Goal: Task Accomplishment & Management: Complete application form

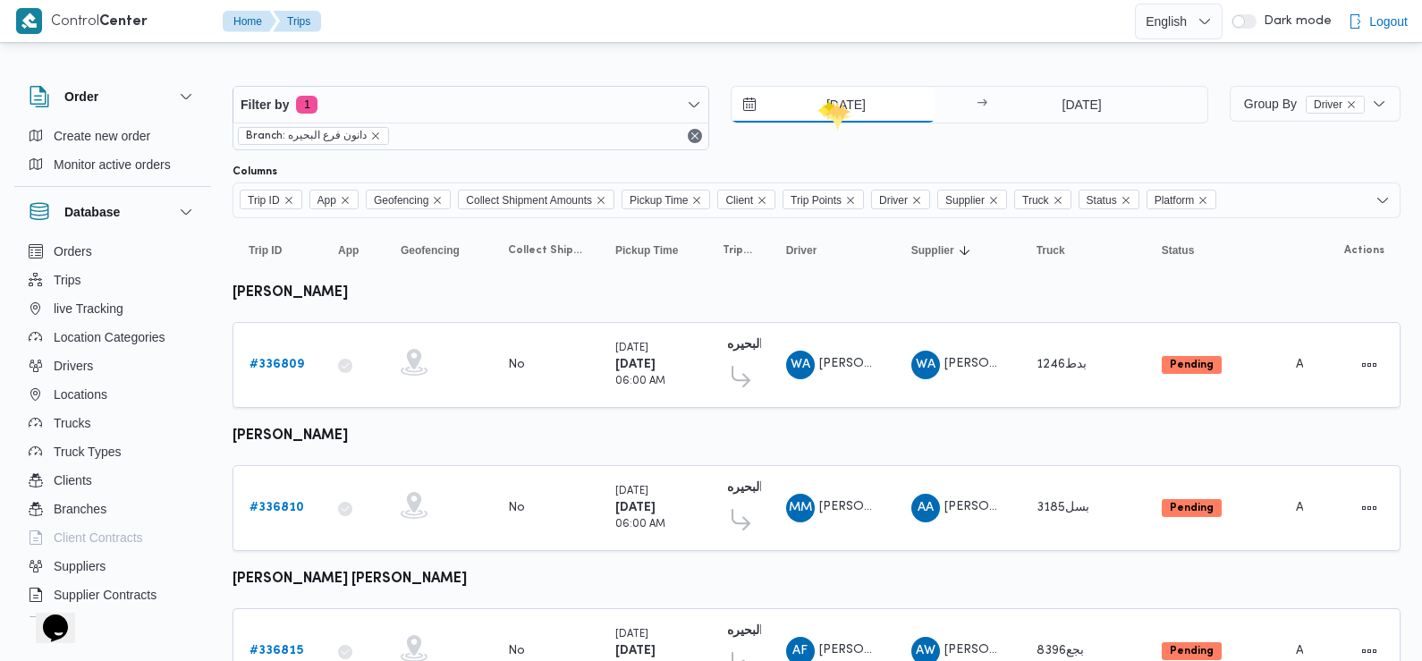
click at [835, 103] on input "[DATE]" at bounding box center [833, 105] width 203 height 36
click at [1012, 140] on div "11/9/2025 → 11/9/2025" at bounding box center [969, 118] width 477 height 64
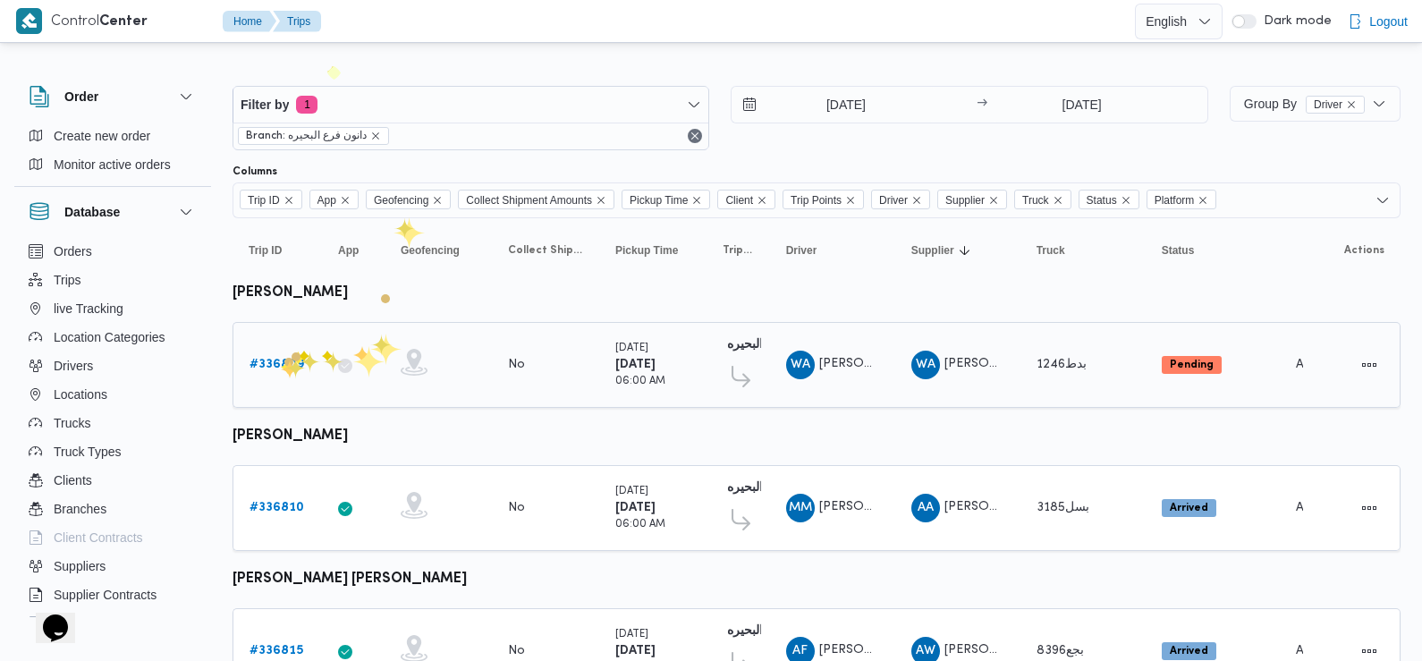
click at [281, 360] on b "# 336809" at bounding box center [277, 365] width 55 height 12
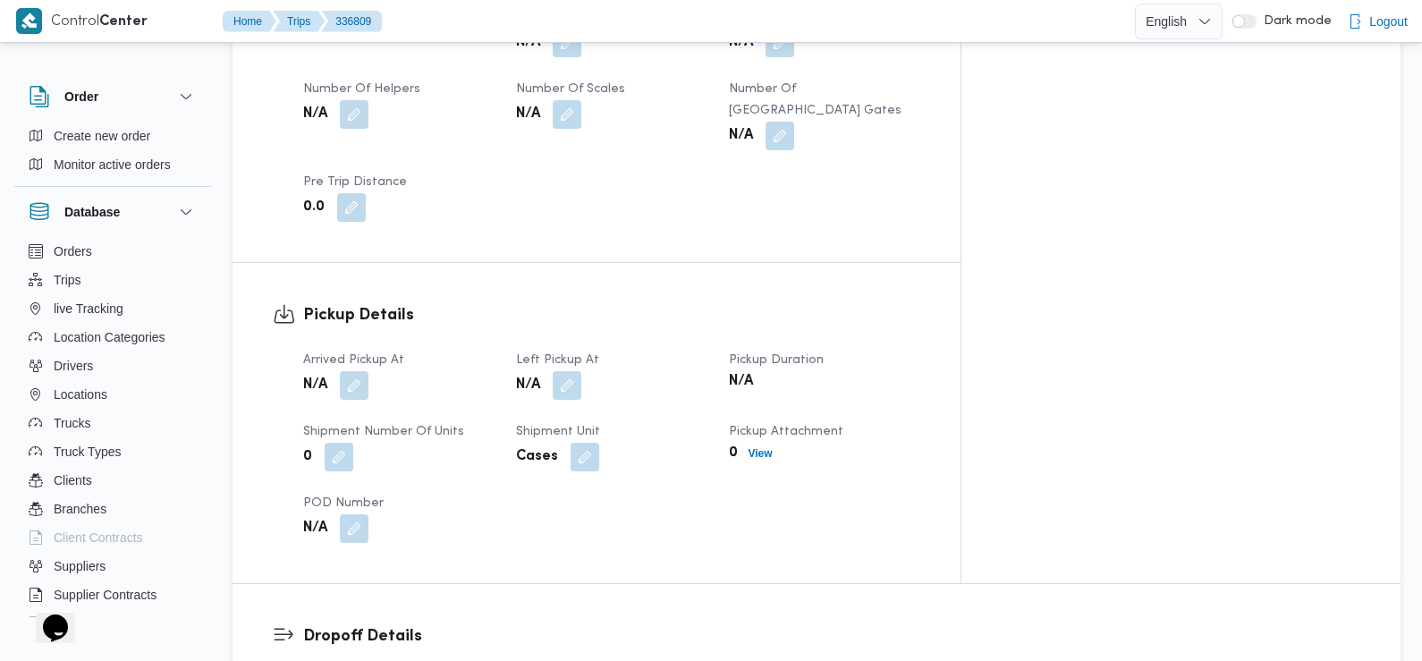
scroll to position [990, 0]
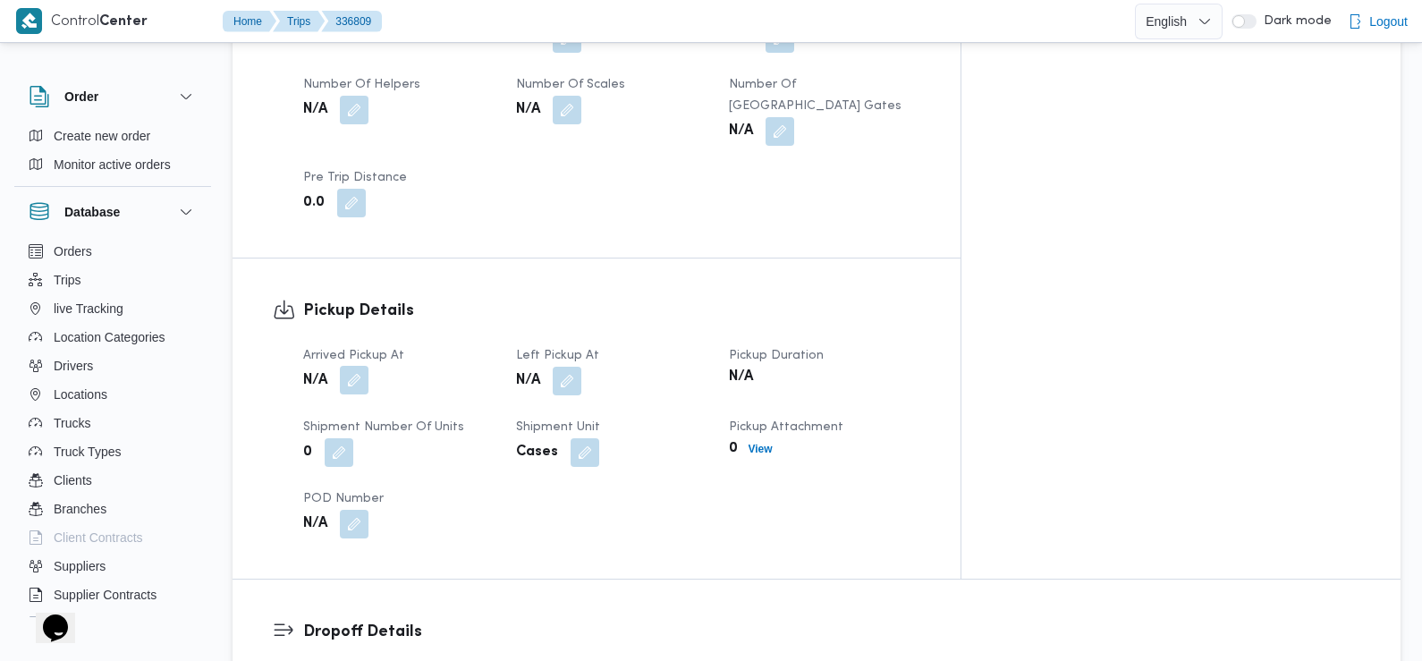
click at [361, 366] on button "button" at bounding box center [354, 380] width 29 height 29
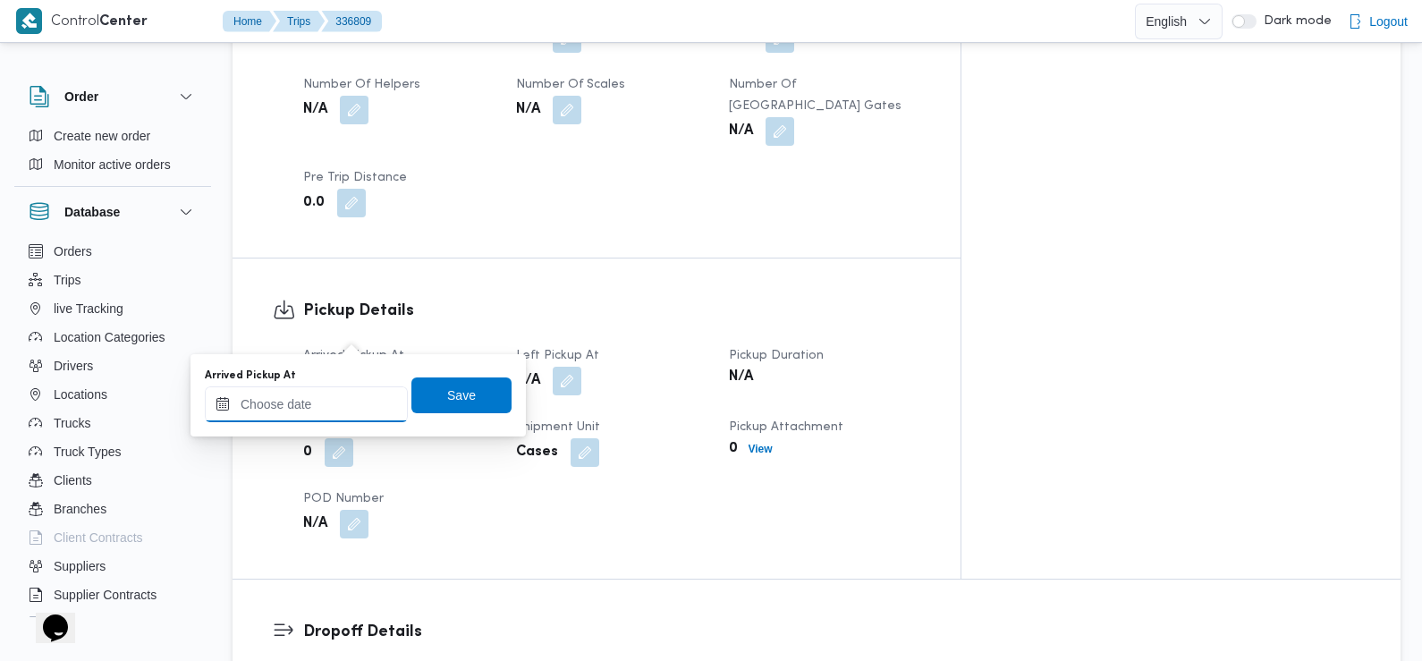
click at [338, 413] on input "Arrived Pickup At" at bounding box center [306, 404] width 203 height 36
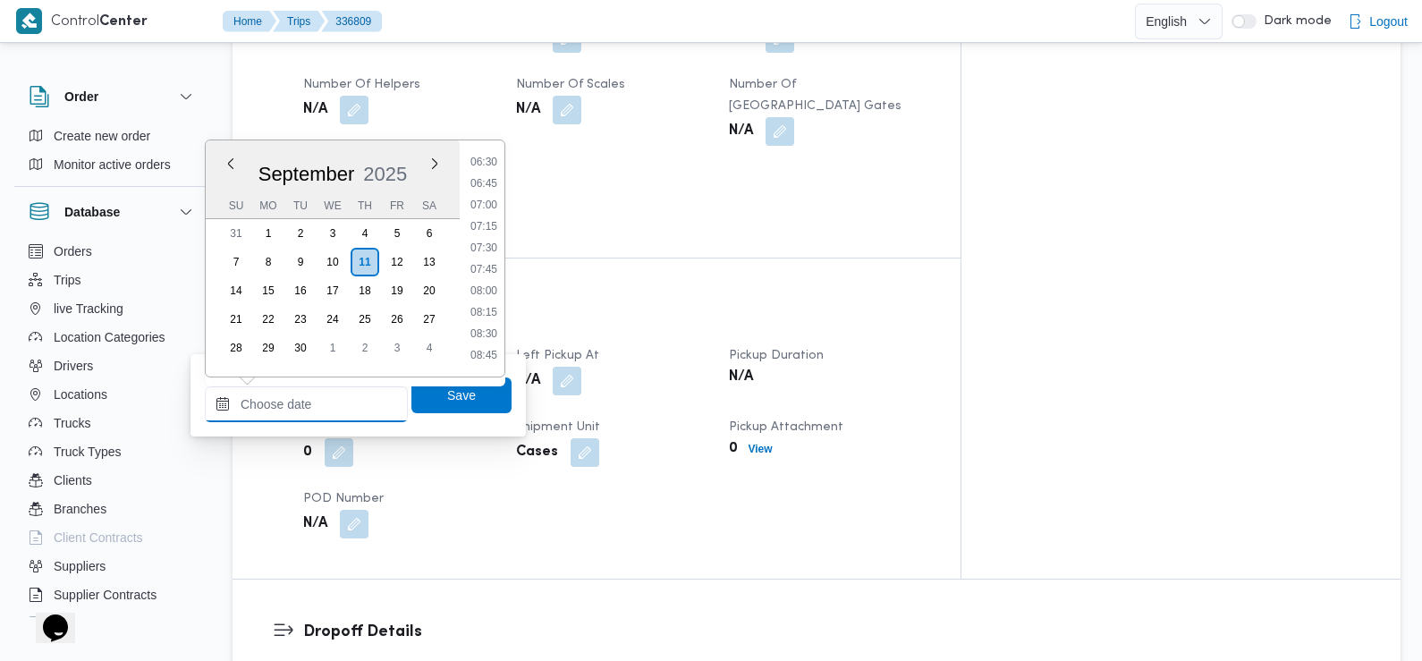
scroll to position [555, 0]
click at [488, 253] on li "07:30" at bounding box center [483, 252] width 41 height 18
type input "11/09/2025 07:30"
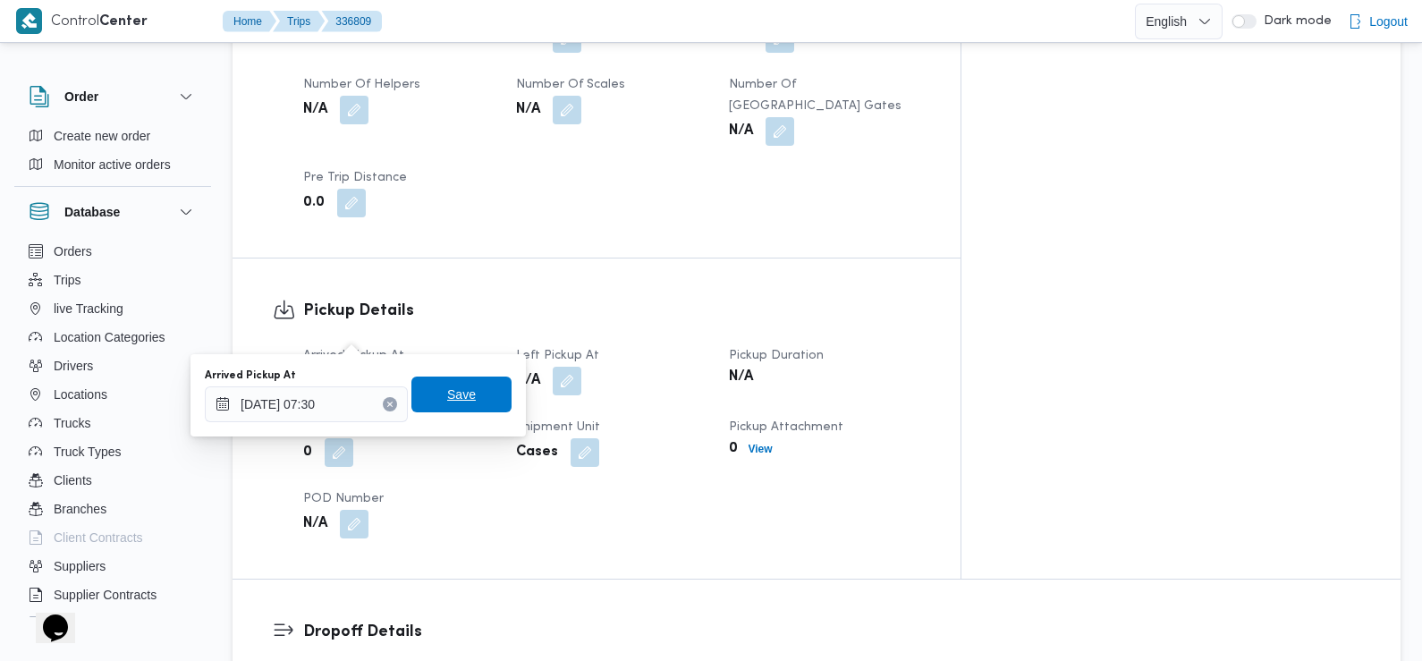
click at [469, 387] on span "Save" at bounding box center [461, 395] width 100 height 36
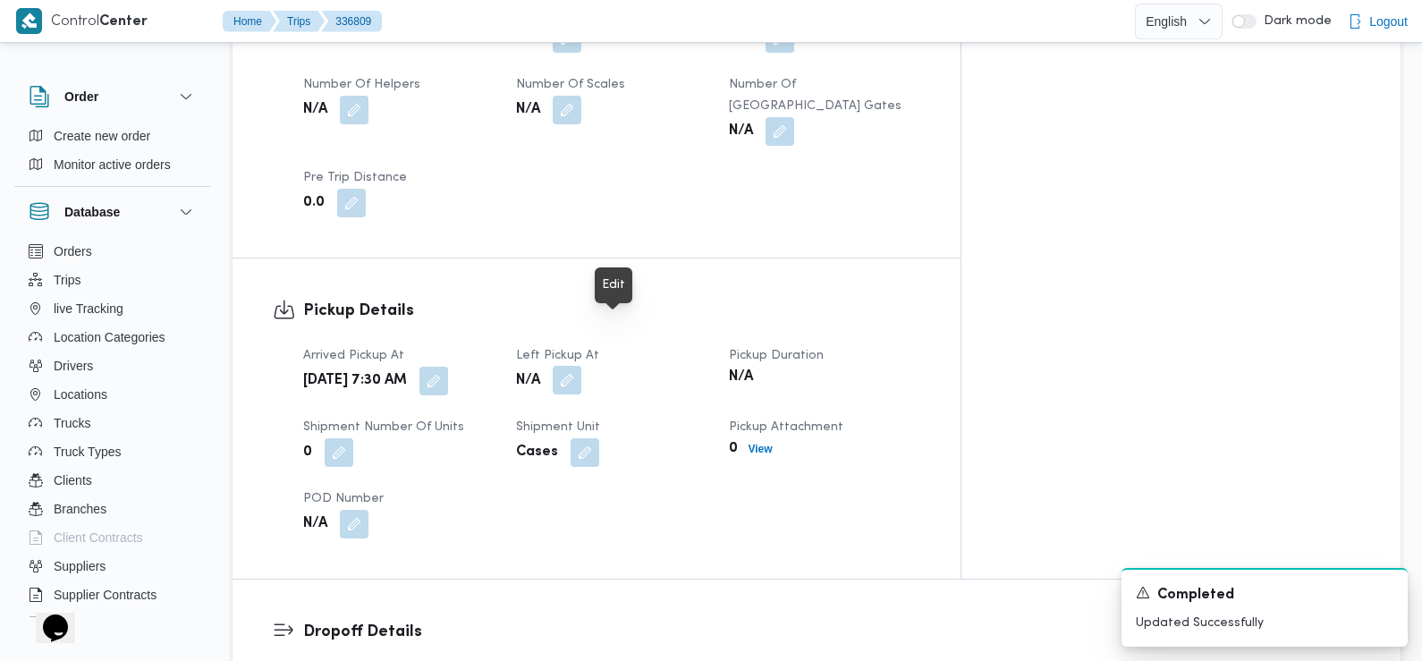
click at [581, 366] on button "button" at bounding box center [567, 380] width 29 height 29
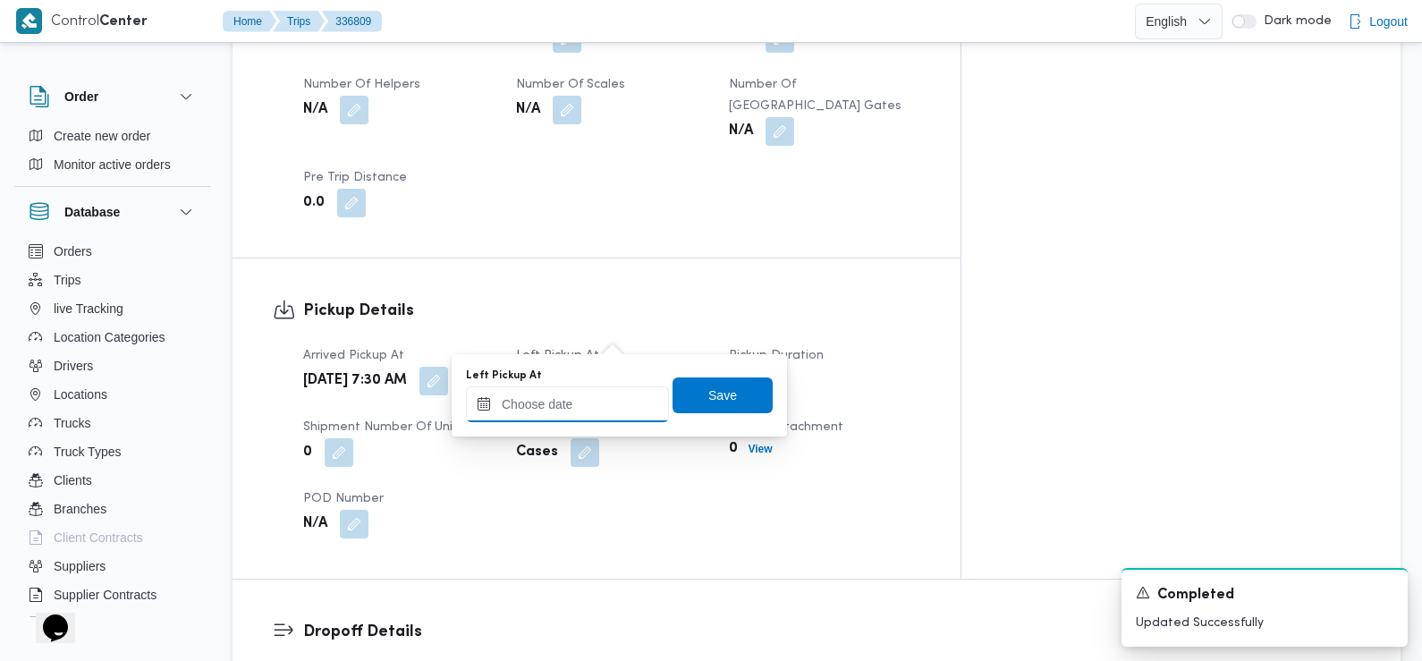
click at [596, 410] on input "Left Pickup At" at bounding box center [567, 404] width 203 height 36
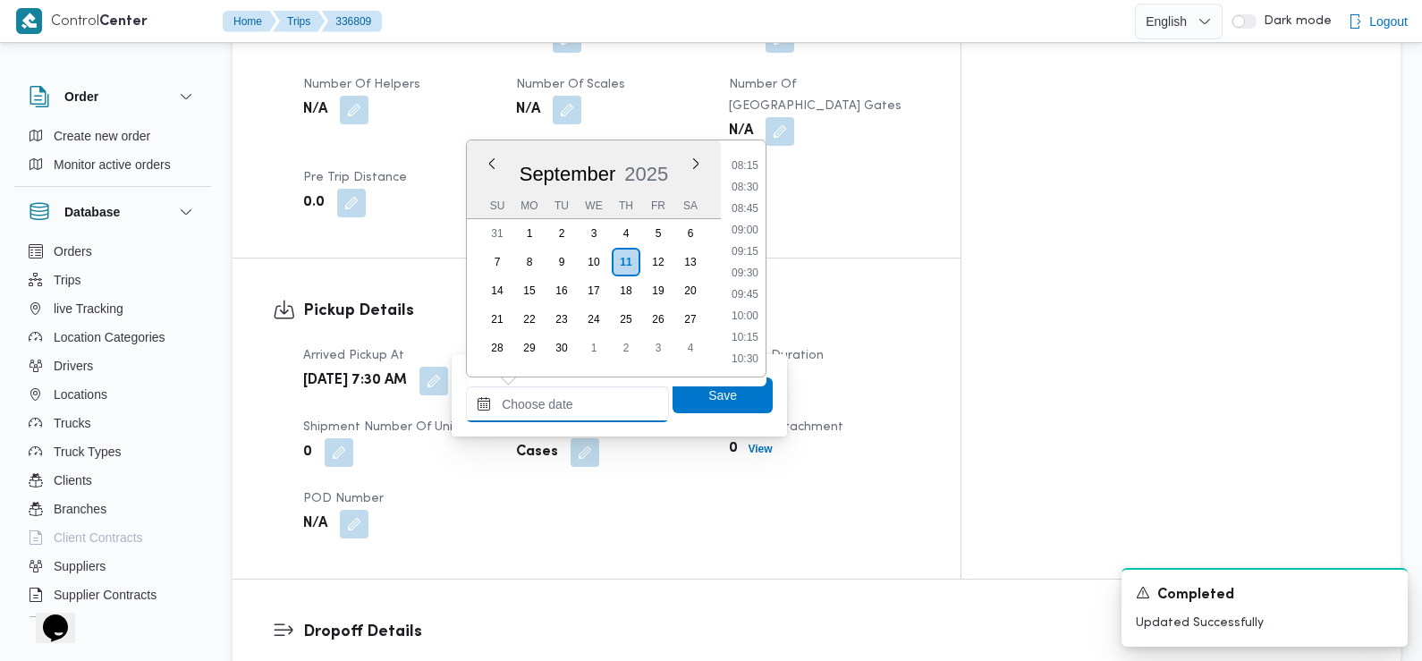
scroll to position [699, 0]
click at [750, 220] on li "08:45" at bounding box center [745, 217] width 41 height 18
type input "[DATE] 08:45"
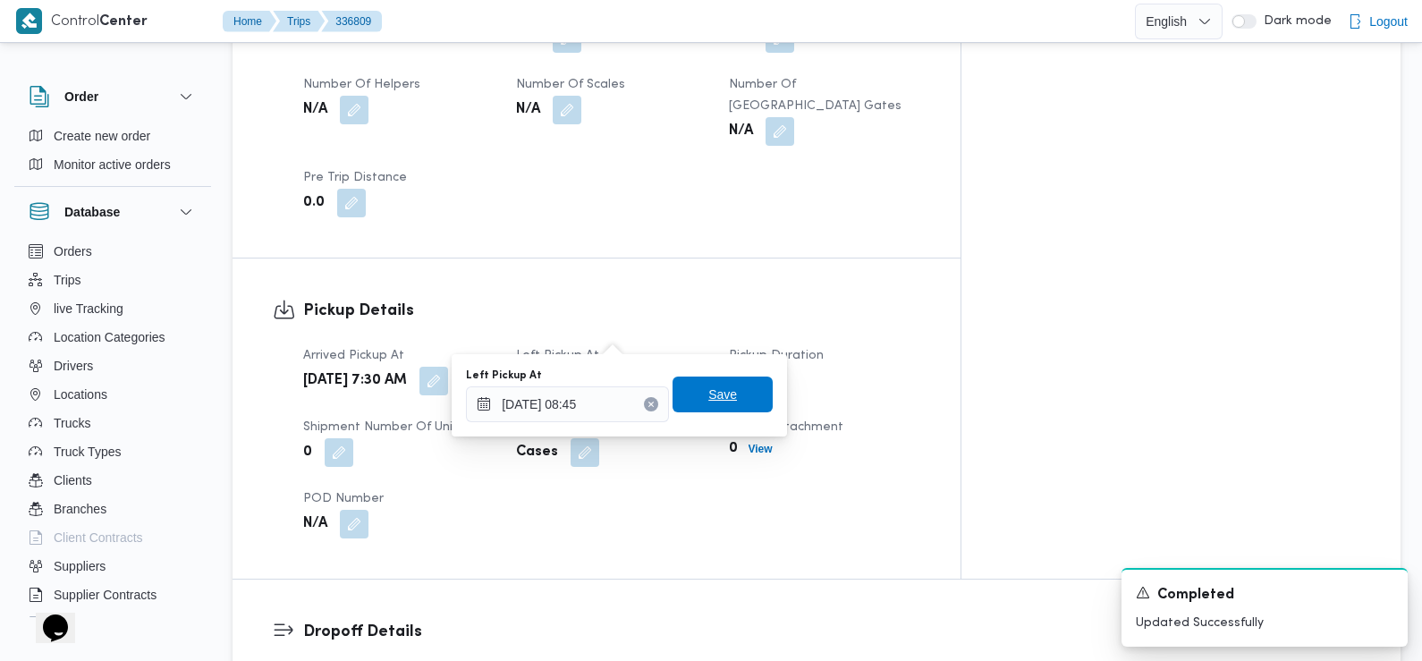
click at [716, 401] on span "Save" at bounding box center [722, 394] width 29 height 21
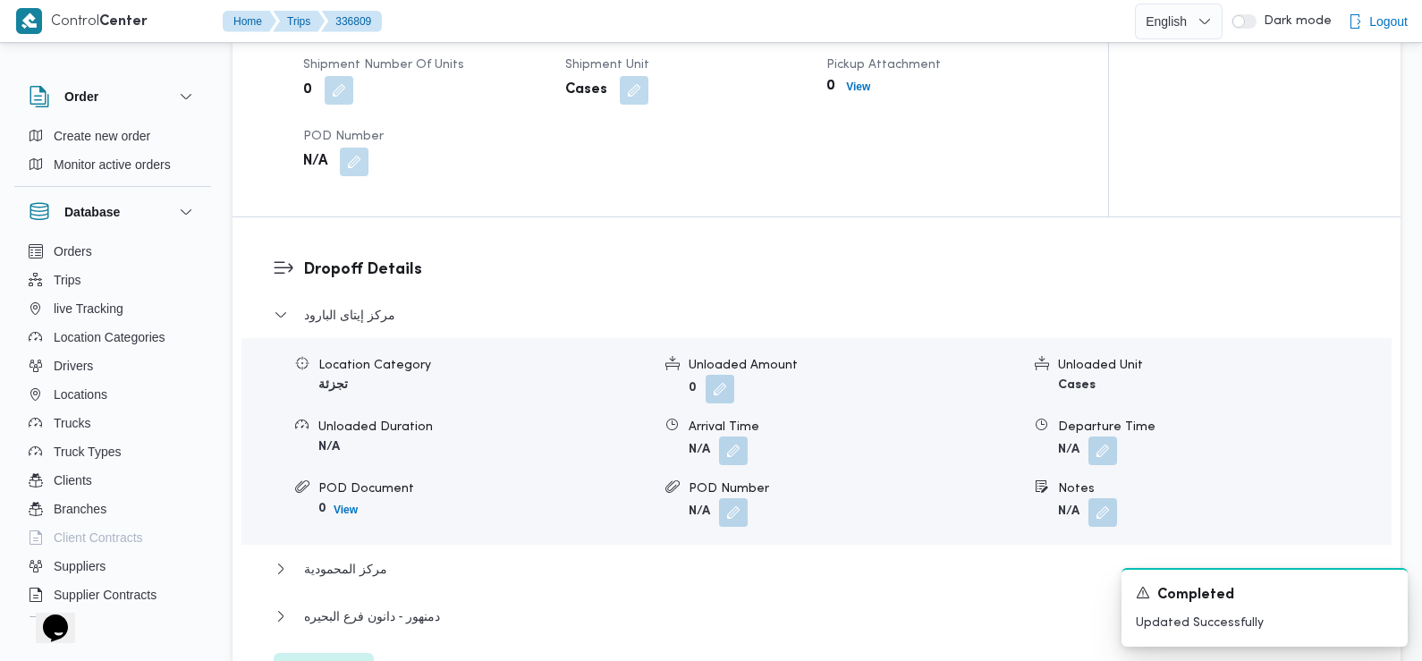
scroll to position [1455, 0]
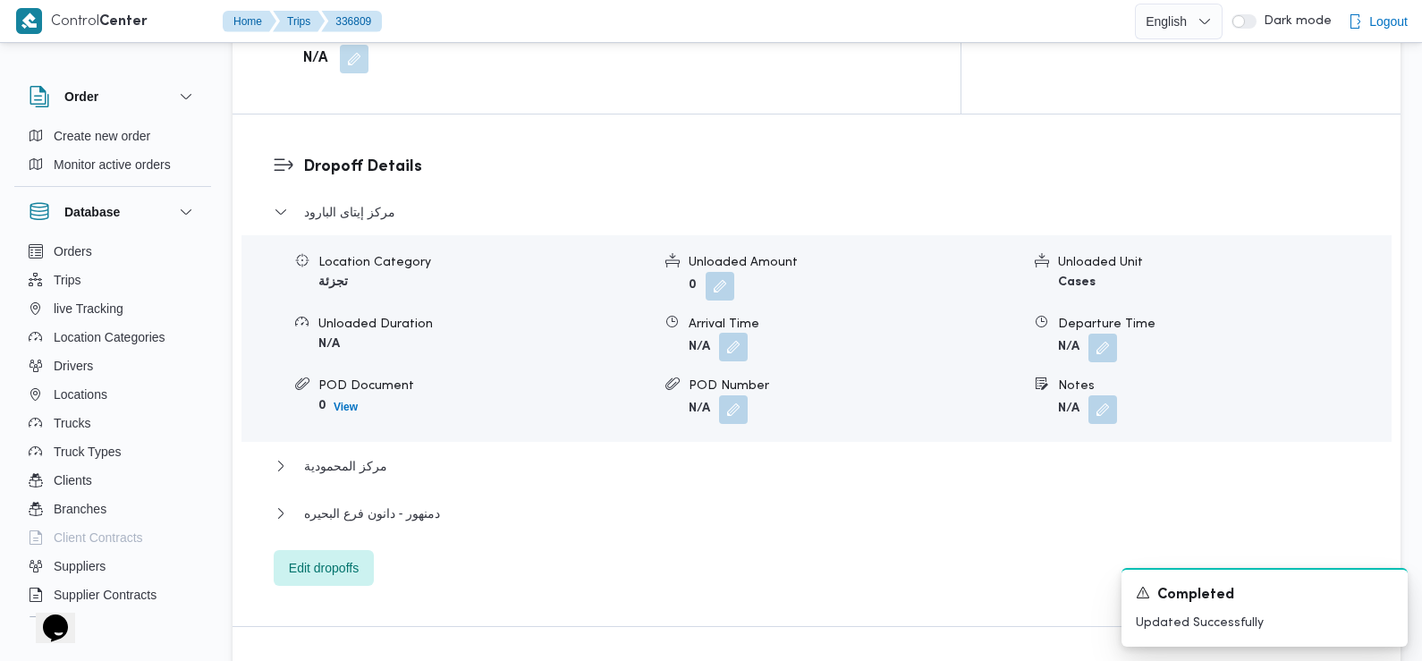
click at [737, 333] on button "button" at bounding box center [733, 347] width 29 height 29
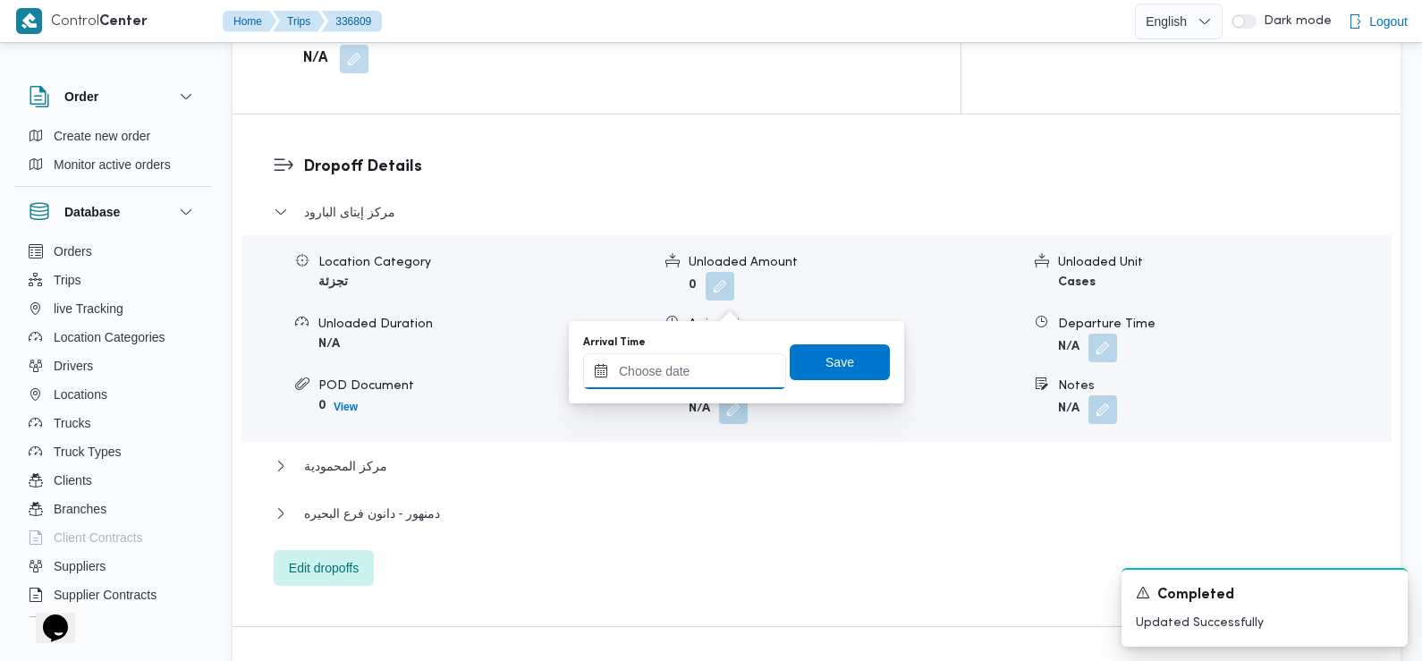
click at [717, 368] on input "Arrival Time" at bounding box center [684, 371] width 203 height 36
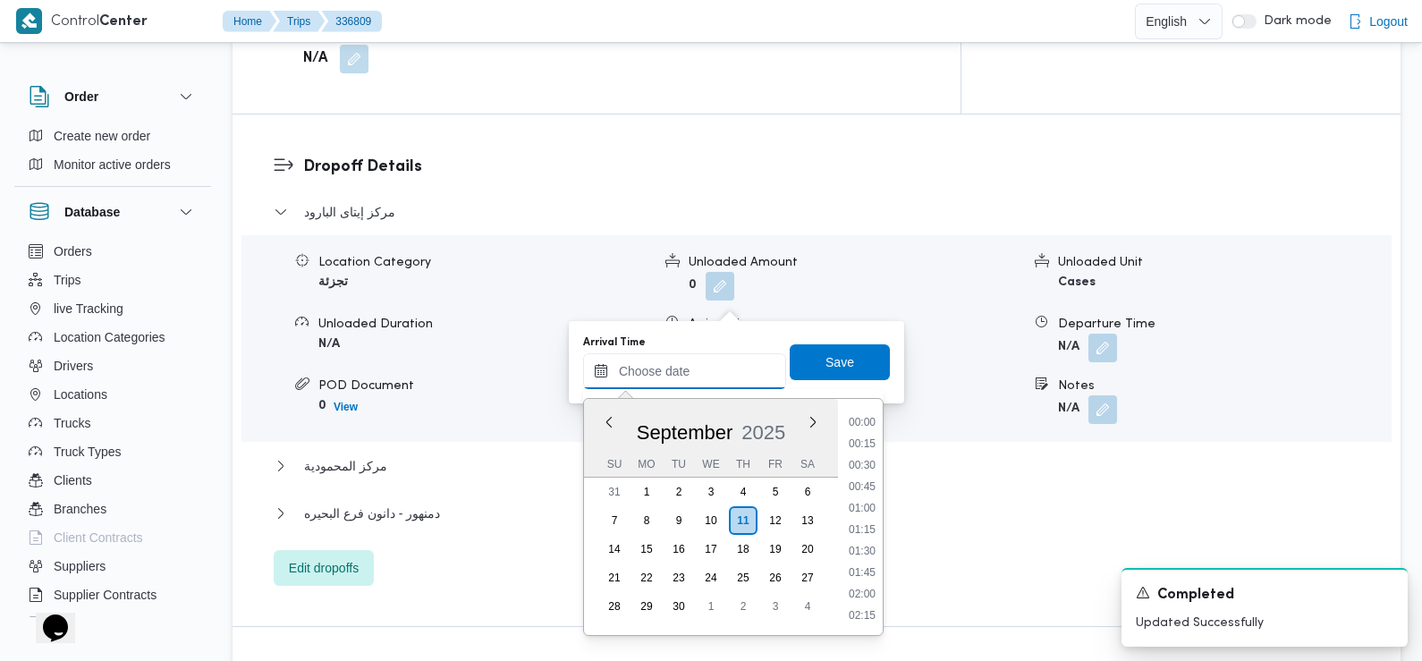
scroll to position [835, 0]
click at [867, 420] on li "09:45" at bounding box center [862, 424] width 41 height 18
type input "11/09/2025 09:45"
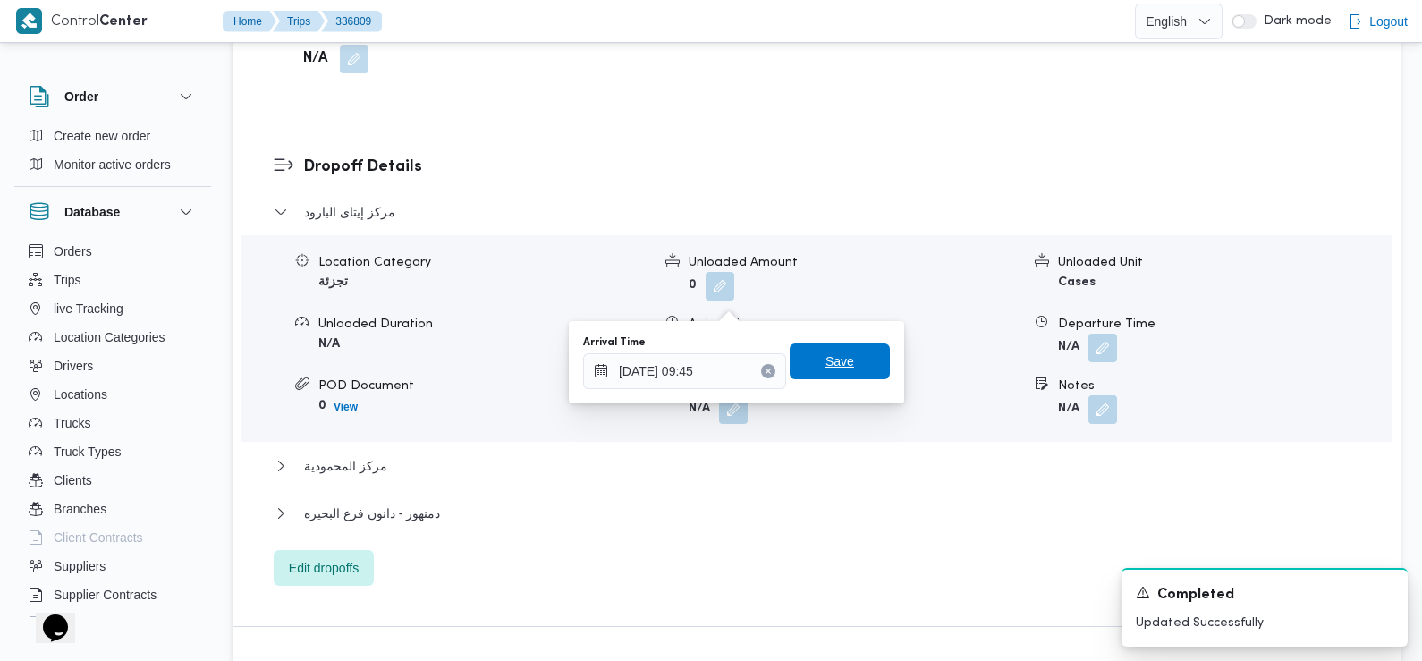
click at [848, 364] on span "Save" at bounding box center [840, 361] width 100 height 36
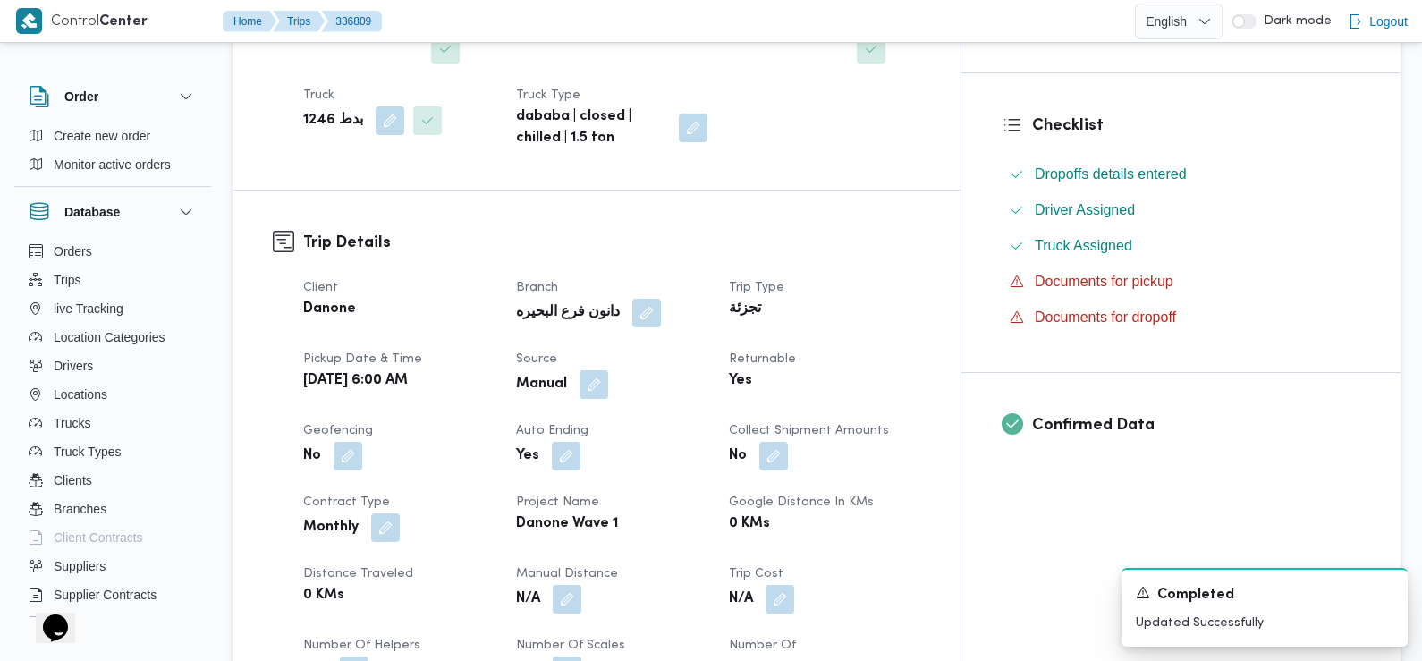
scroll to position [0, 0]
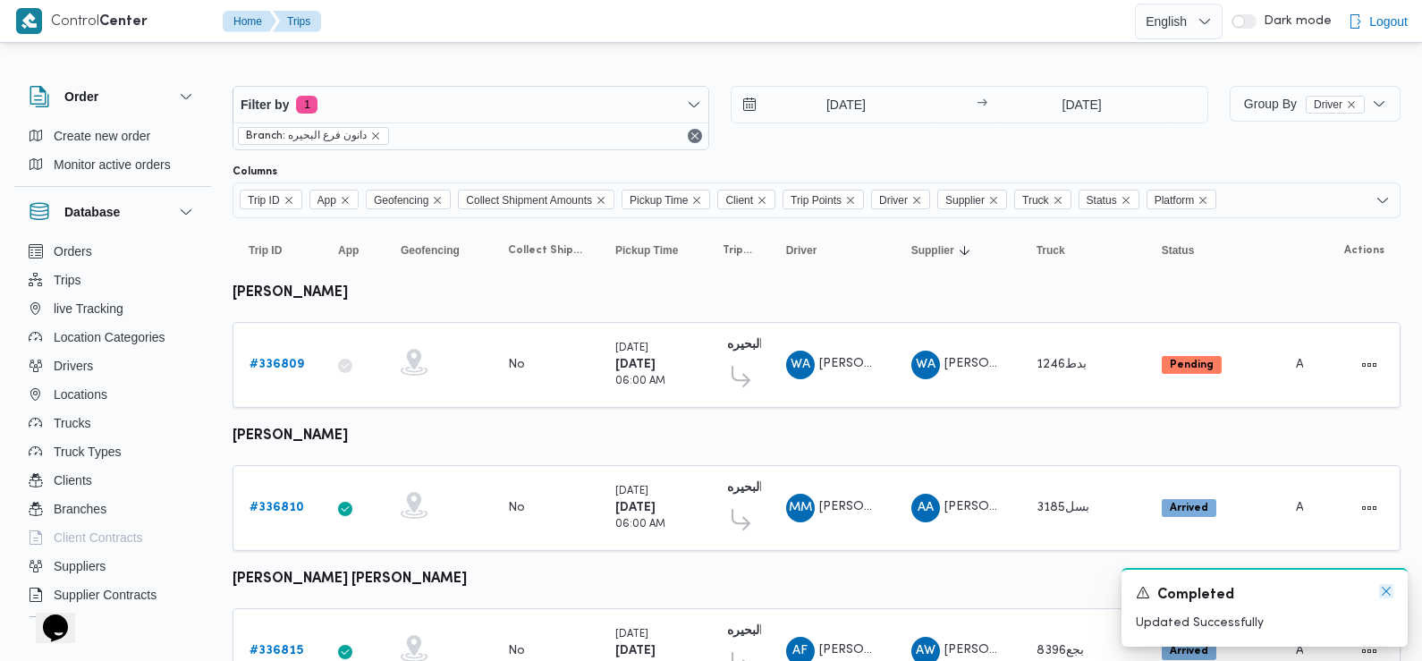
click at [1384, 591] on icon "Dismiss toast" at bounding box center [1386, 591] width 14 height 14
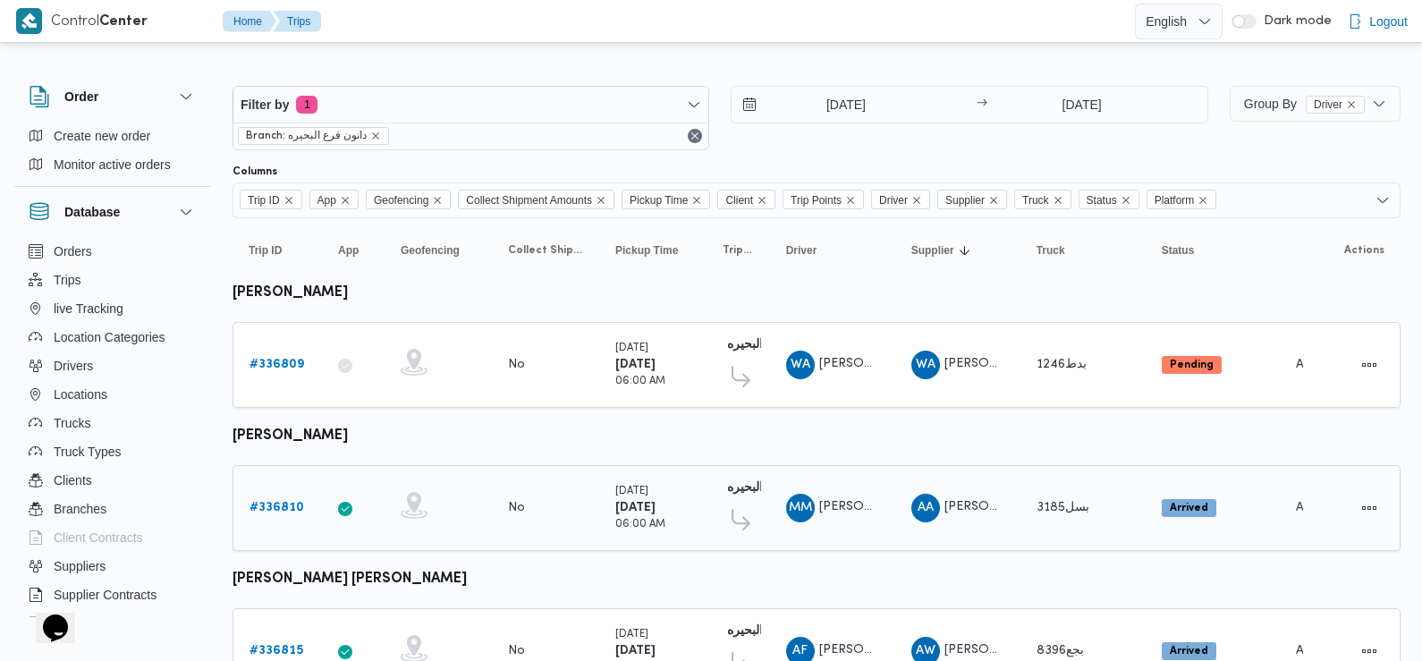
click at [276, 502] on b "# 336810" at bounding box center [277, 508] width 55 height 12
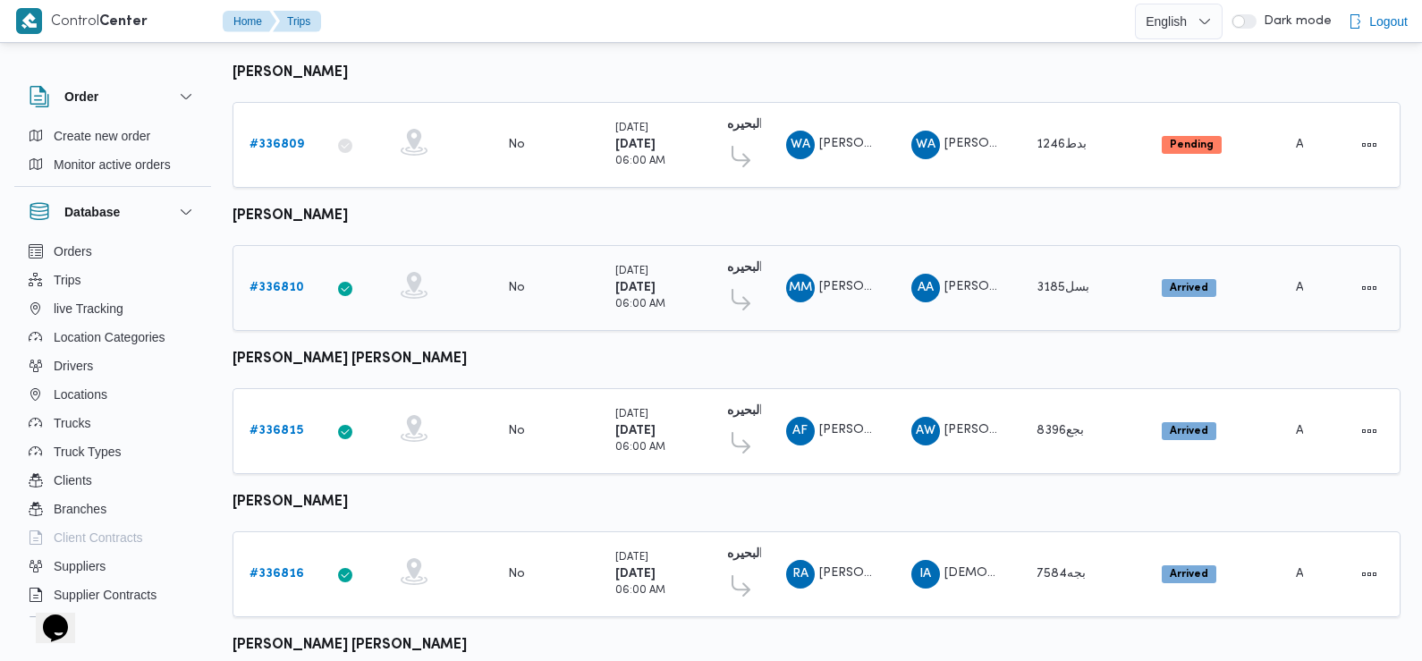
scroll to position [221, 0]
click at [281, 424] on b "# 336815" at bounding box center [277, 430] width 54 height 12
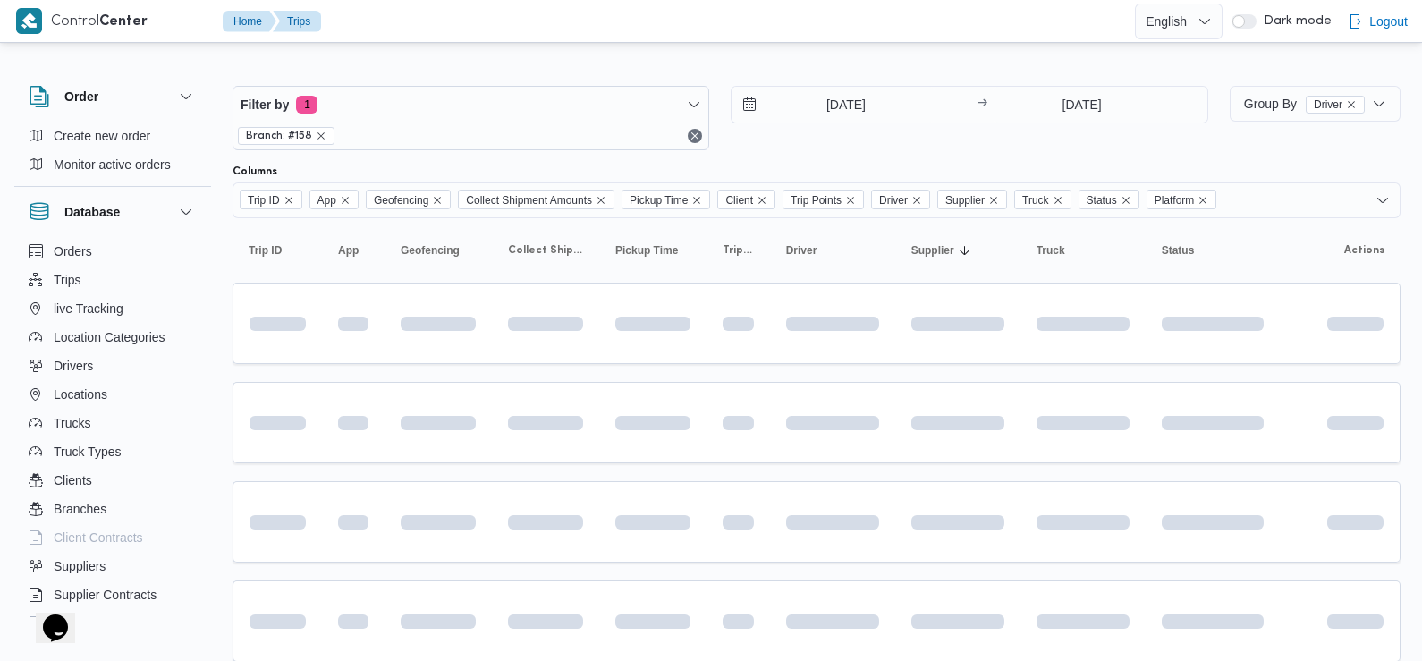
scroll to position [221, 0]
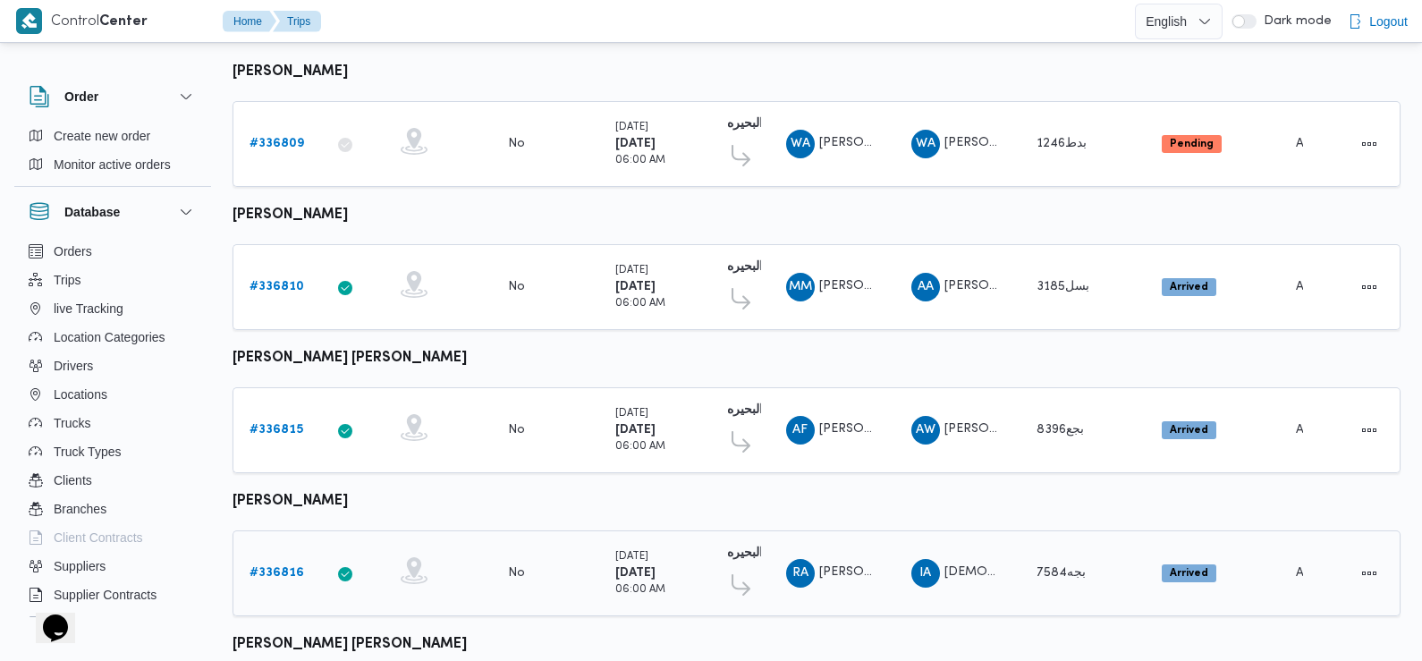
click at [265, 568] on b "# 336816" at bounding box center [277, 573] width 55 height 12
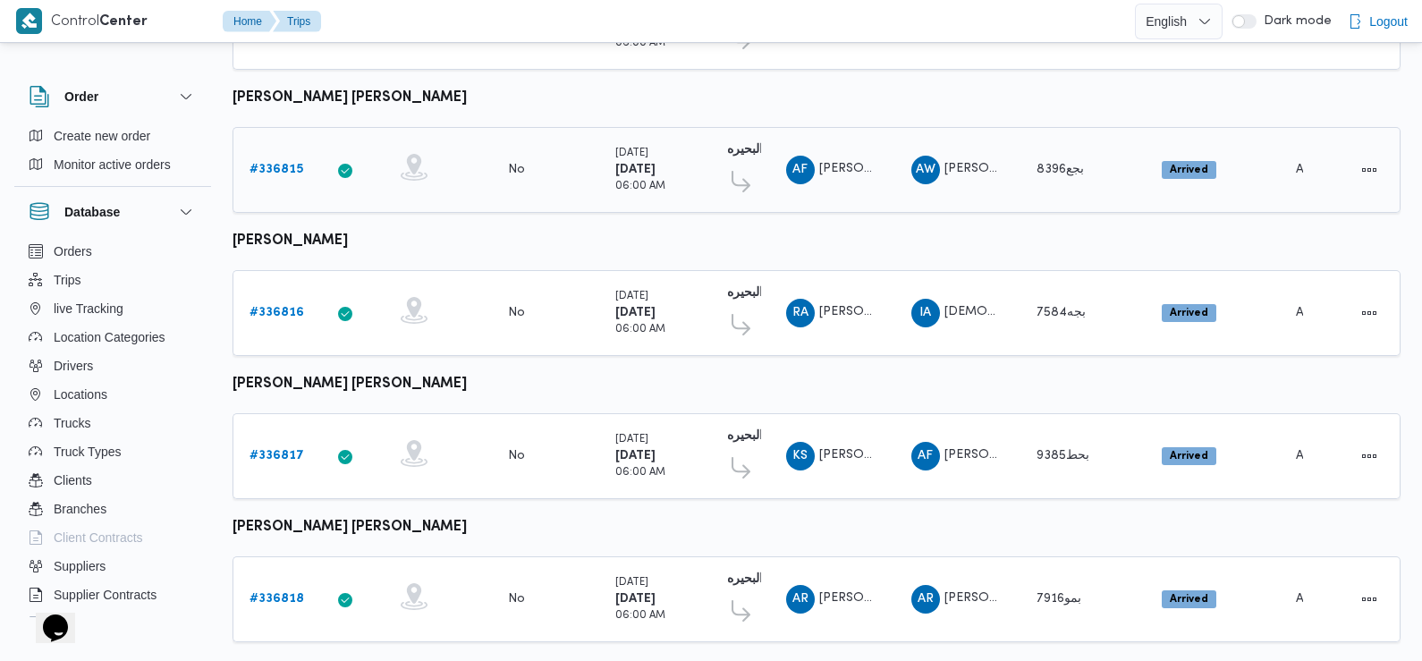
scroll to position [483, 0]
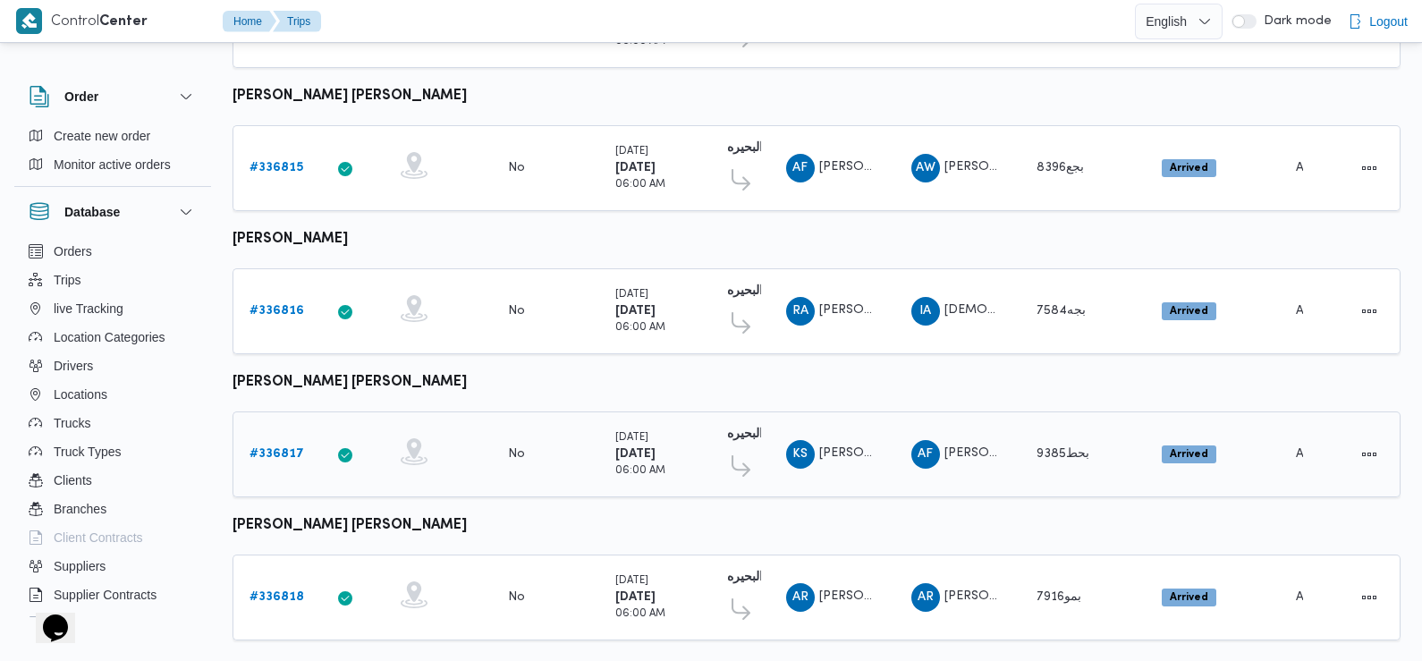
click at [269, 448] on b "# 336817" at bounding box center [277, 454] width 55 height 12
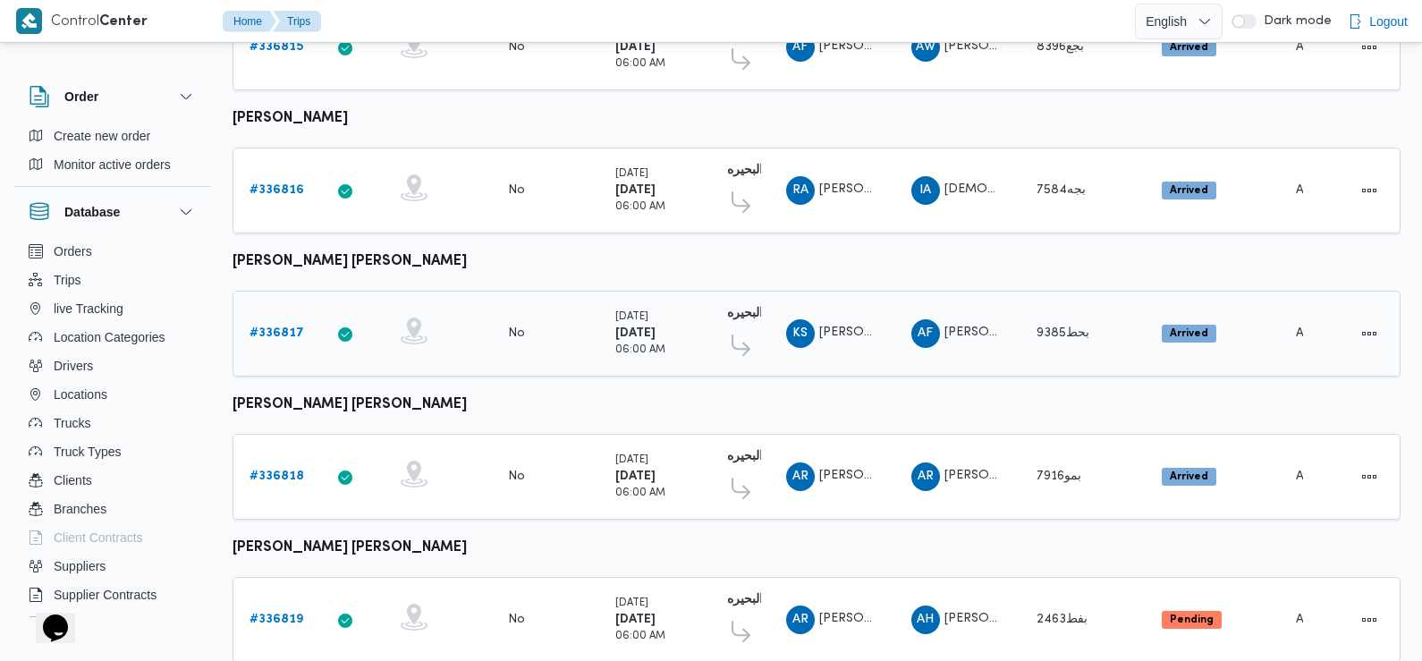
click at [276, 327] on b "# 336817" at bounding box center [277, 333] width 55 height 12
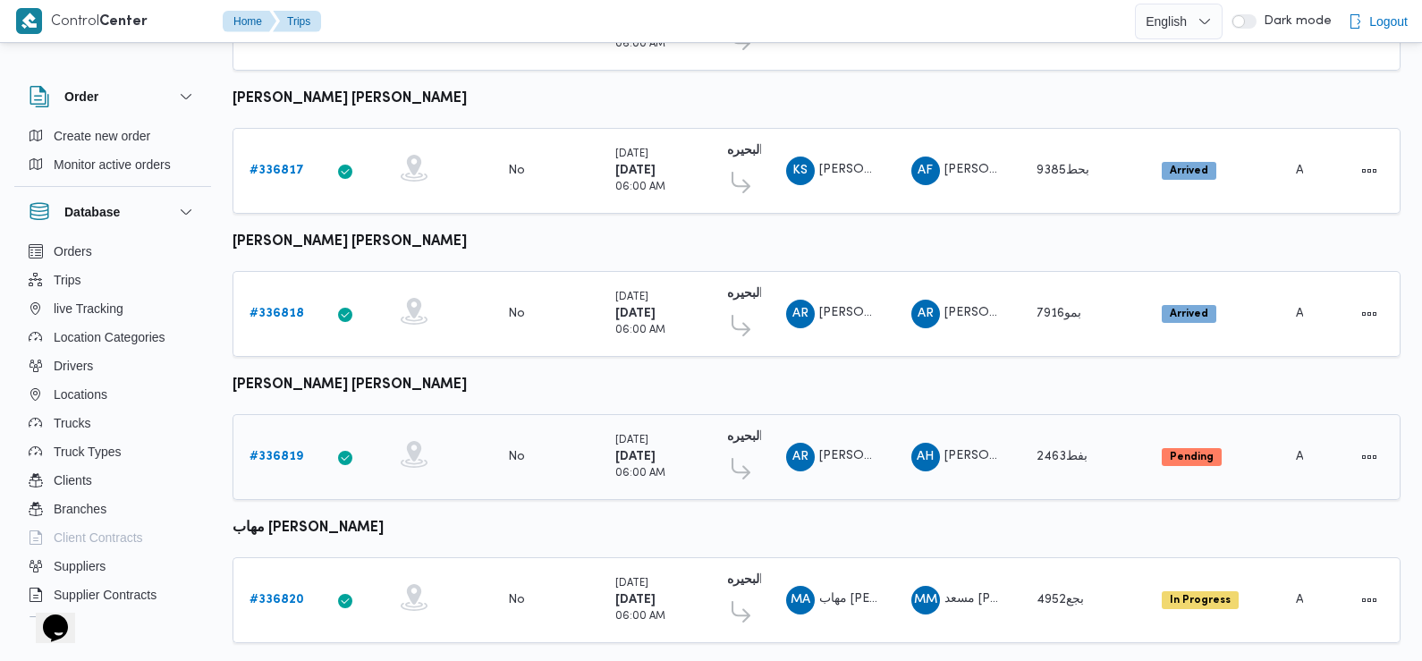
click at [275, 451] on b "# 336819" at bounding box center [277, 457] width 54 height 12
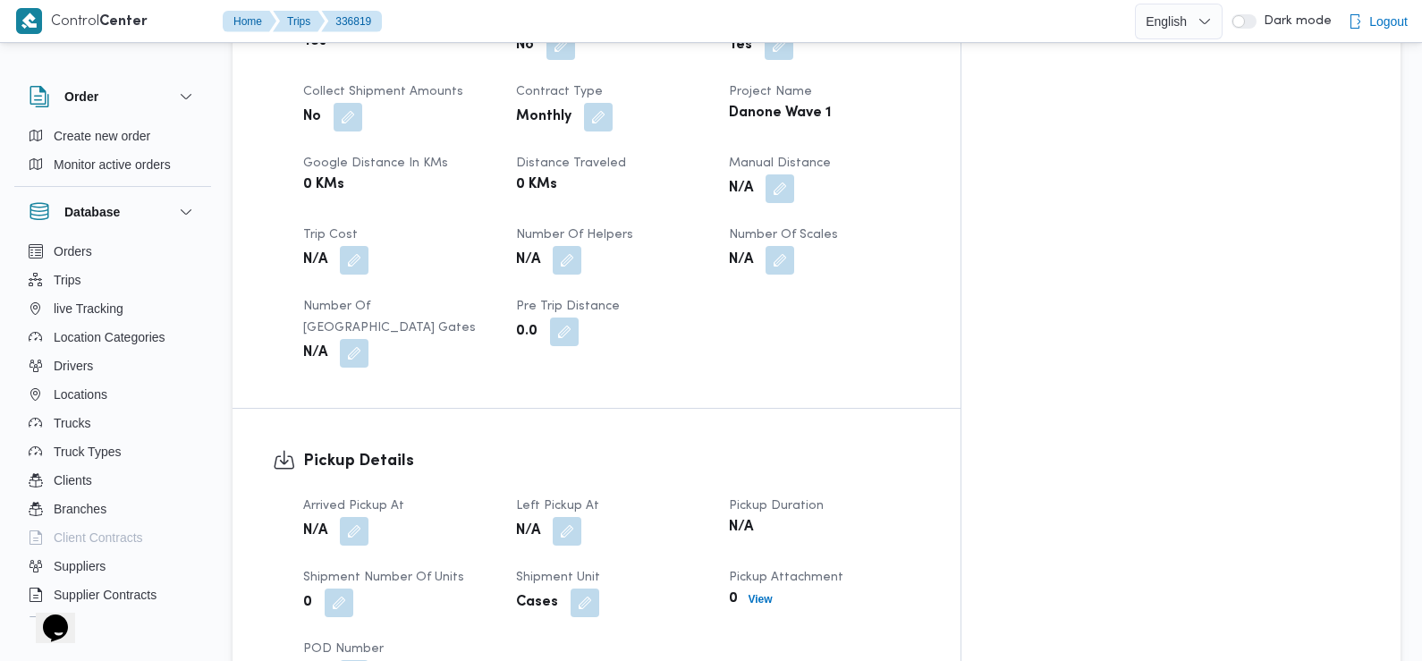
scroll to position [850, 0]
click at [361, 513] on button "button" at bounding box center [354, 527] width 29 height 29
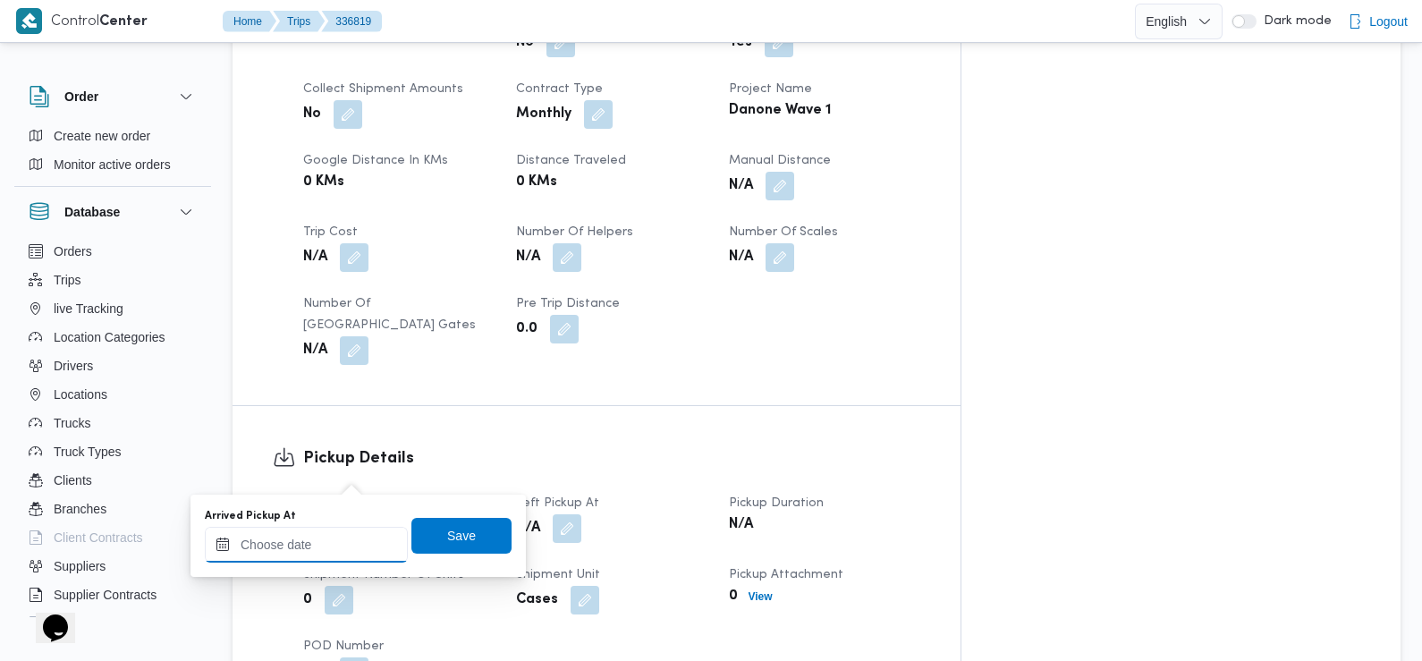
click at [338, 536] on input "Arrived Pickup At" at bounding box center [306, 545] width 203 height 36
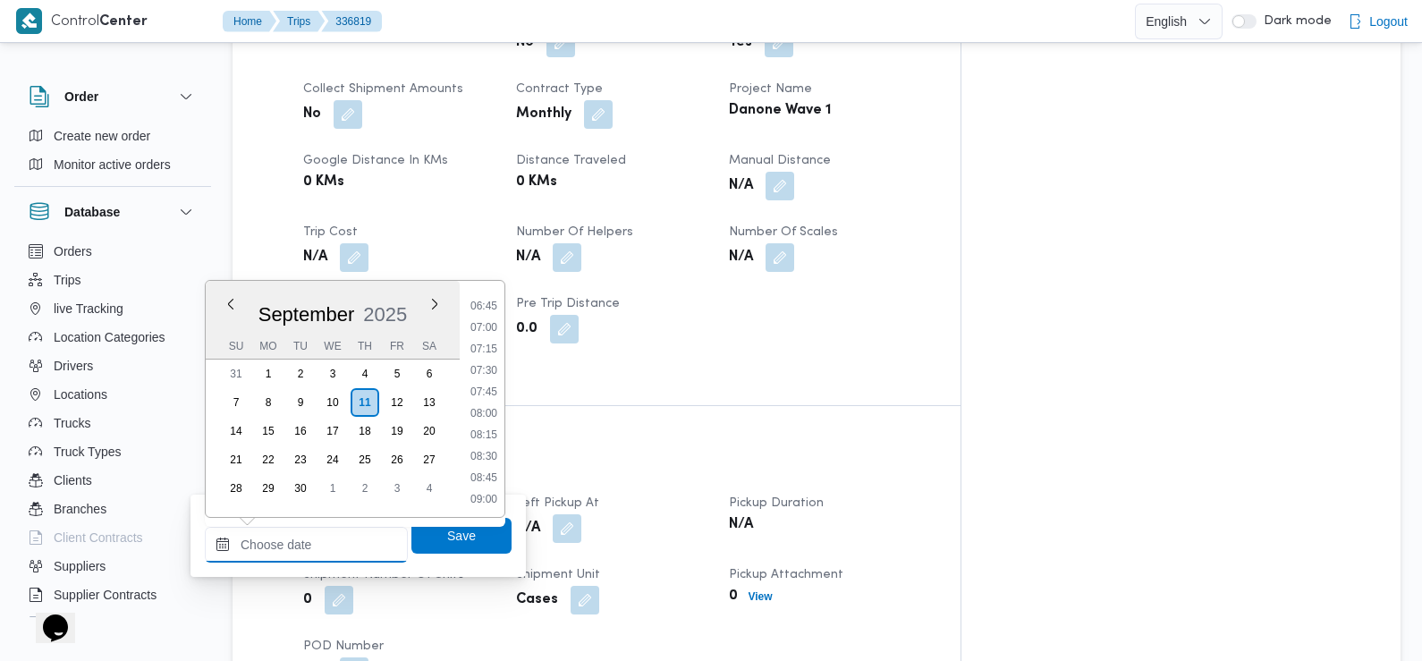
scroll to position [567, 0]
click at [494, 377] on li "07:30" at bounding box center [483, 381] width 41 height 18
type input "11/09/2025 07:30"
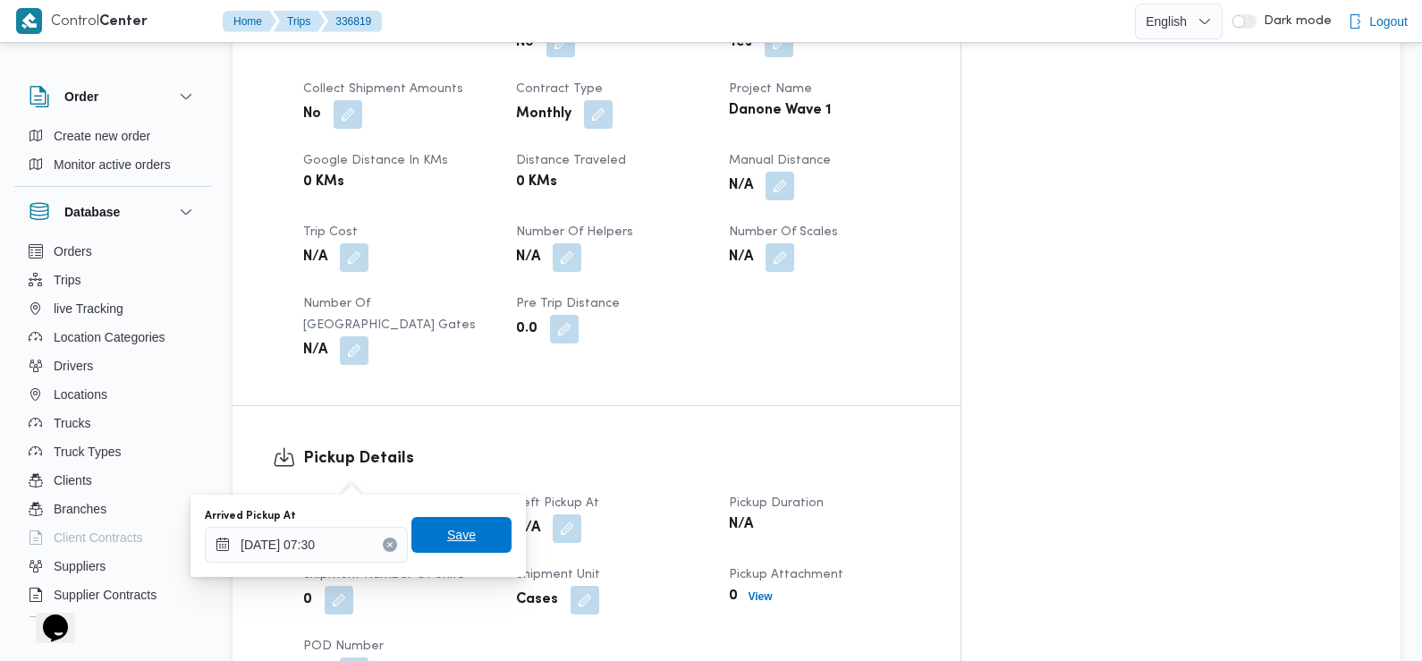
click at [456, 530] on span "Save" at bounding box center [461, 534] width 29 height 21
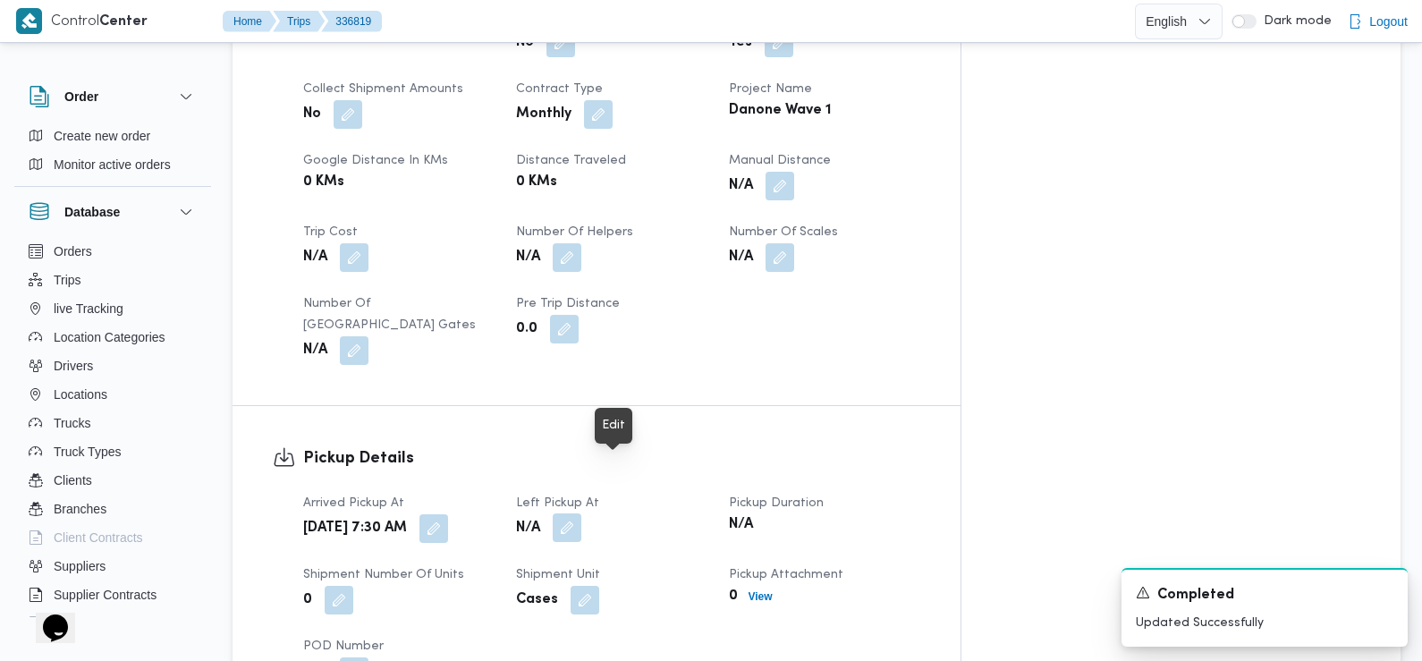
click at [581, 513] on button "button" at bounding box center [567, 527] width 29 height 29
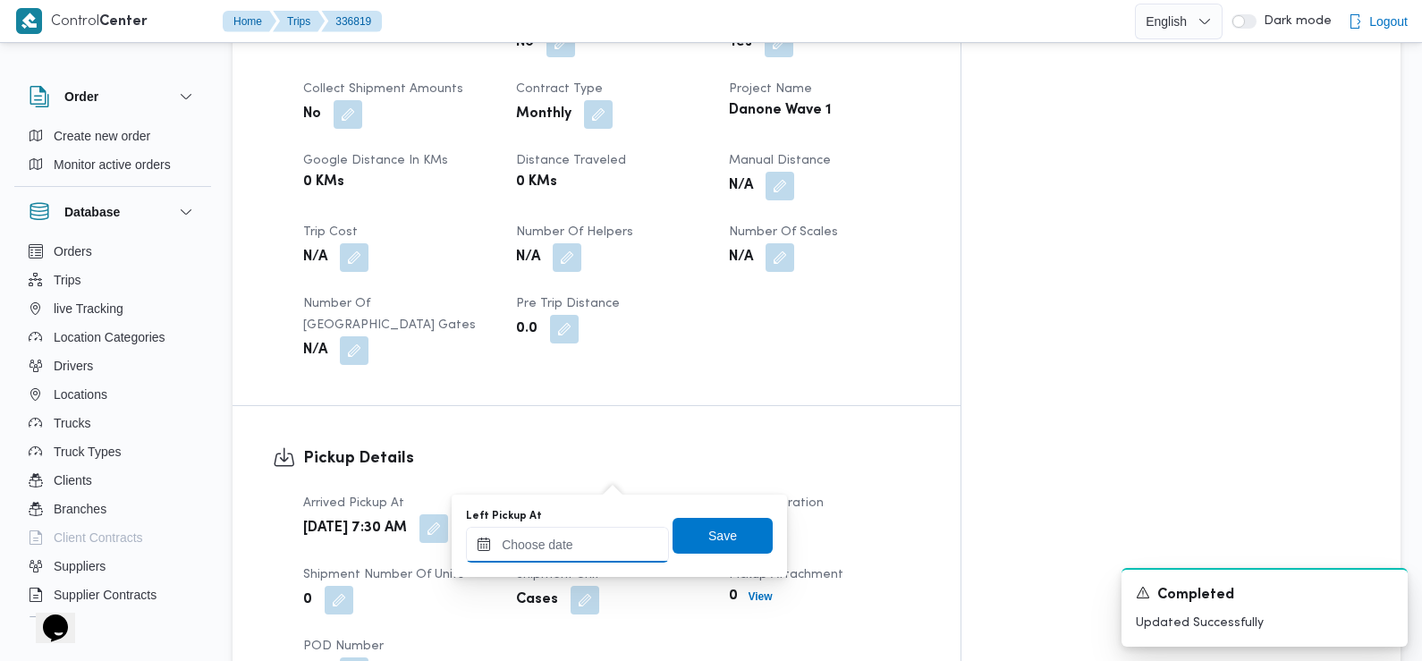
click at [590, 552] on input "Left Pickup At" at bounding box center [567, 545] width 203 height 36
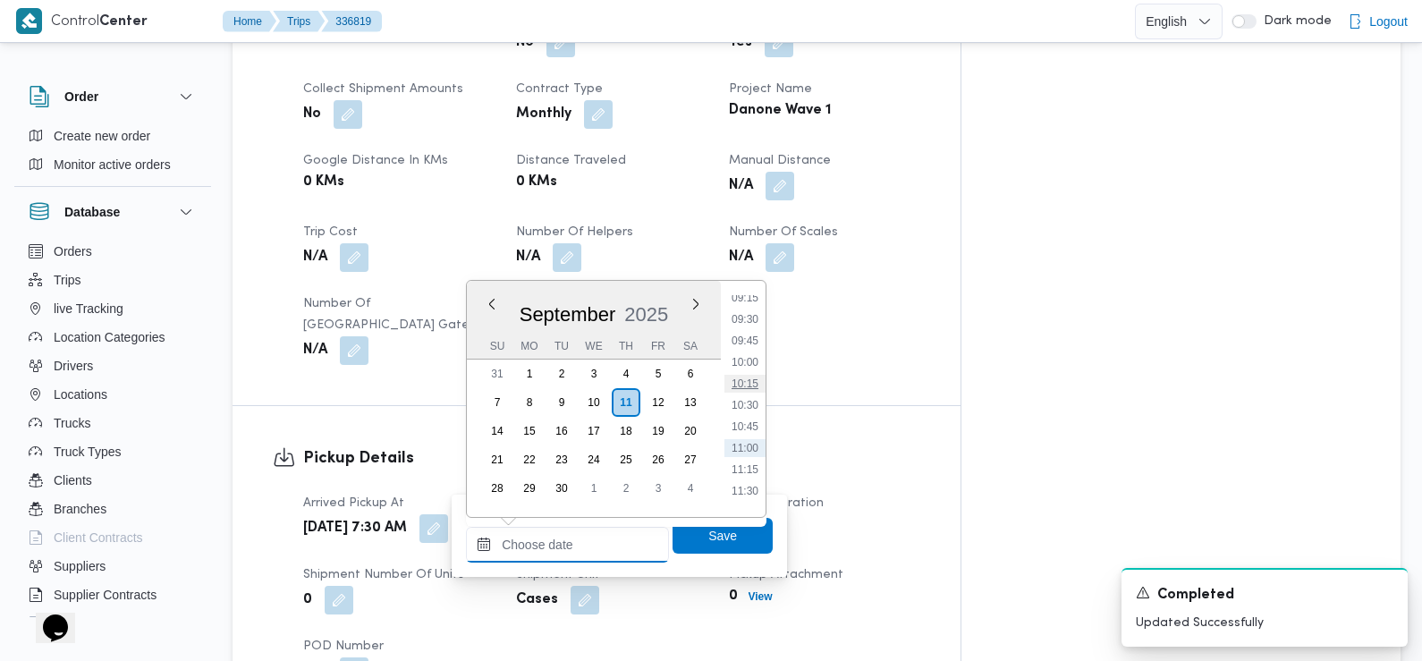
scroll to position [758, 0]
click at [748, 300] on li "08:45" at bounding box center [745, 298] width 41 height 18
type input "11/09/2025 08:45"
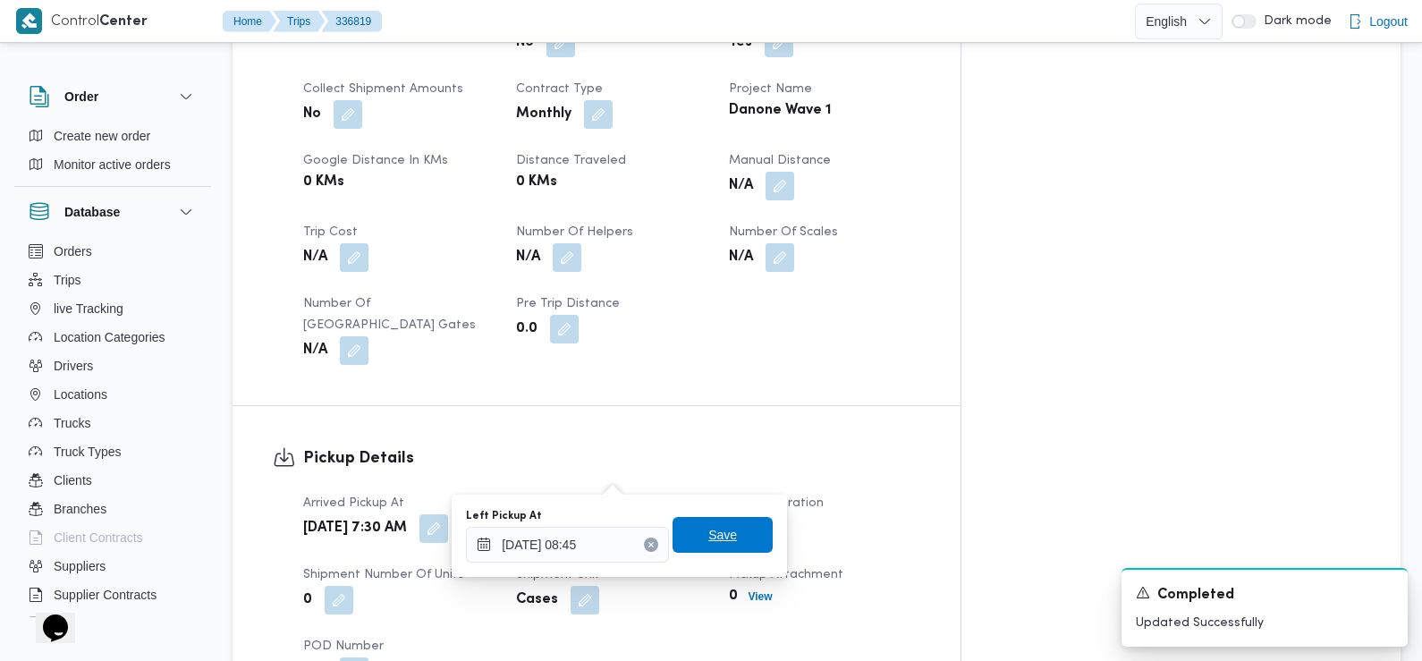
click at [721, 527] on span "Save" at bounding box center [722, 534] width 29 height 21
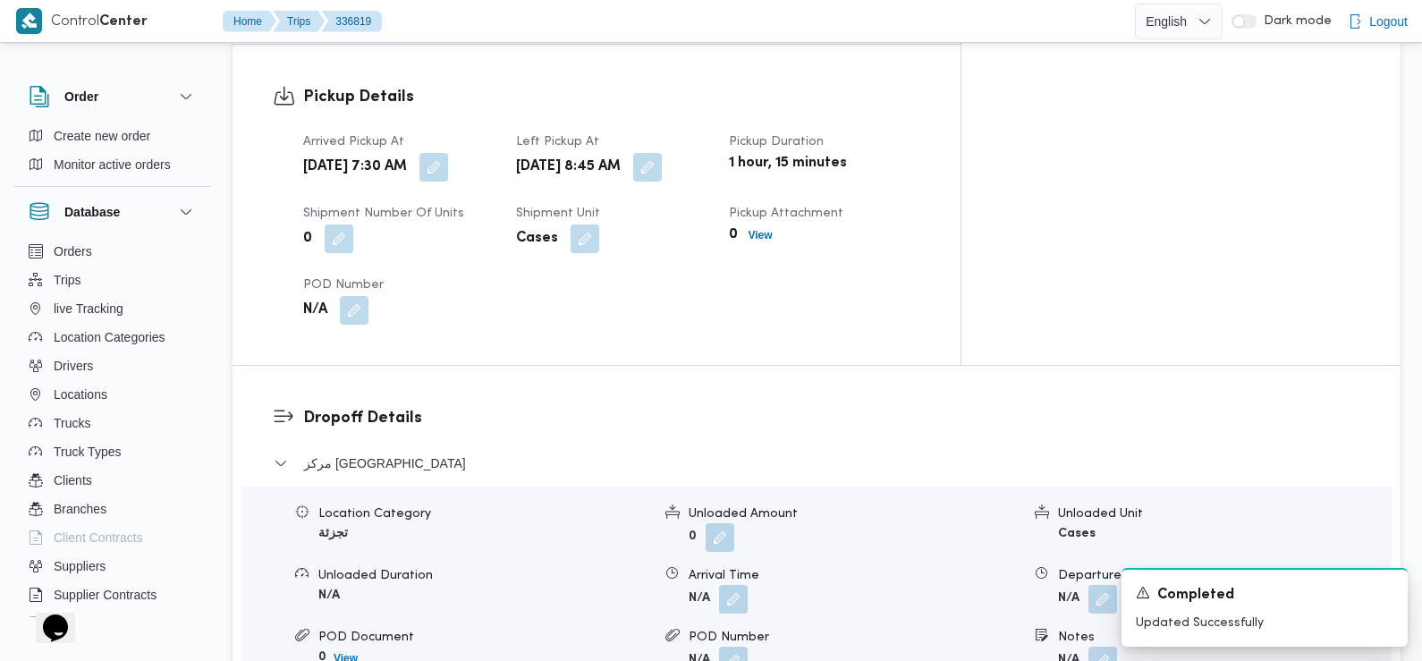
scroll to position [1214, 0]
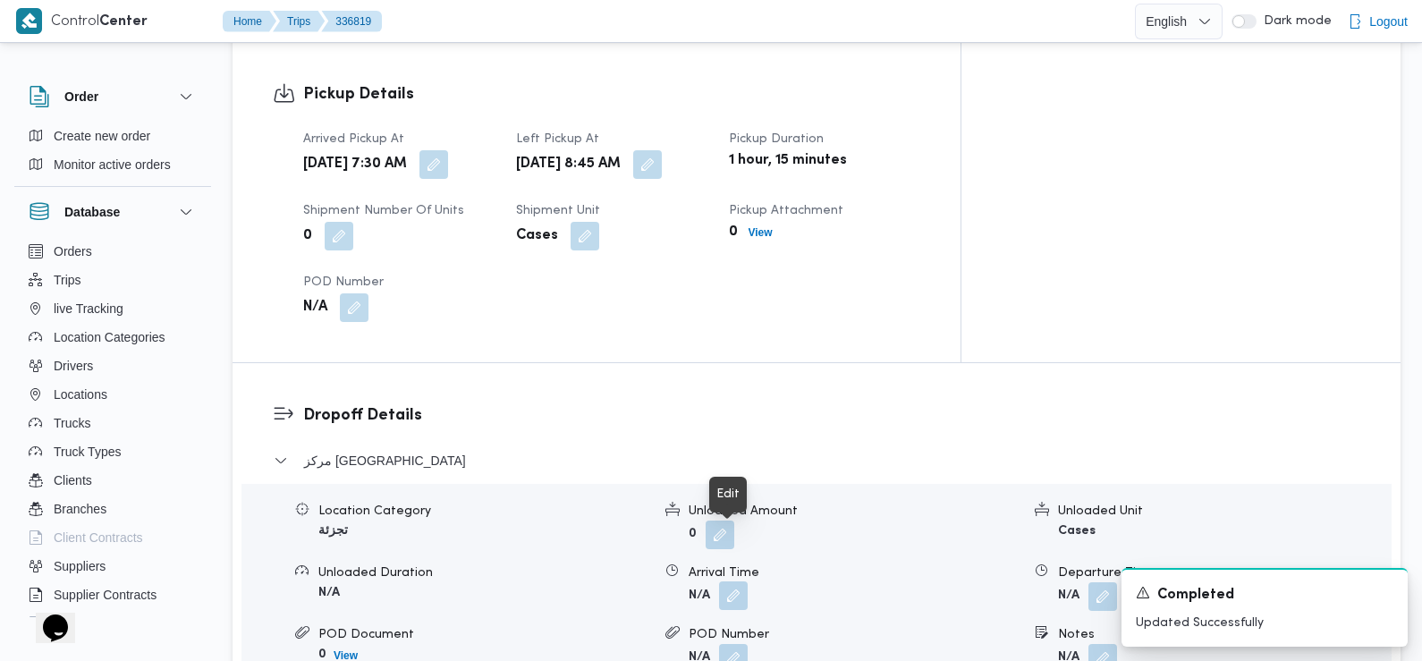
click at [732, 581] on button "button" at bounding box center [733, 595] width 29 height 29
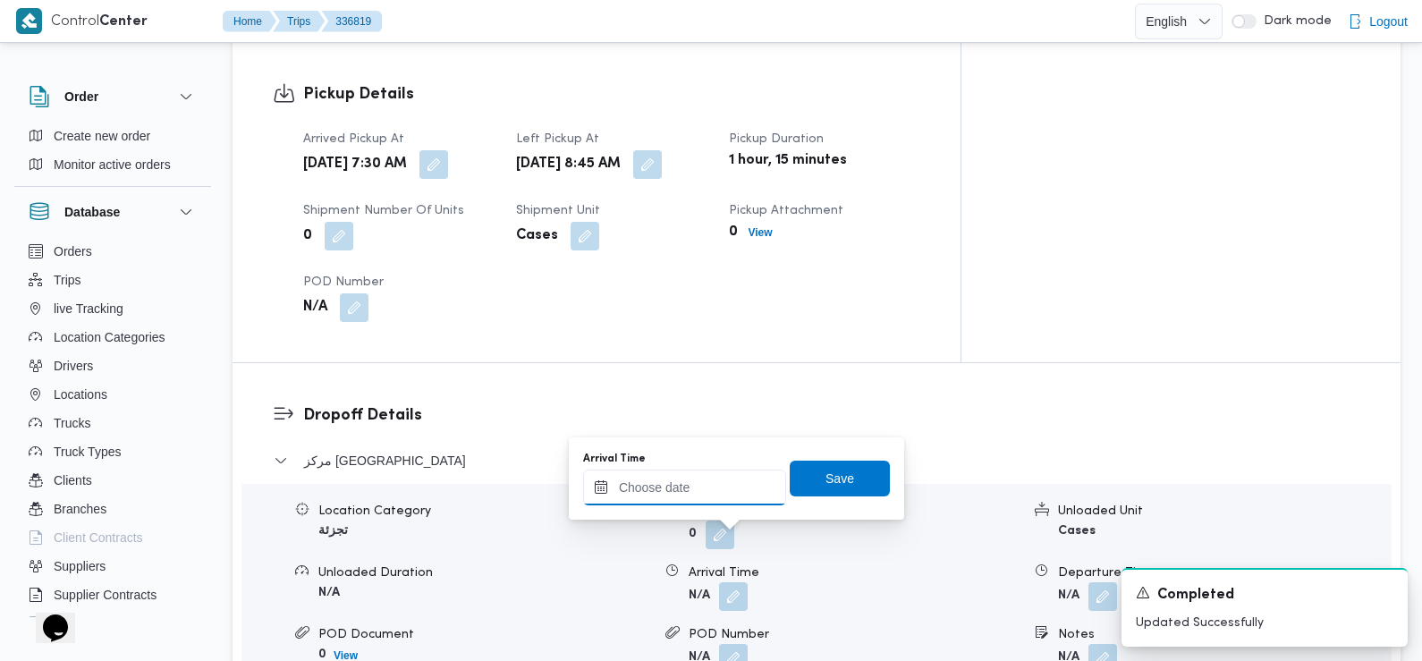
click at [688, 477] on input "Arrival Time" at bounding box center [684, 488] width 203 height 36
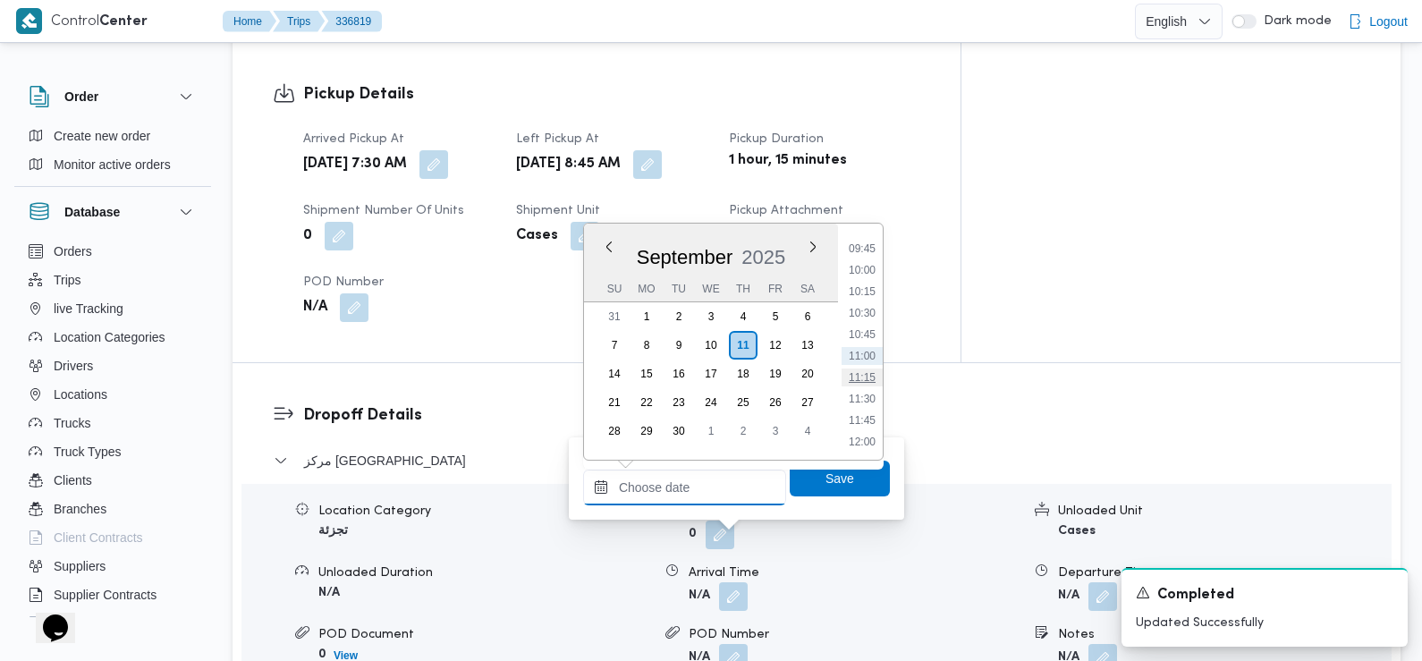
scroll to position [829, 0]
click at [859, 271] on li "10:00" at bounding box center [862, 276] width 41 height 18
type input "11/09/2025 10:00"
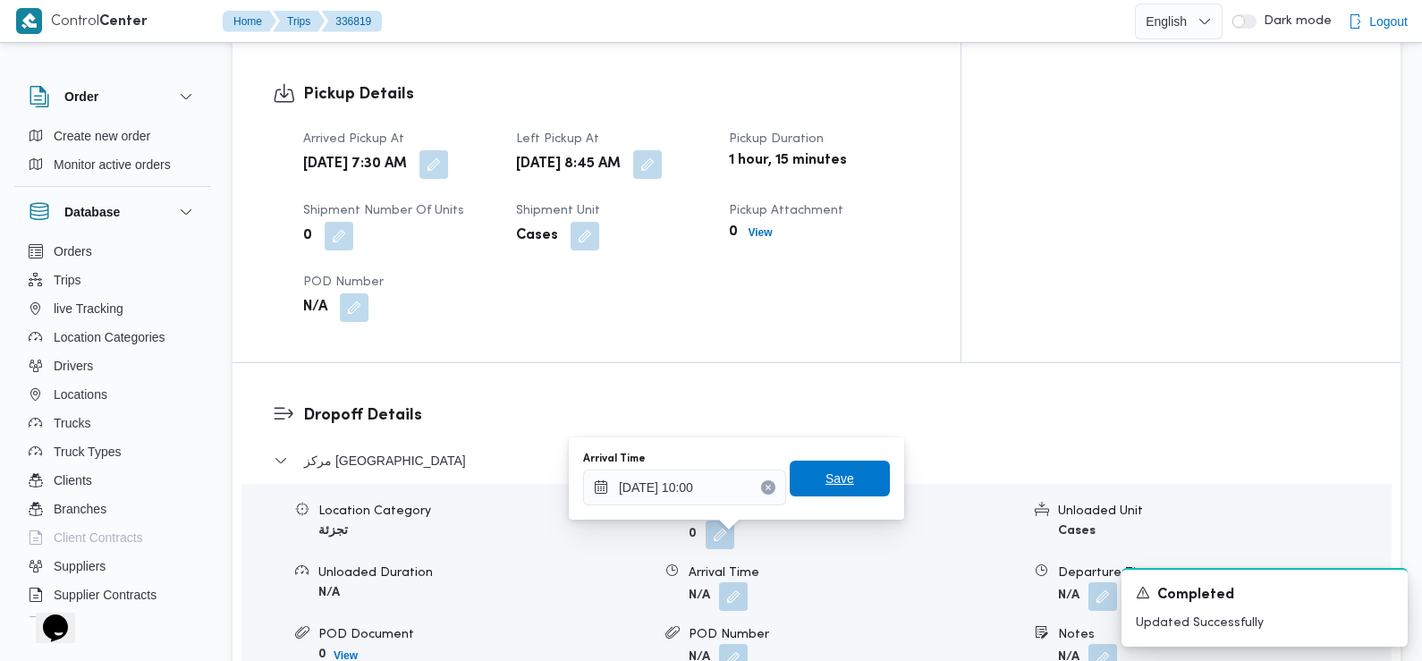
click at [826, 476] on span "Save" at bounding box center [840, 478] width 29 height 21
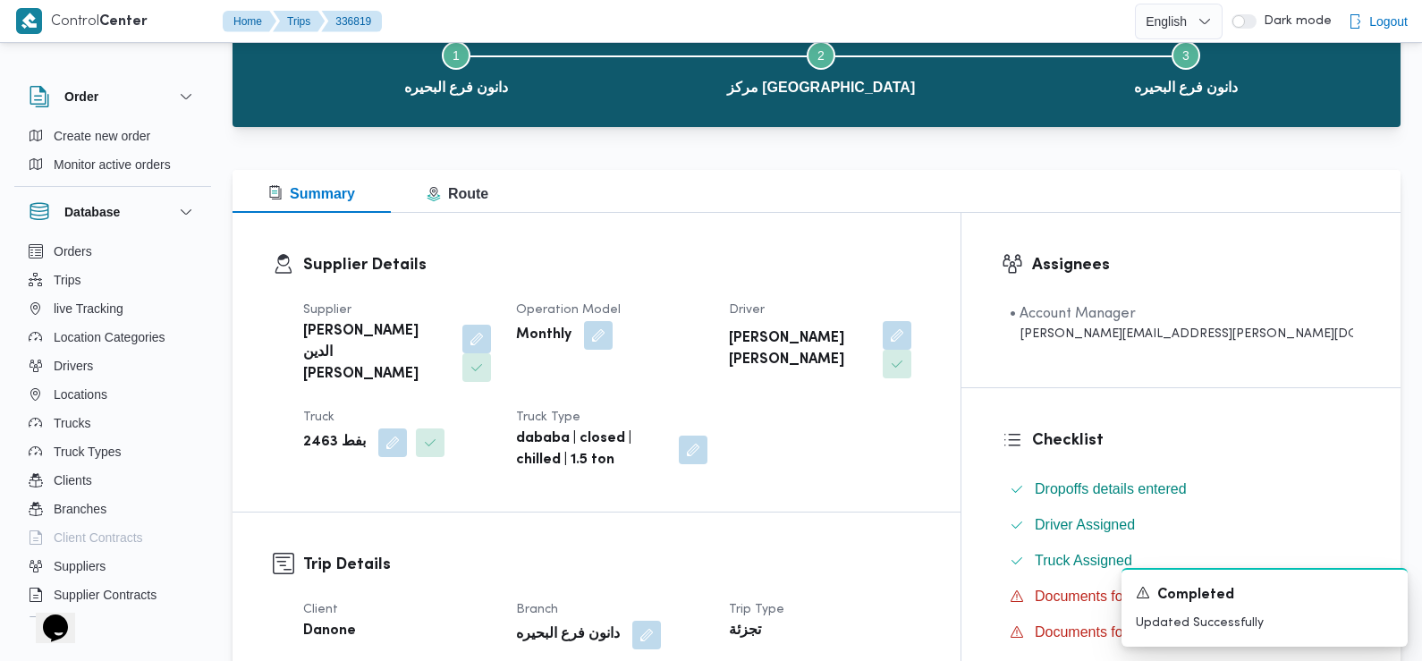
scroll to position [173, 0]
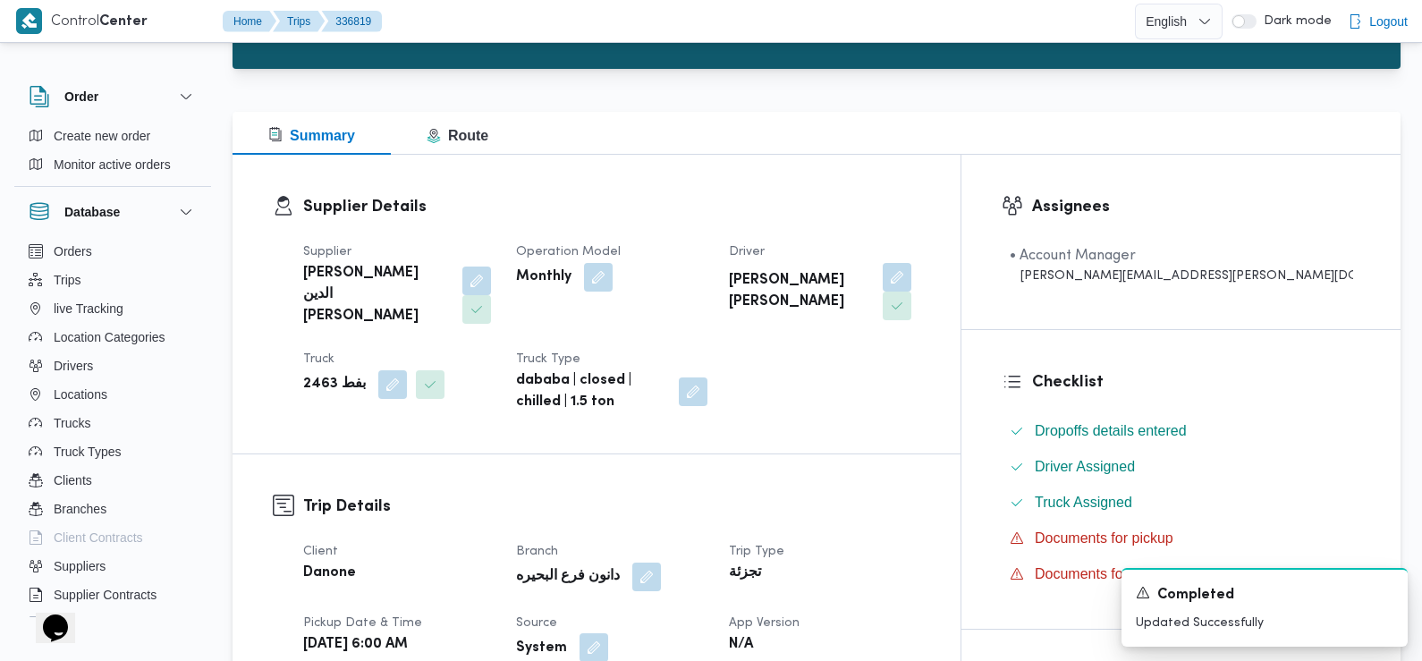
click at [608, 633] on button "button" at bounding box center [594, 647] width 29 height 29
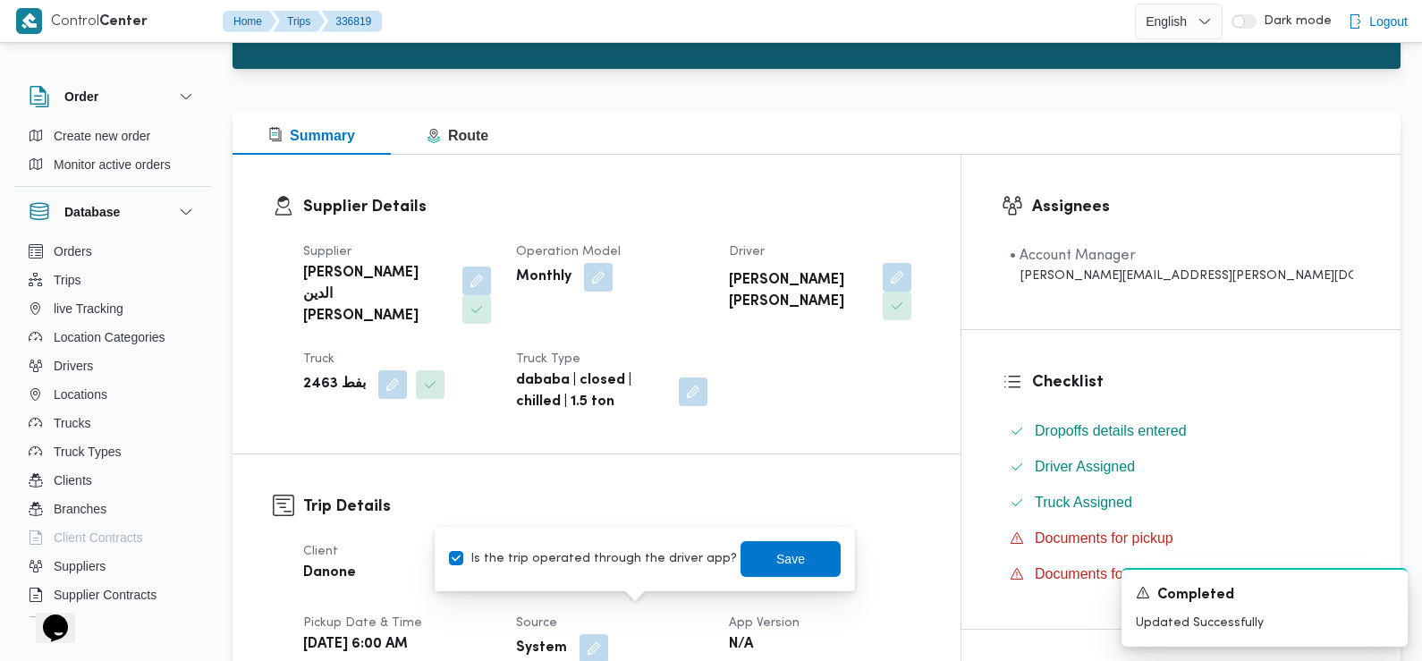
click at [614, 562] on label "Is the trip operated through the driver app?" at bounding box center [593, 558] width 288 height 21
checkbox input "false"
click at [778, 562] on span "Save" at bounding box center [790, 557] width 29 height 21
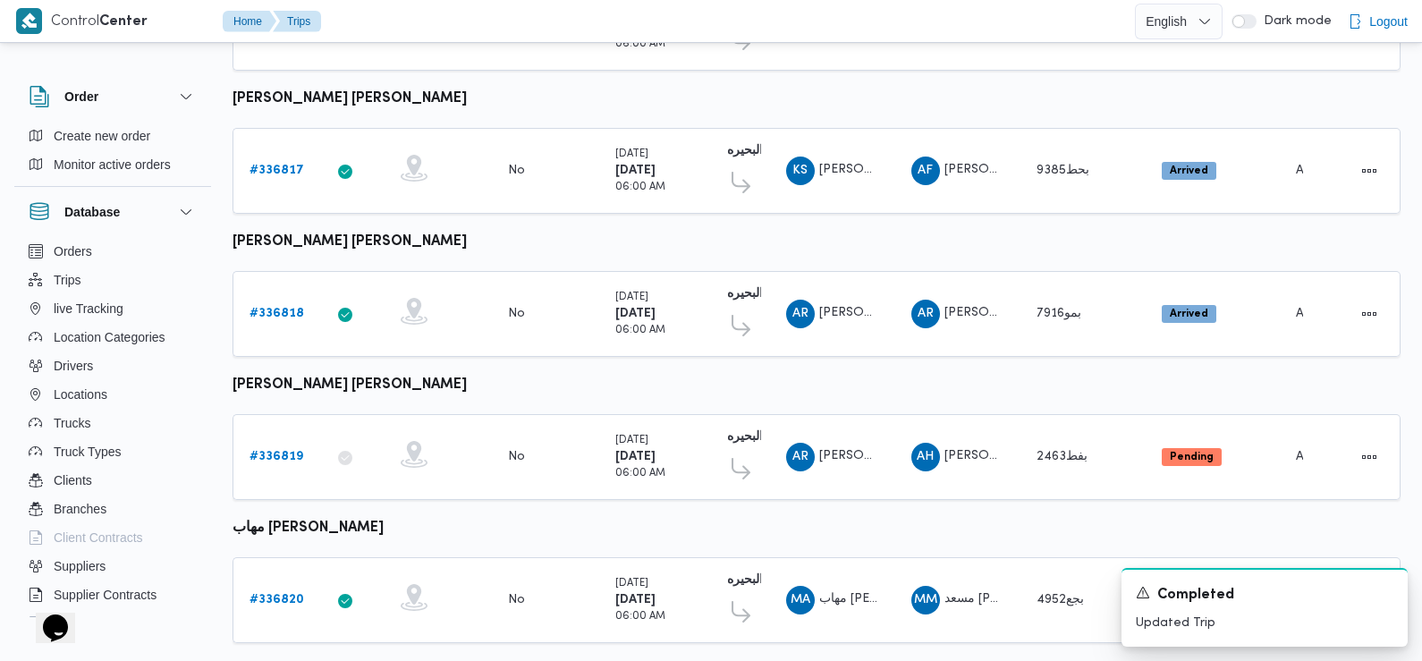
scroll to position [1016, 0]
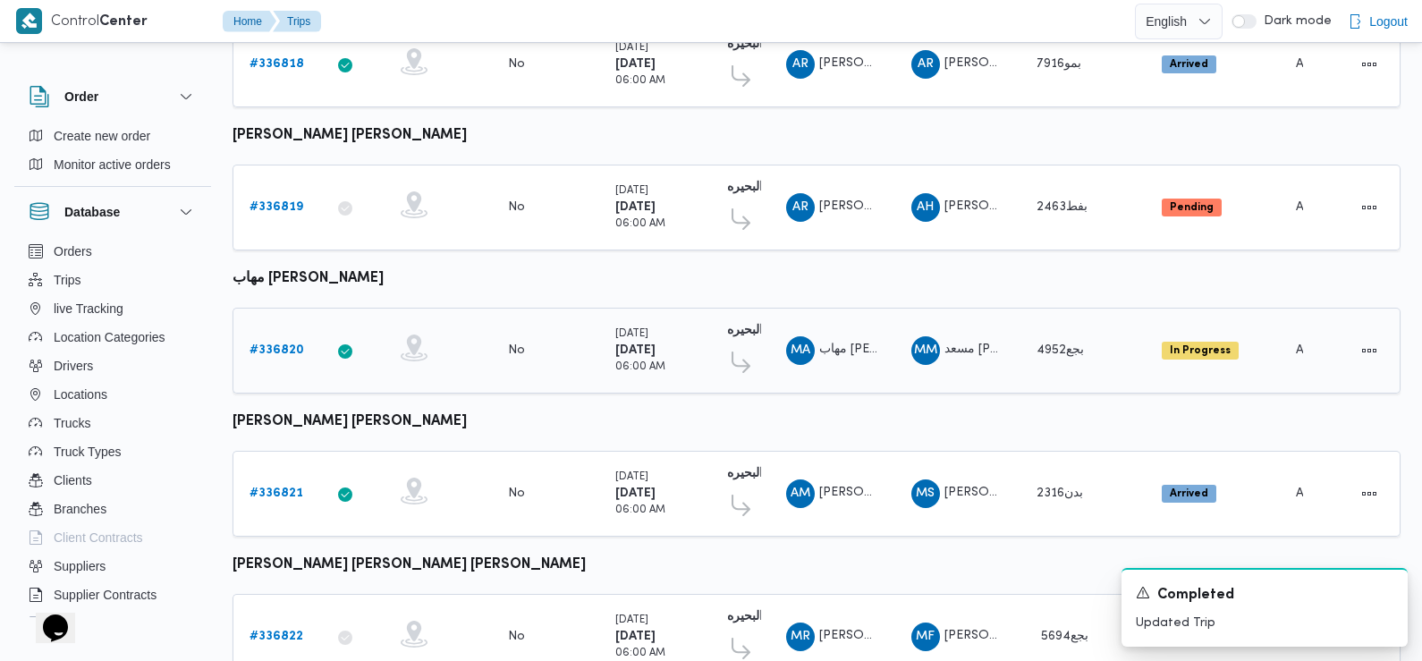
click at [285, 344] on b "# 336820" at bounding box center [277, 350] width 55 height 12
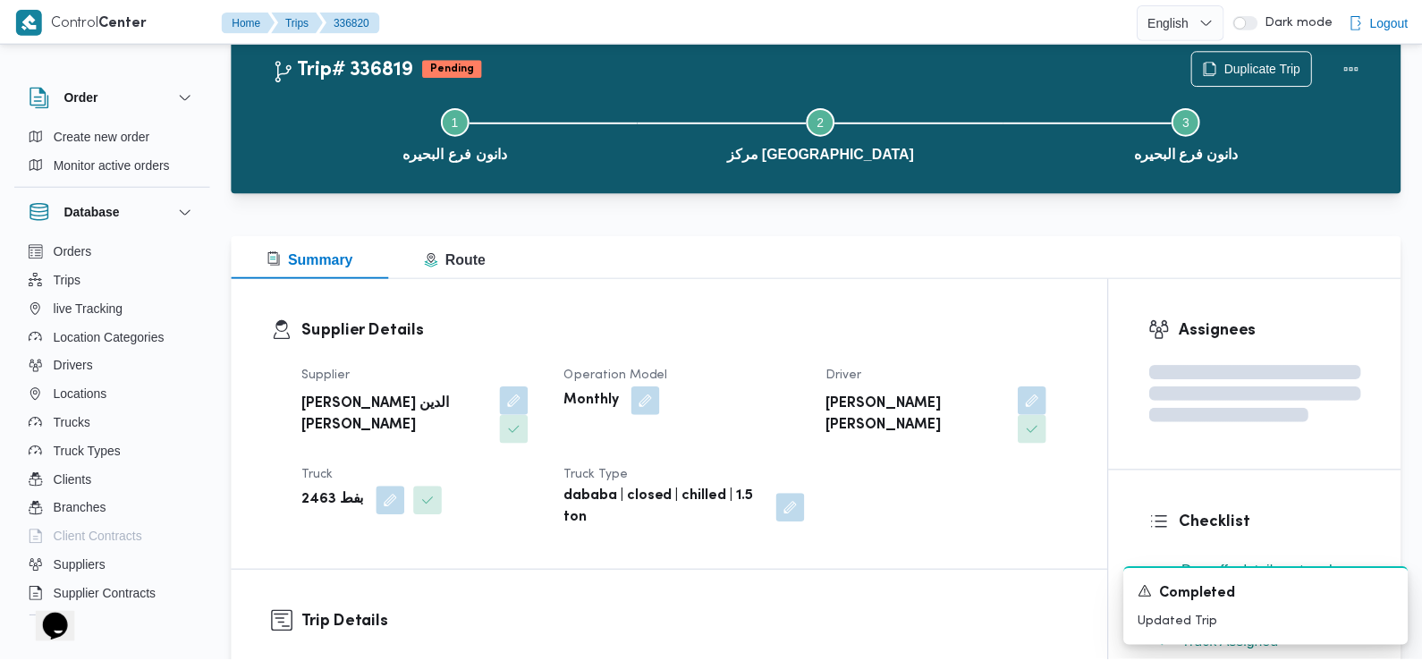
scroll to position [1016, 0]
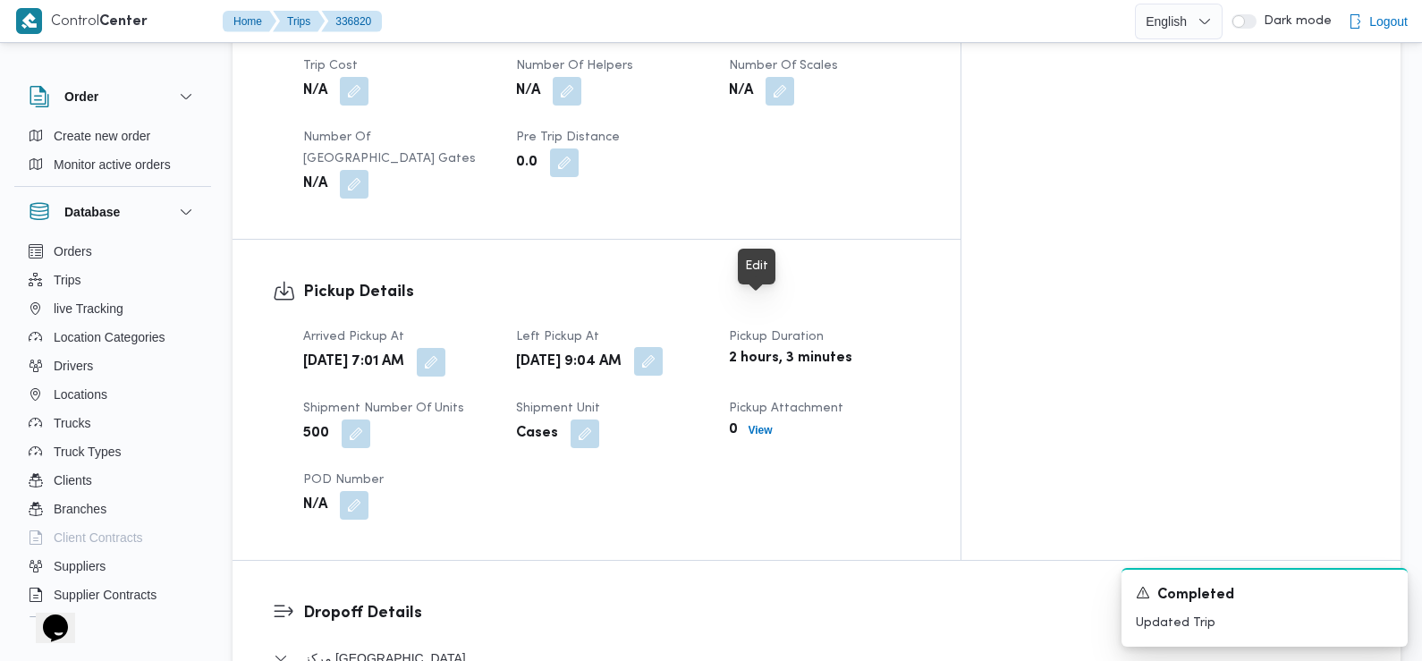
click at [663, 347] on button "button" at bounding box center [648, 361] width 29 height 29
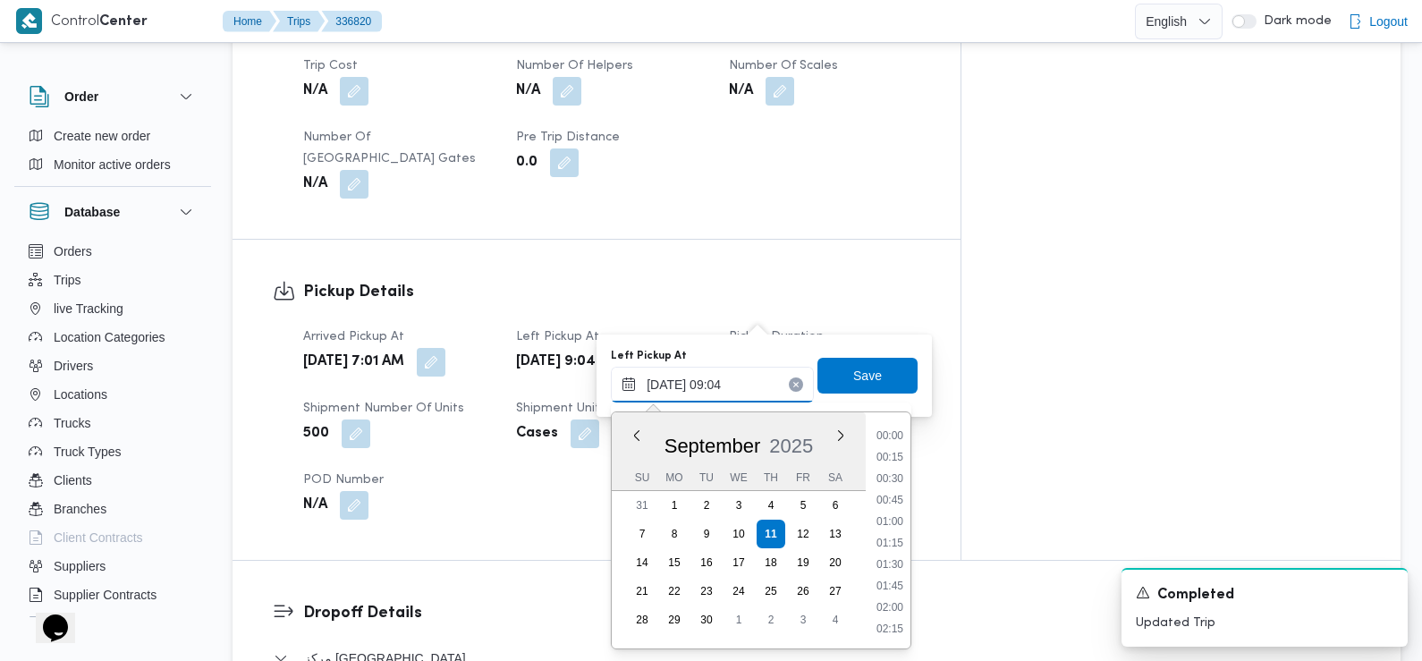
click at [733, 388] on input "11/09/2025 09:04" at bounding box center [712, 385] width 203 height 36
click at [893, 520] on li "08:45" at bounding box center [889, 523] width 41 height 18
type input "11/09/2025 08:45"
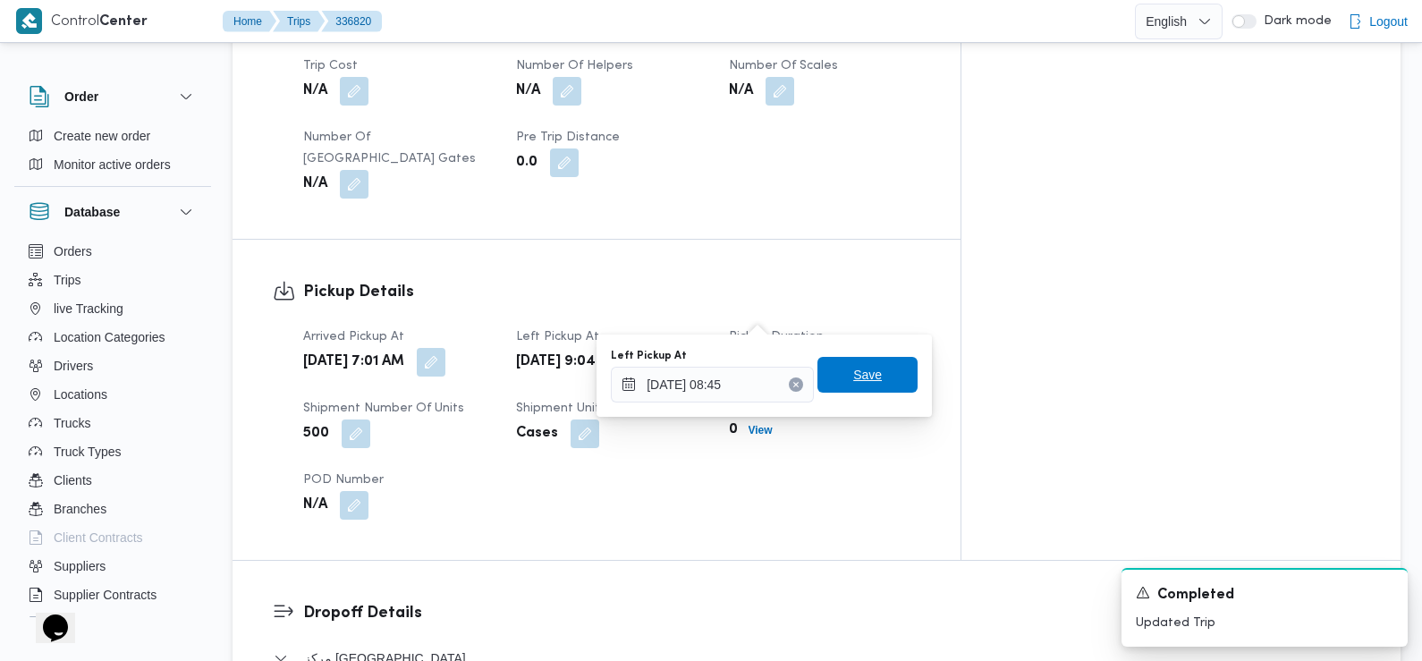
click at [861, 371] on span "Save" at bounding box center [867, 374] width 29 height 21
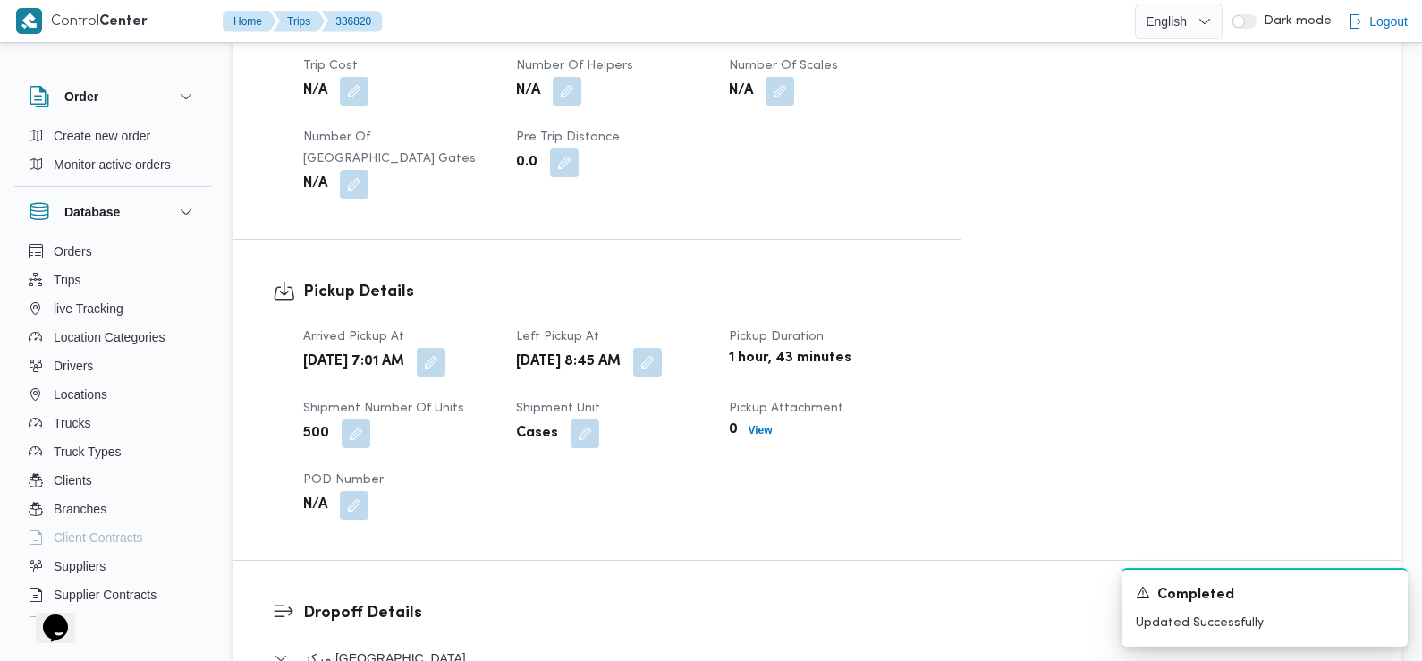
click at [583, 411] on div "Arrived Pickup At Thu, Sep 11, 2025 7:01 AM Left Pickup At Thu, Sep 11, 2025 8:…" at bounding box center [612, 423] width 639 height 215
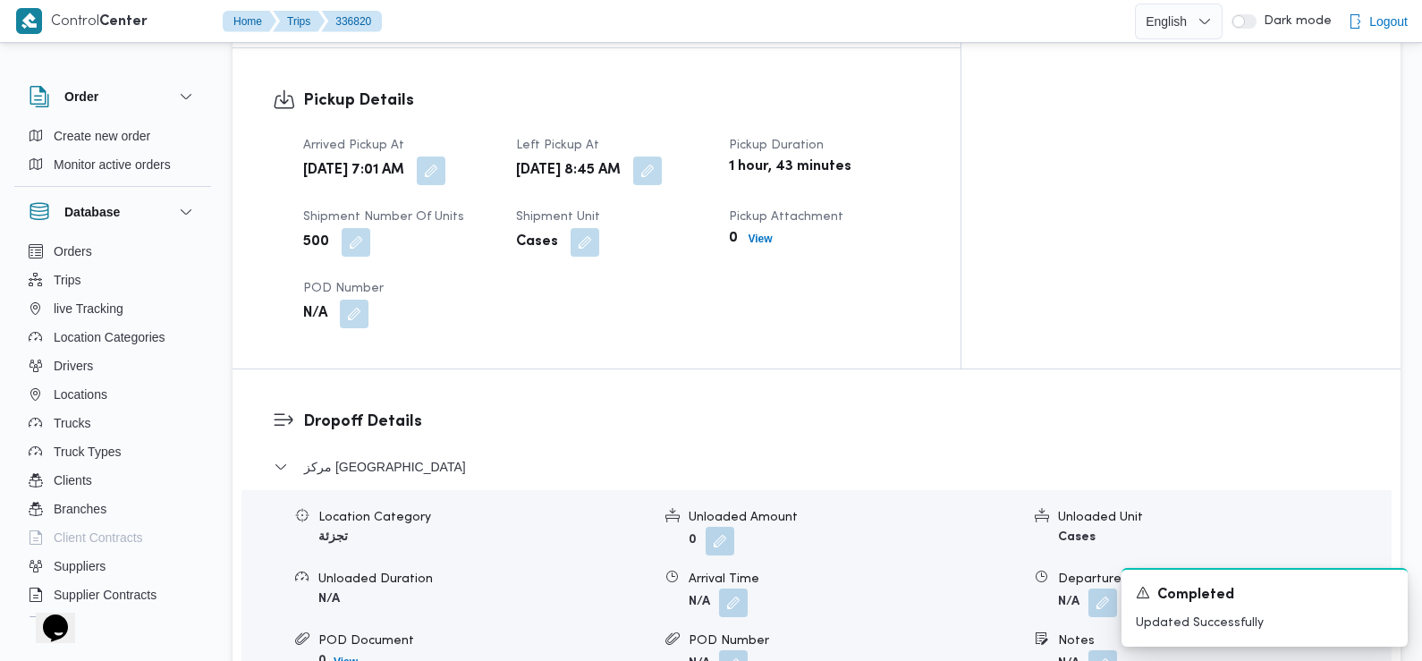
scroll to position [1285, 0]
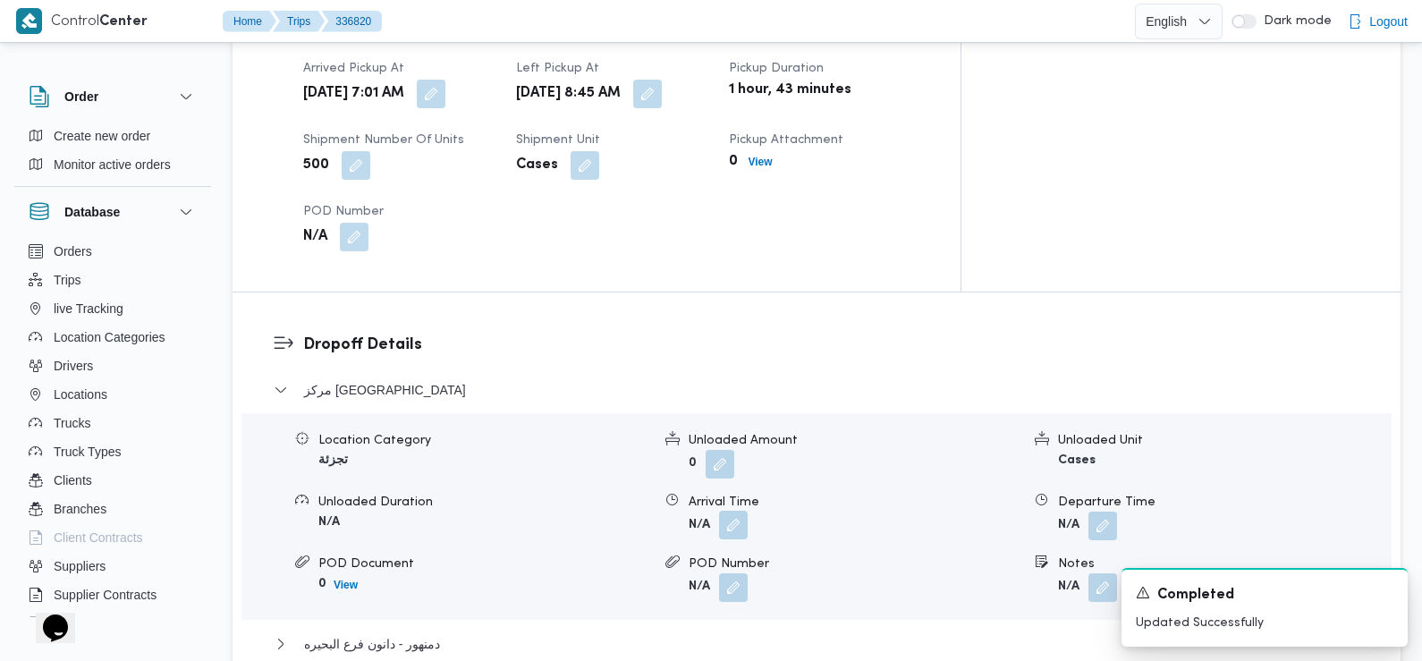
click at [729, 511] on button "button" at bounding box center [733, 525] width 29 height 29
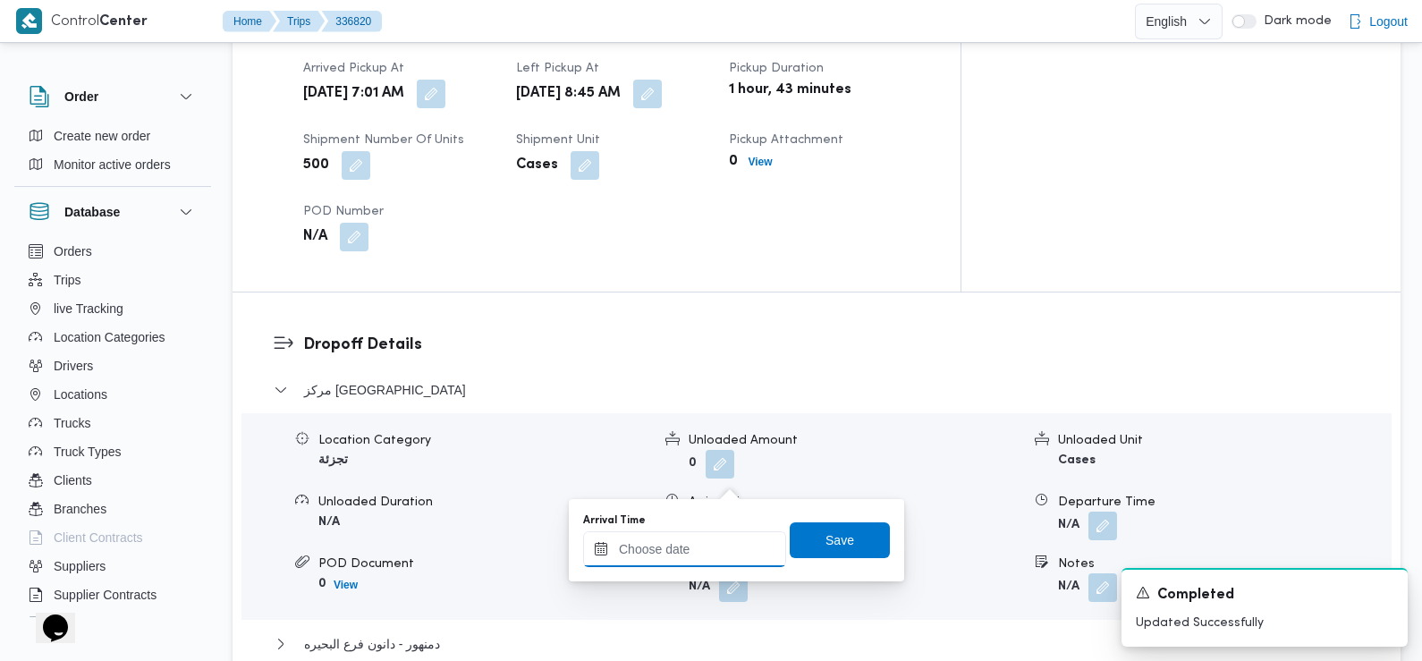
click at [733, 545] on input "Arrival Time" at bounding box center [684, 549] width 203 height 36
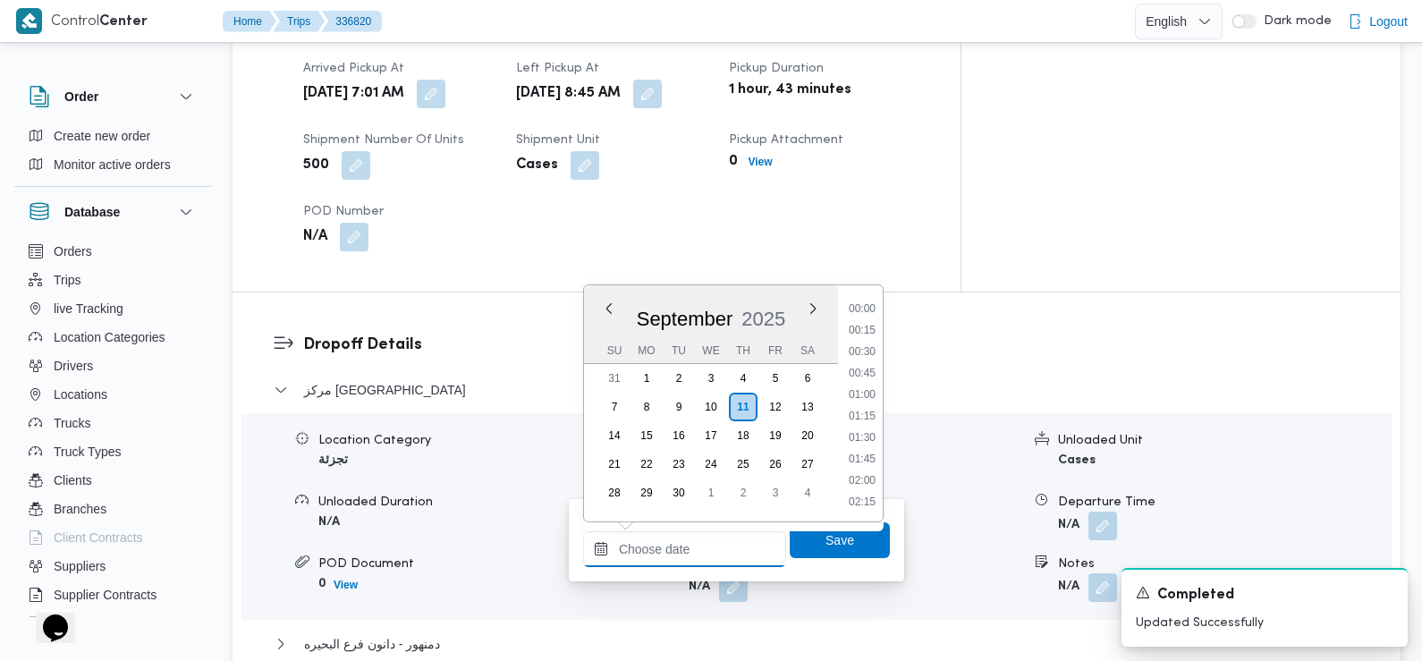
scroll to position [835, 0]
click at [871, 305] on li "09:45" at bounding box center [862, 310] width 41 height 18
type input "11/09/2025 09:45"
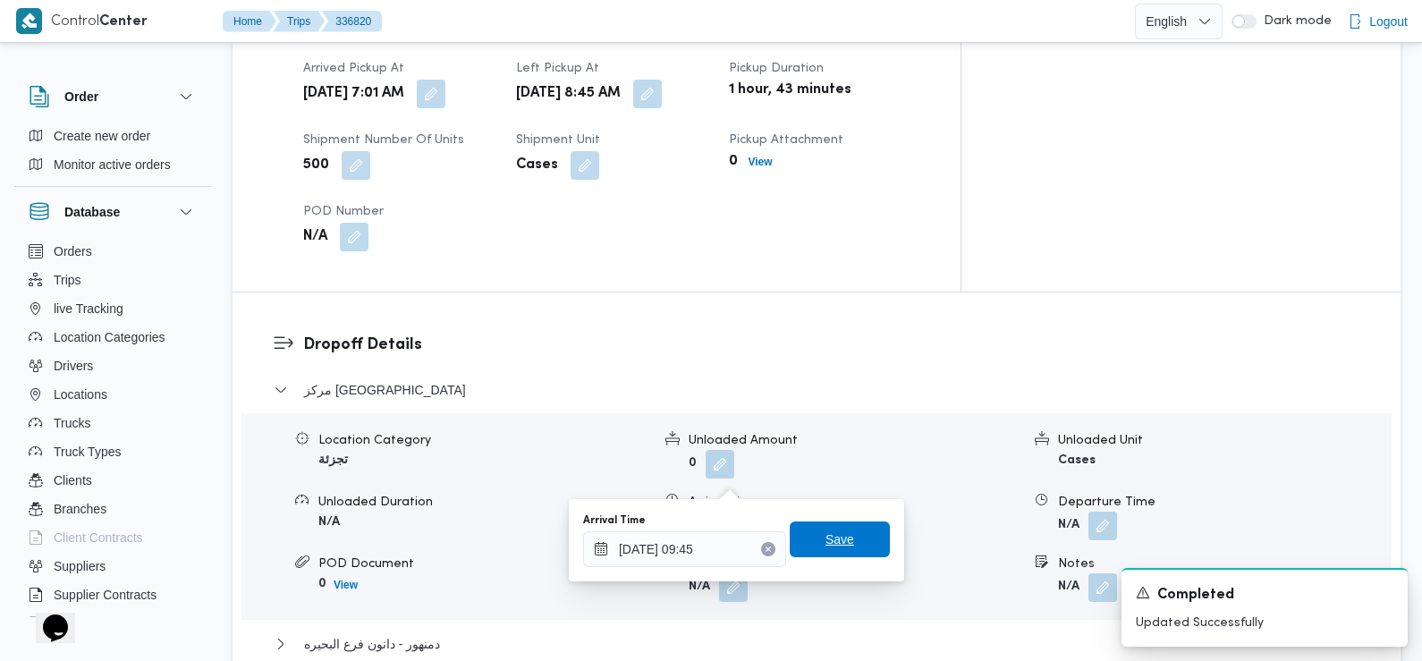
click at [829, 537] on span "Save" at bounding box center [840, 539] width 29 height 21
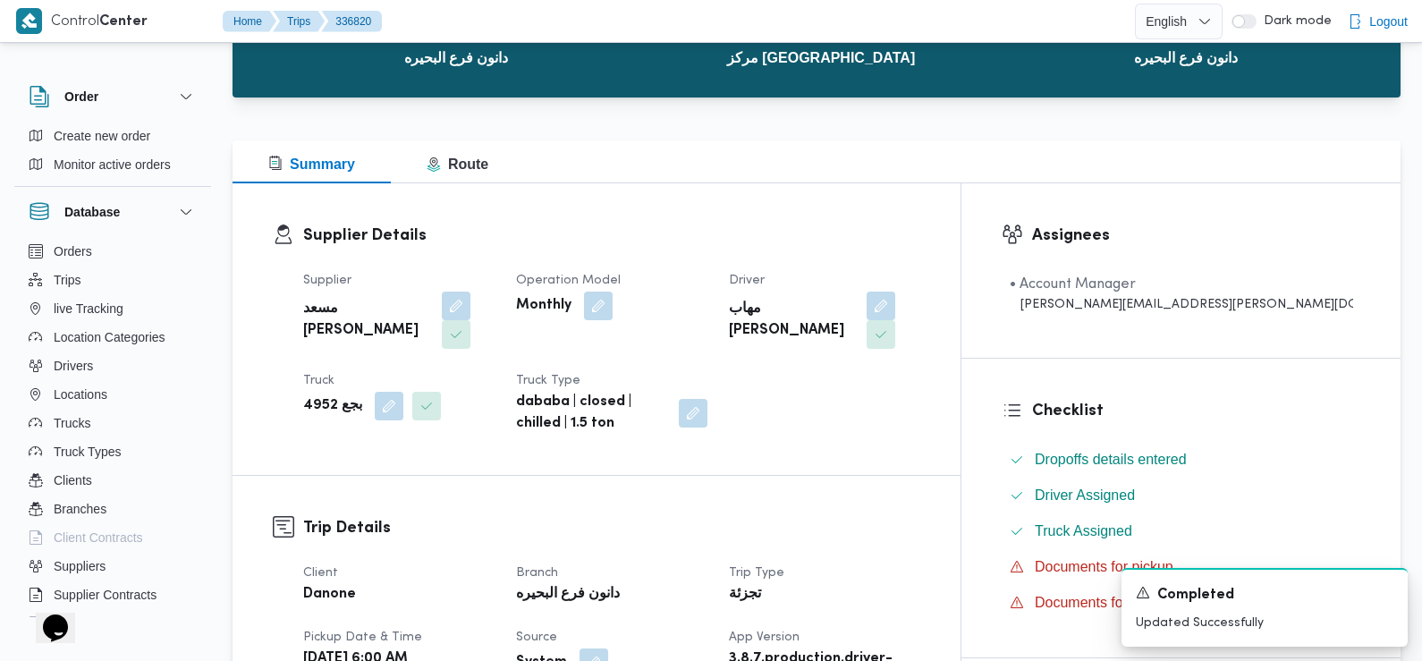
scroll to position [0, 0]
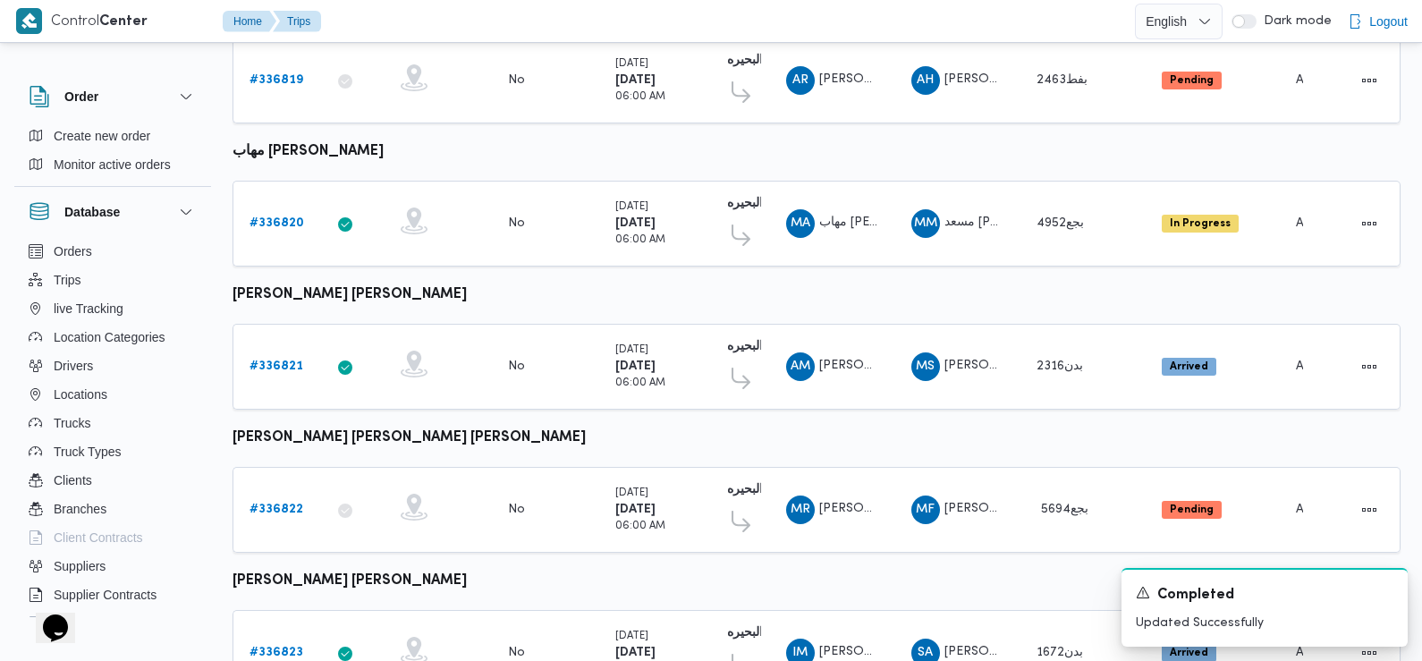
scroll to position [1140, 0]
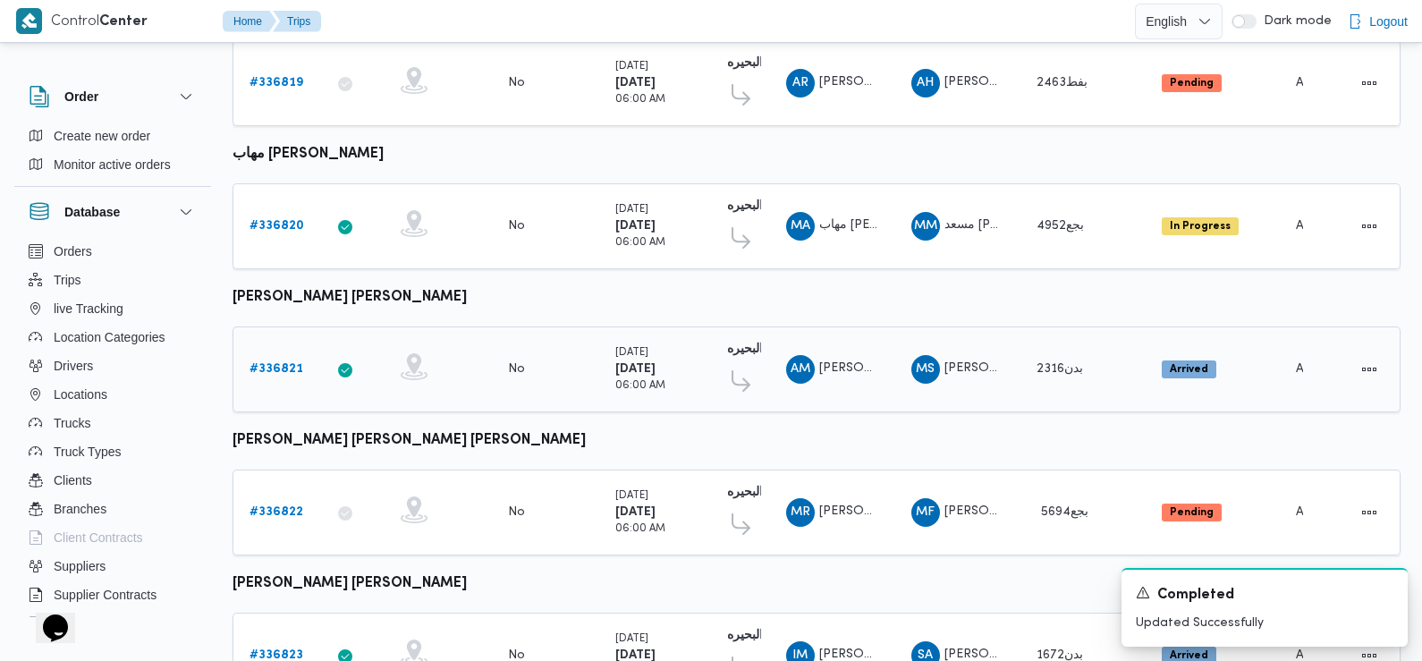
click at [279, 363] on b "# 336821" at bounding box center [277, 369] width 54 height 12
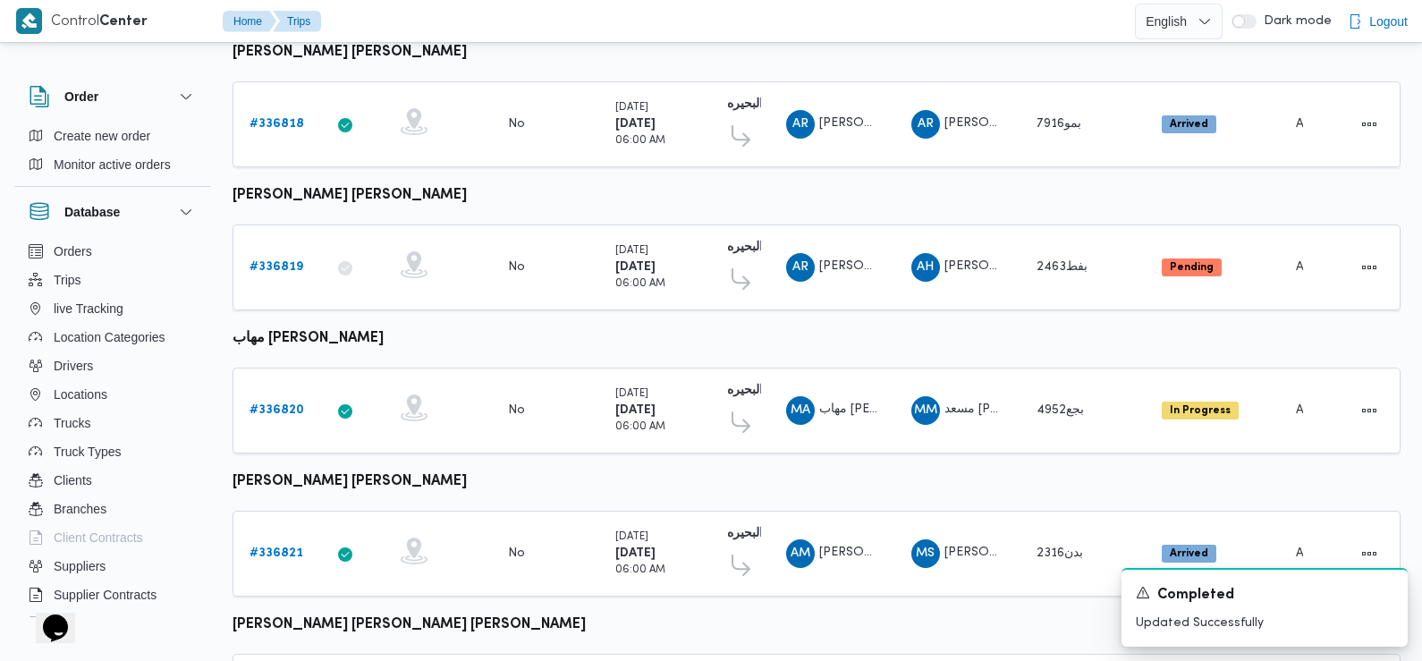
scroll to position [1248, 0]
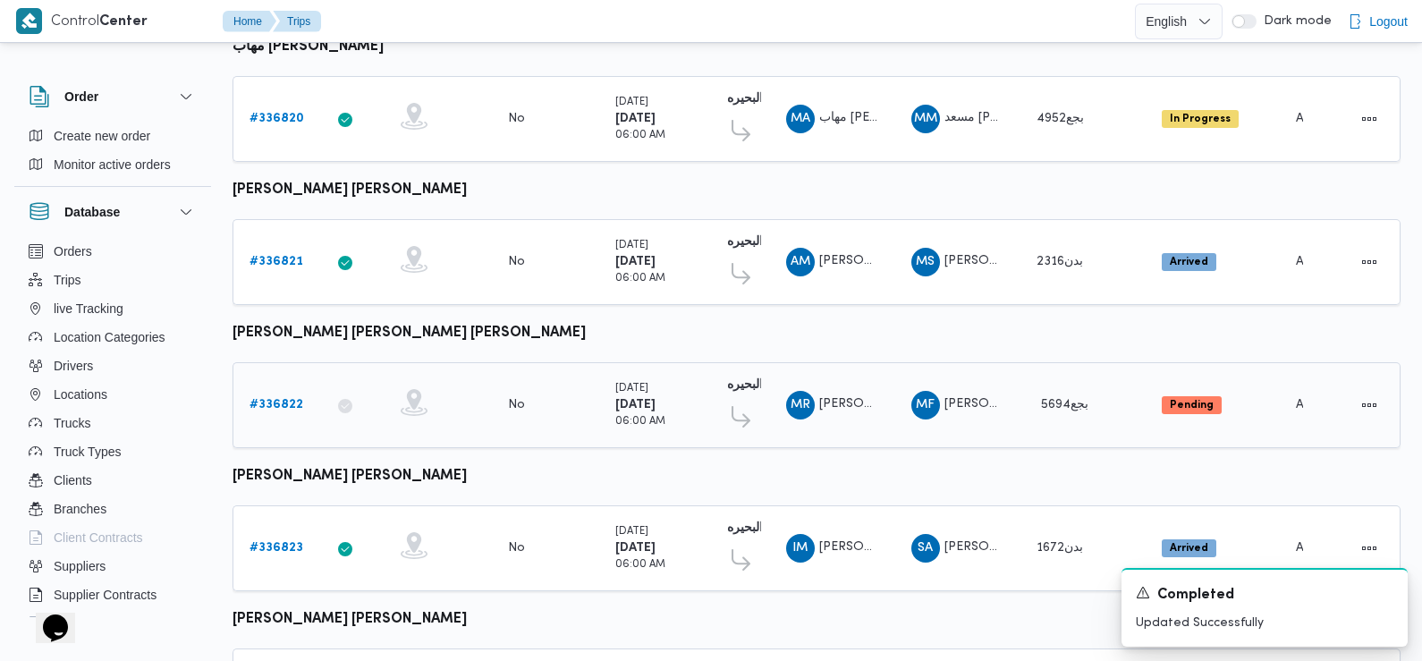
click at [270, 399] on b "# 336822" at bounding box center [277, 405] width 54 height 12
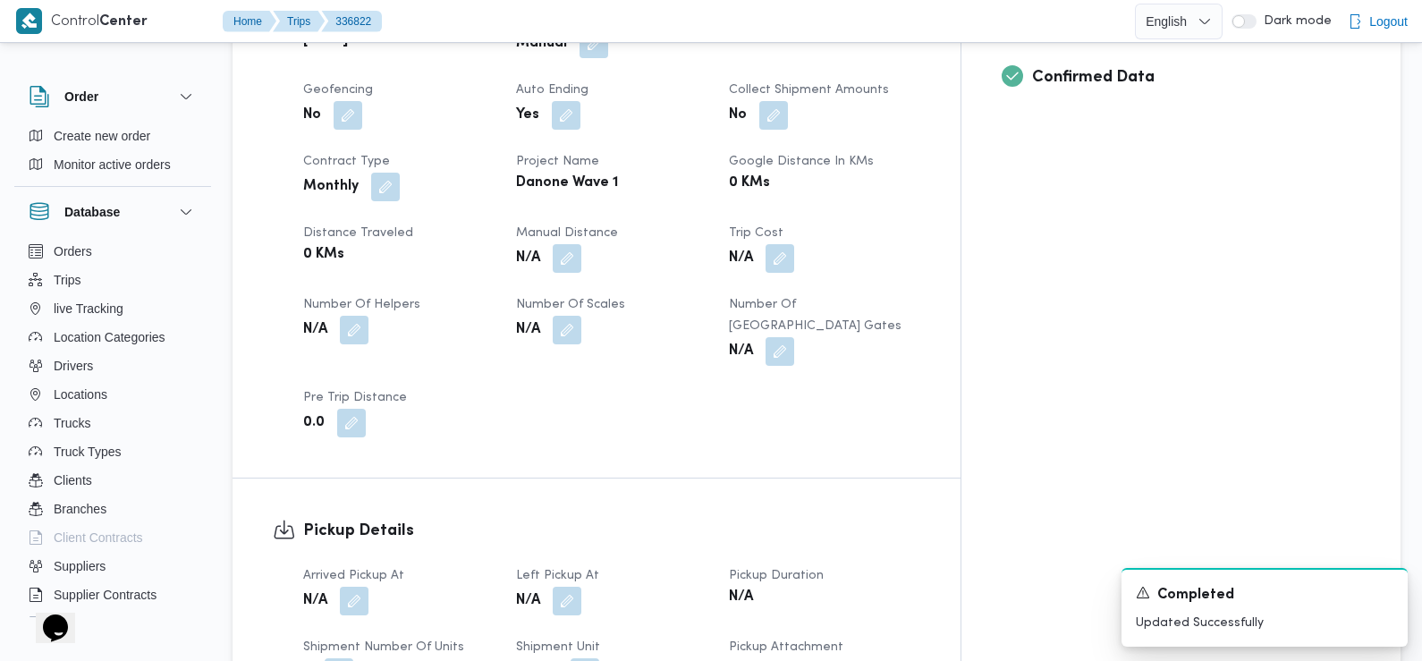
scroll to position [811, 0]
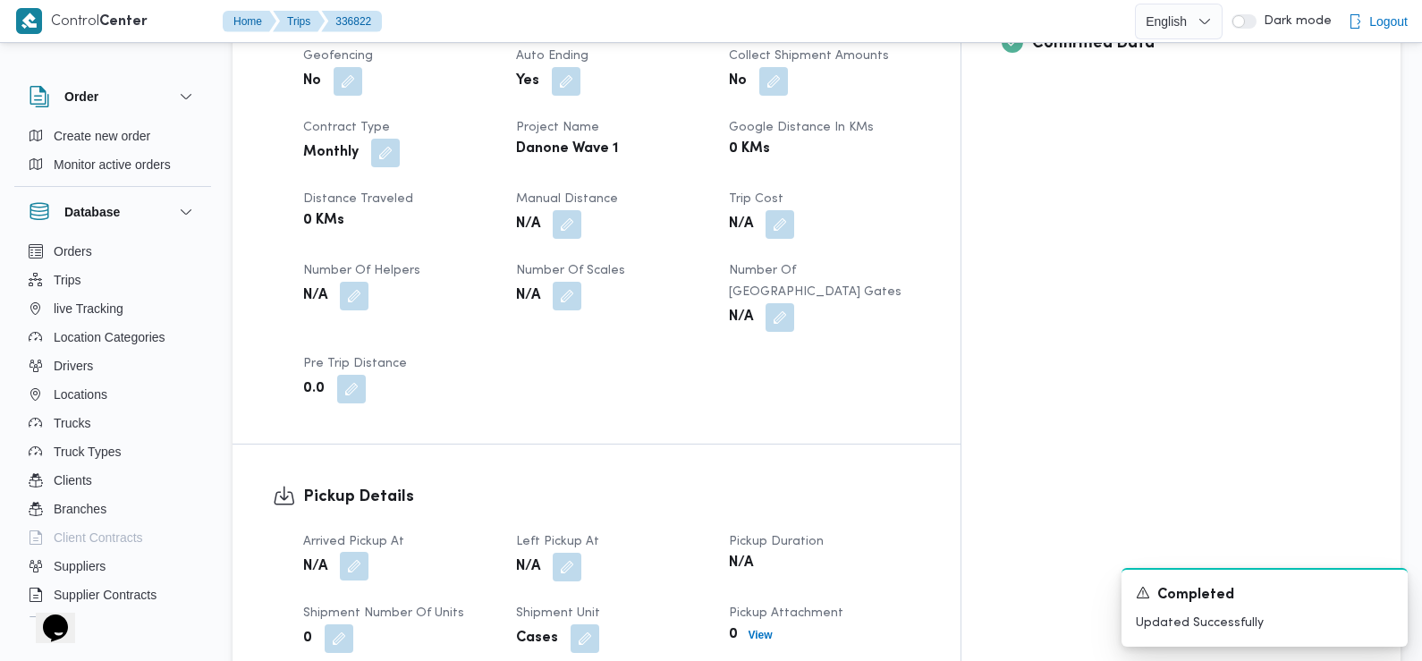
click at [342, 552] on button "button" at bounding box center [354, 566] width 29 height 29
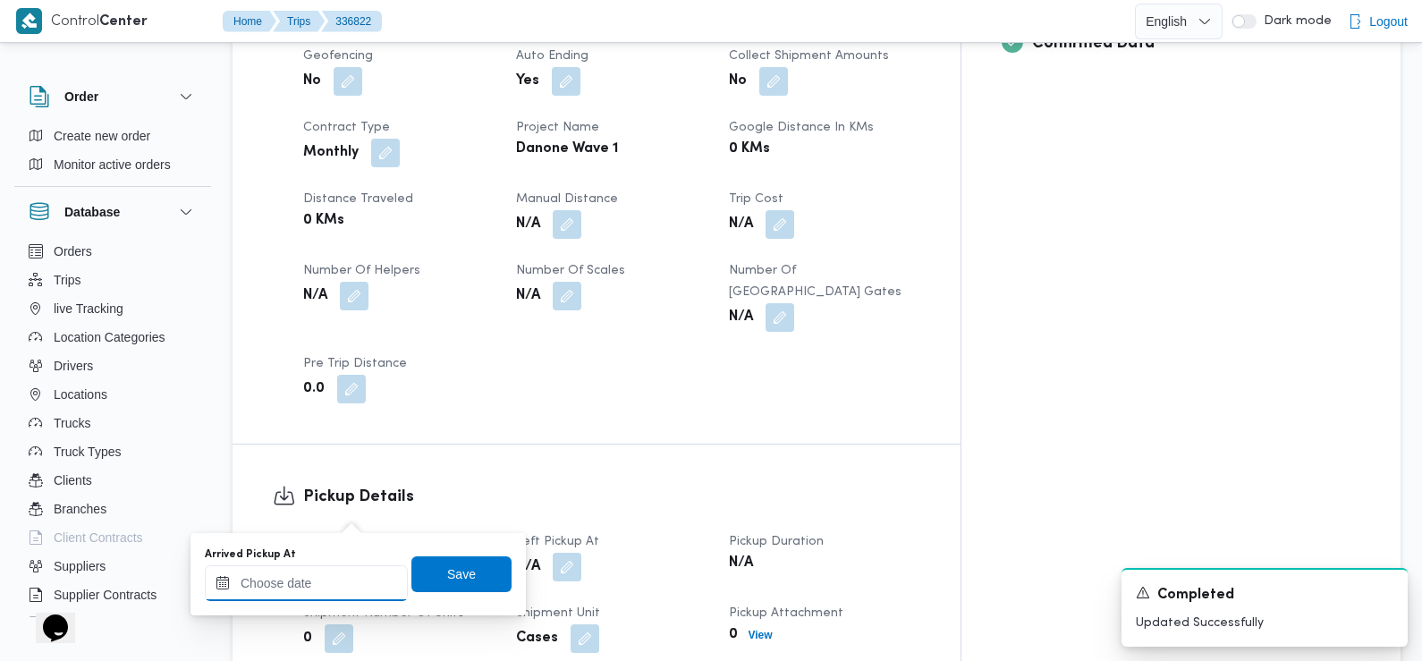
click at [340, 580] on input "Arrived Pickup At" at bounding box center [306, 583] width 203 height 36
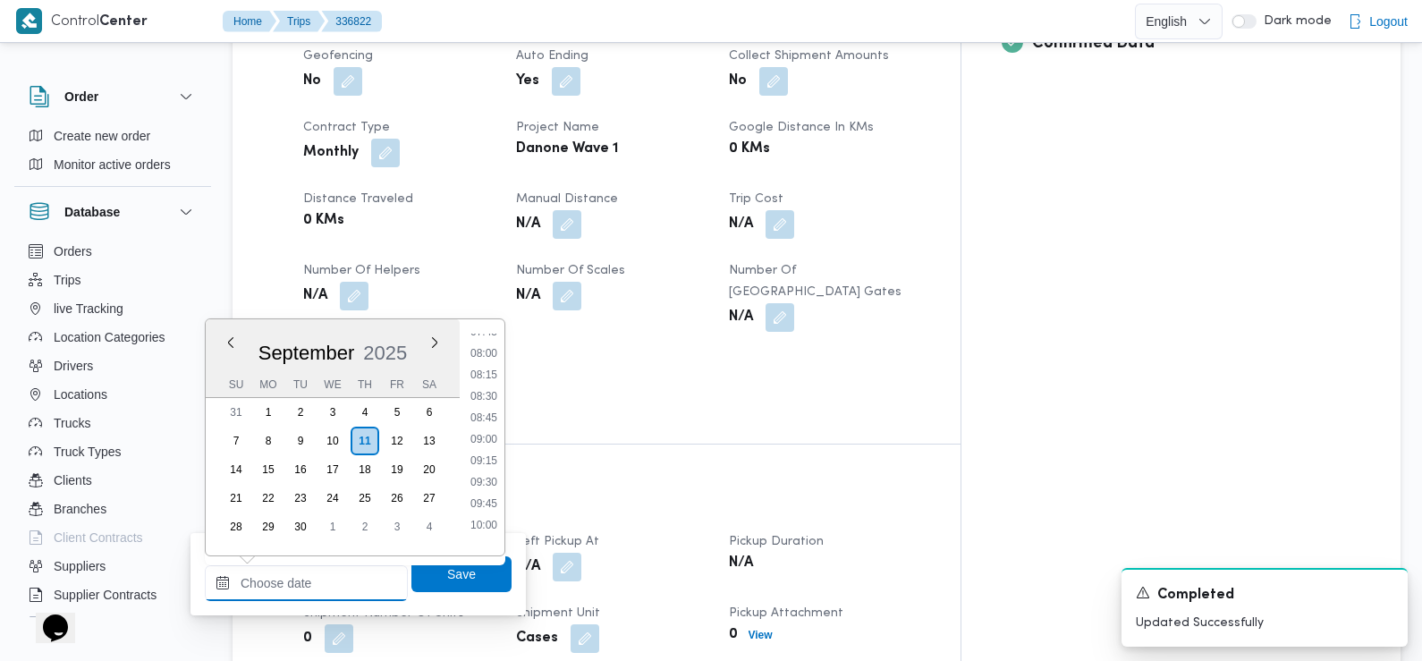
scroll to position [597, 0]
click at [488, 395] on li "07:30" at bounding box center [483, 390] width 41 height 18
type input "11/09/2025 07:30"
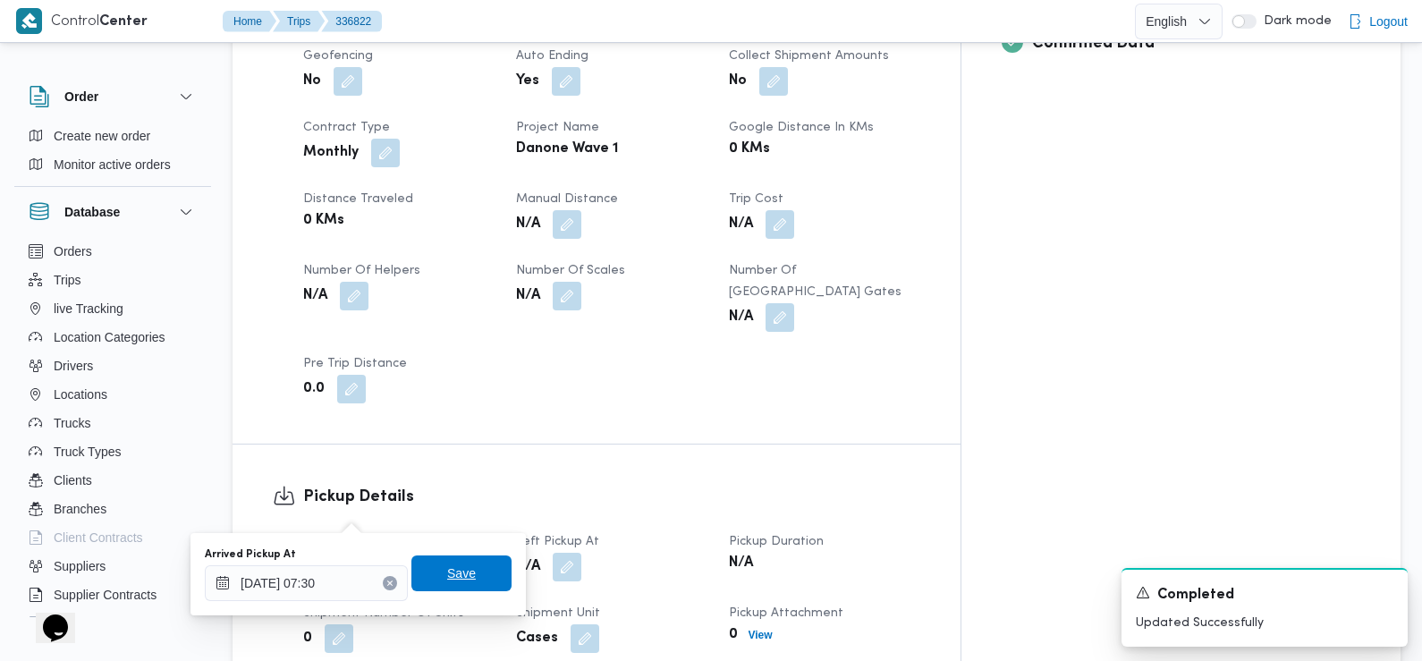
click at [465, 573] on span "Save" at bounding box center [461, 573] width 100 height 36
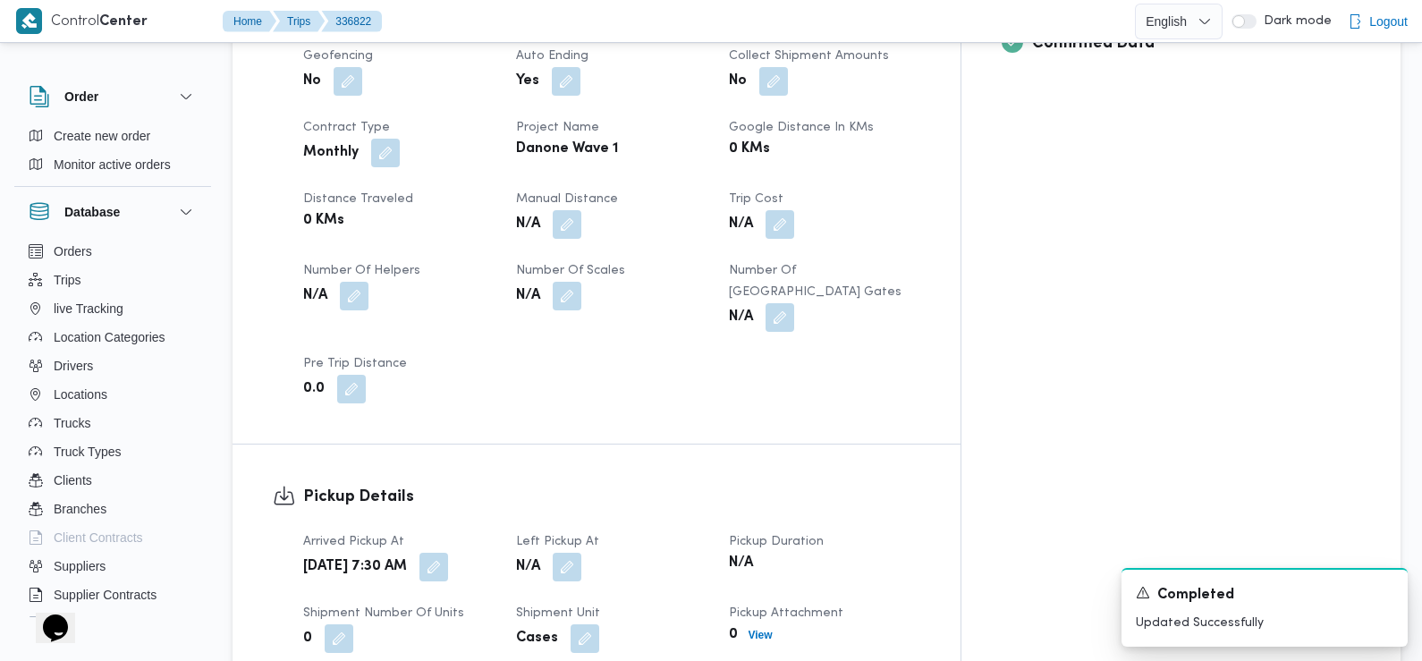
click at [632, 551] on div "N/A" at bounding box center [611, 567] width 195 height 32
click at [581, 552] on button "button" at bounding box center [567, 566] width 29 height 29
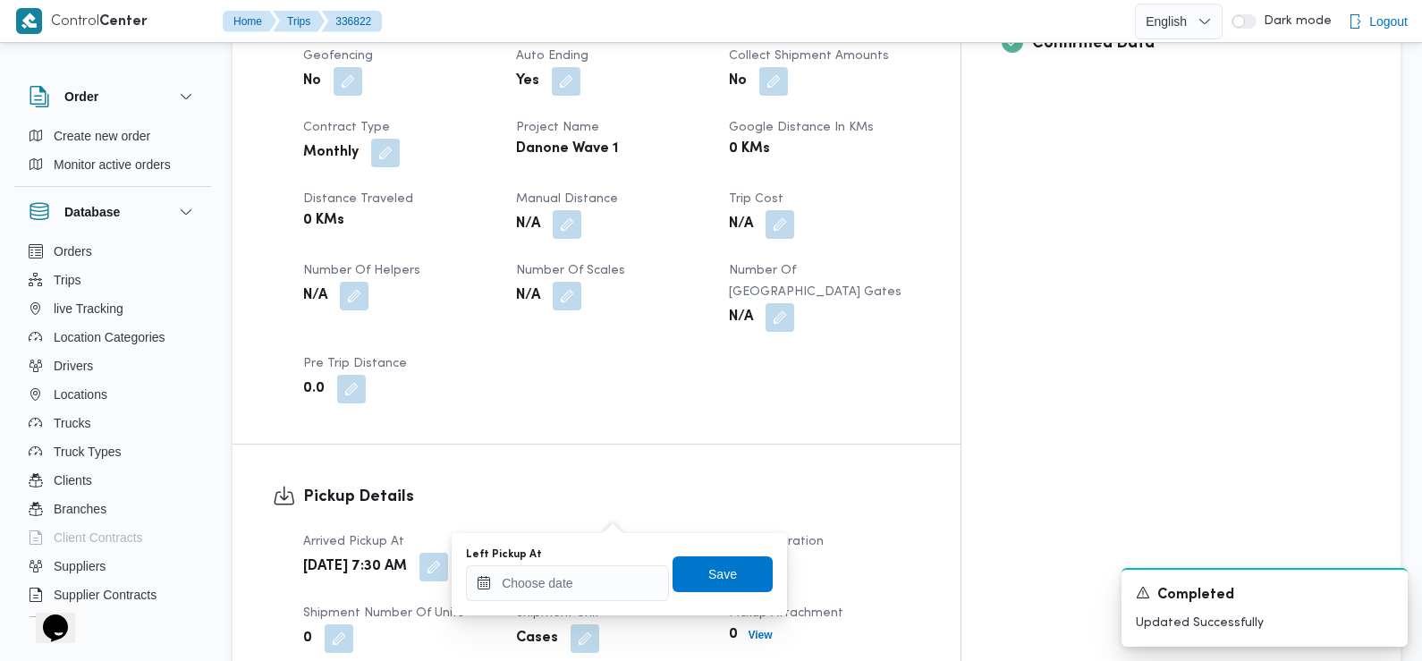
click at [609, 563] on div "Left Pickup At" at bounding box center [567, 574] width 203 height 54
click at [586, 589] on input "Left Pickup At" at bounding box center [567, 583] width 203 height 36
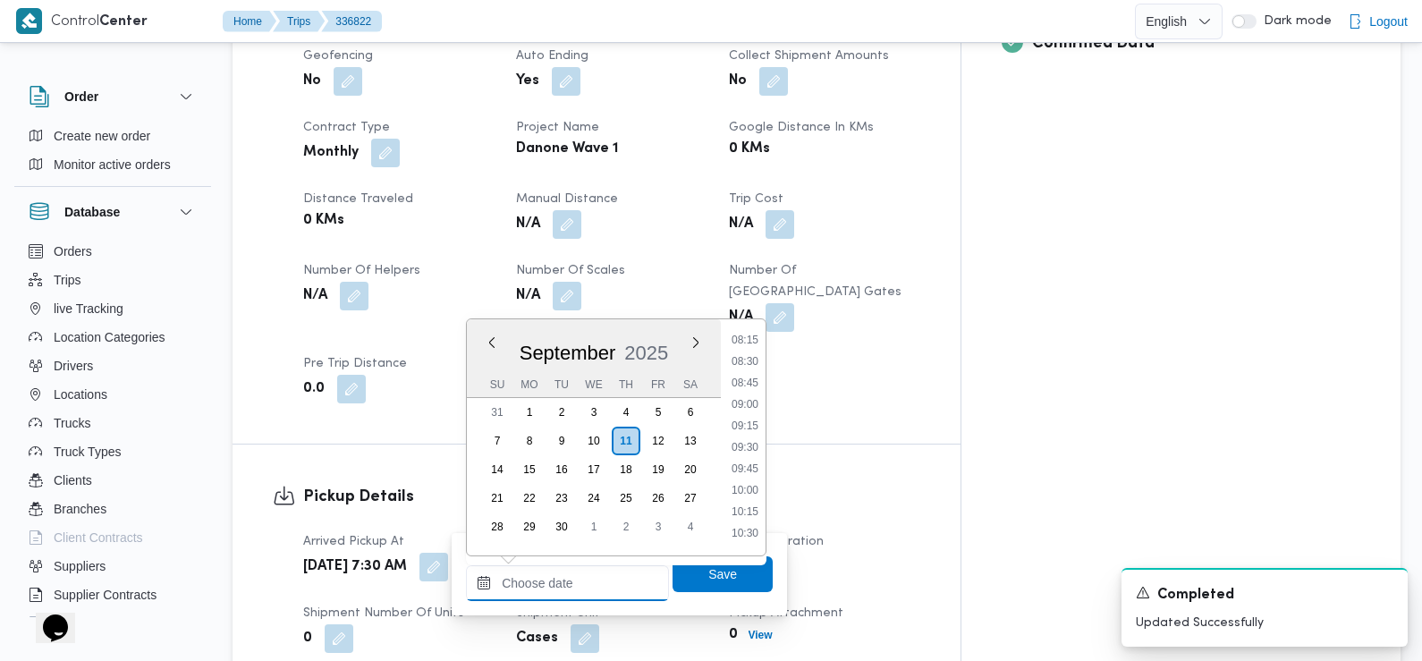
scroll to position [699, 0]
click at [746, 394] on li "08:45" at bounding box center [745, 395] width 41 height 18
type input "11/09/2025 08:45"
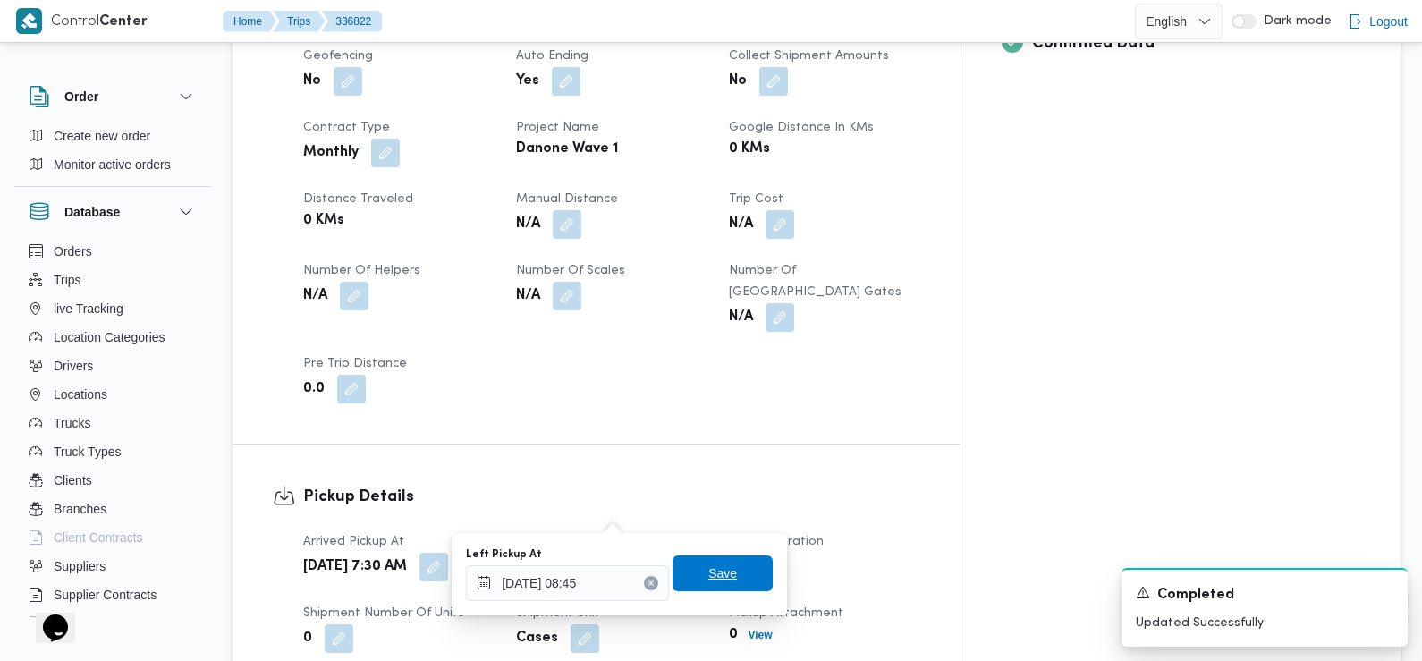
click at [716, 576] on span "Save" at bounding box center [722, 573] width 29 height 21
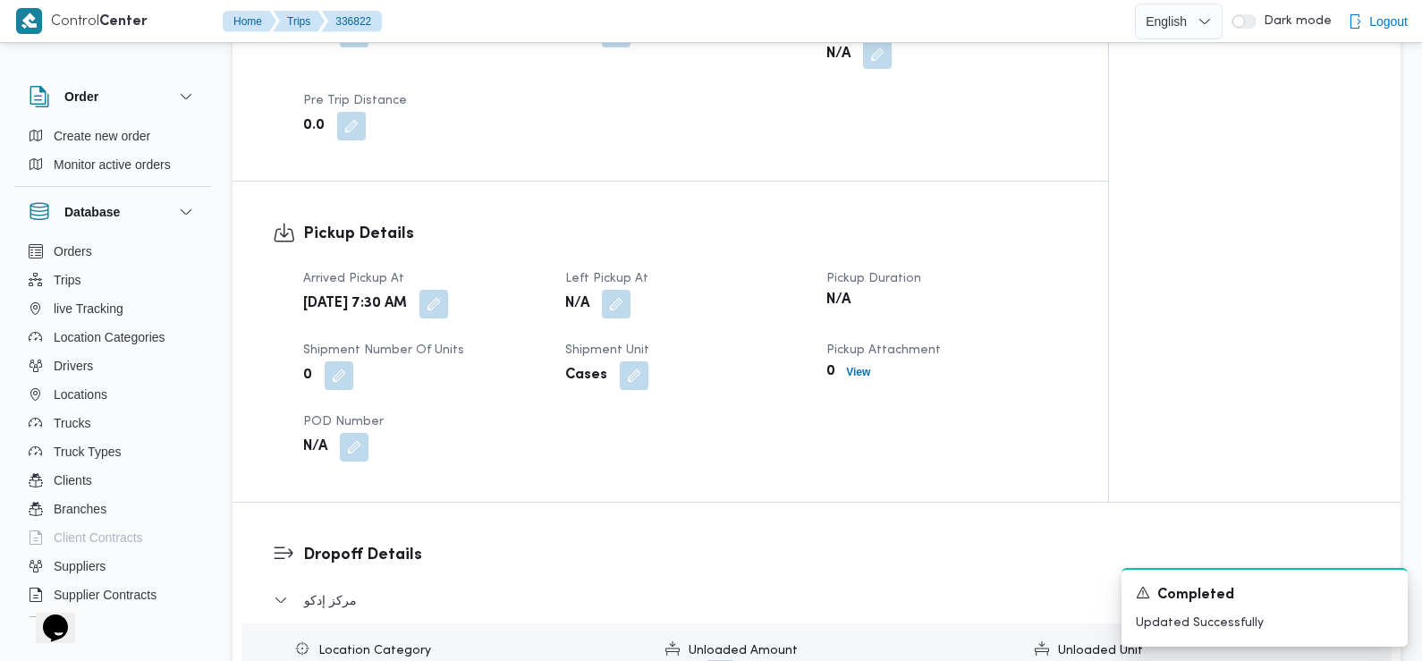
scroll to position [1139, 0]
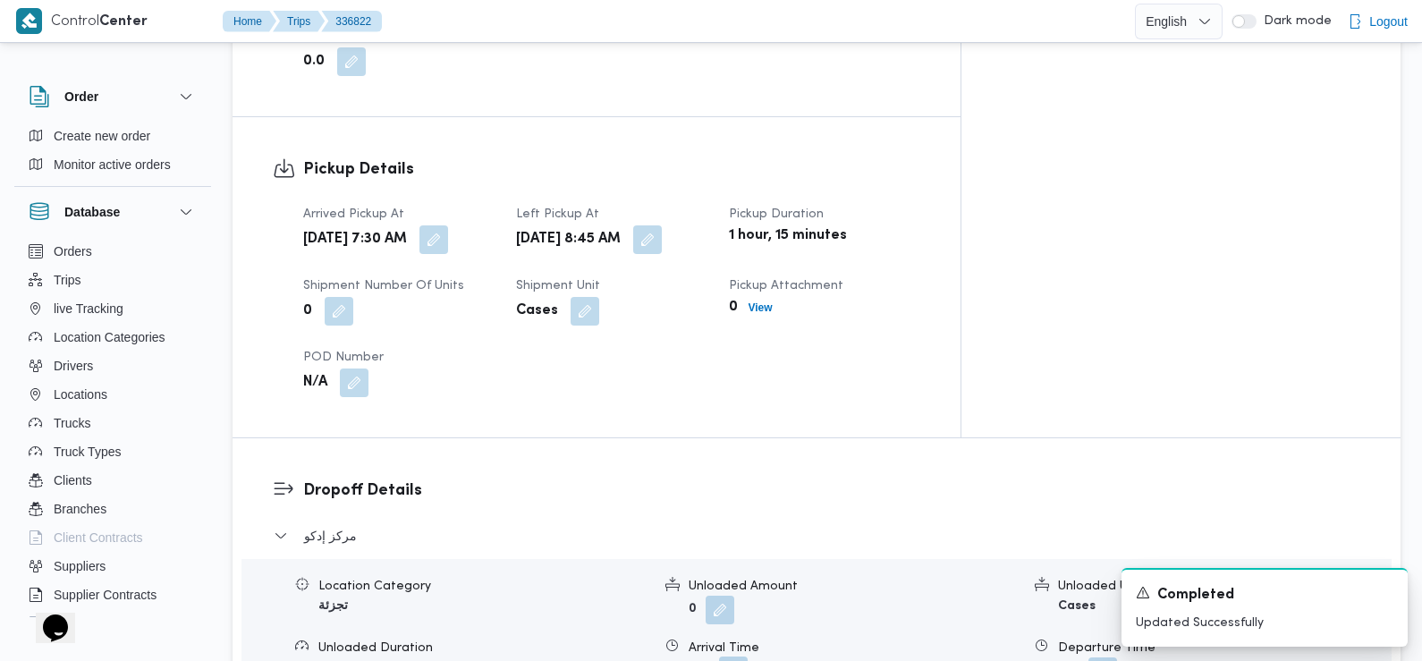
click at [731, 657] on button "button" at bounding box center [733, 671] width 29 height 29
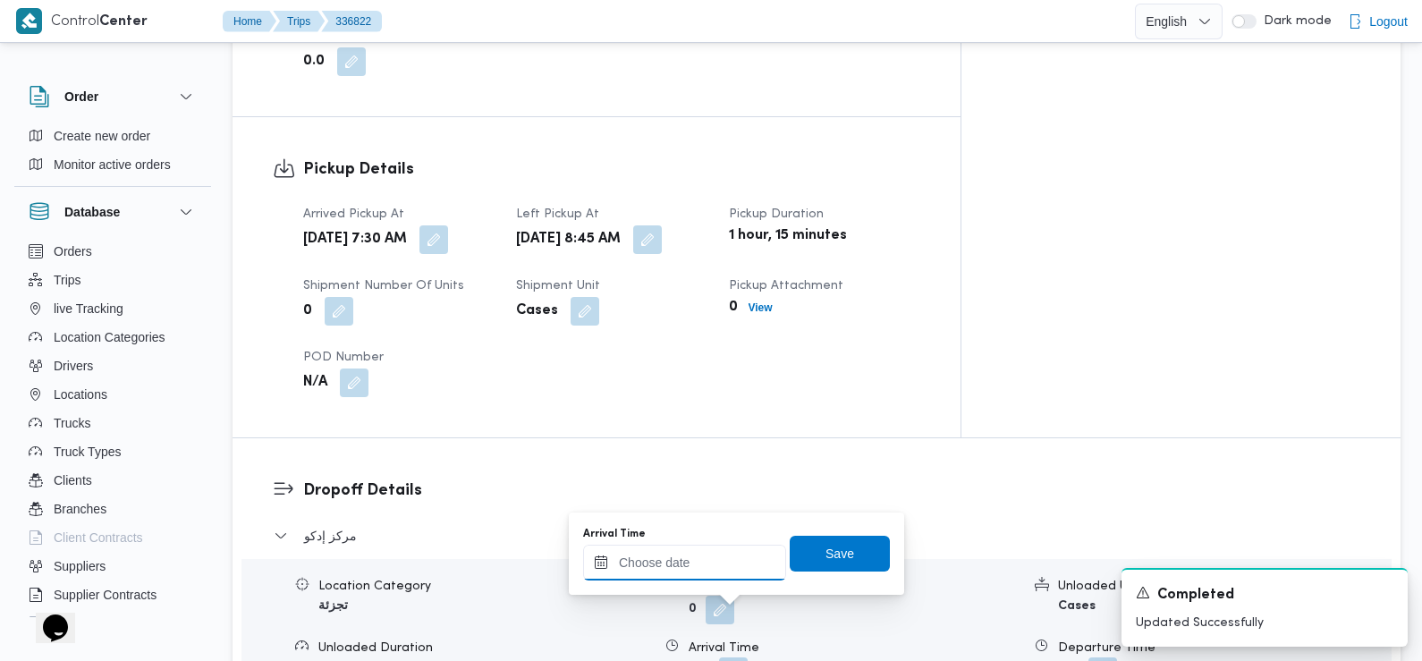
click at [716, 552] on input "Arrival Time" at bounding box center [684, 563] width 203 height 36
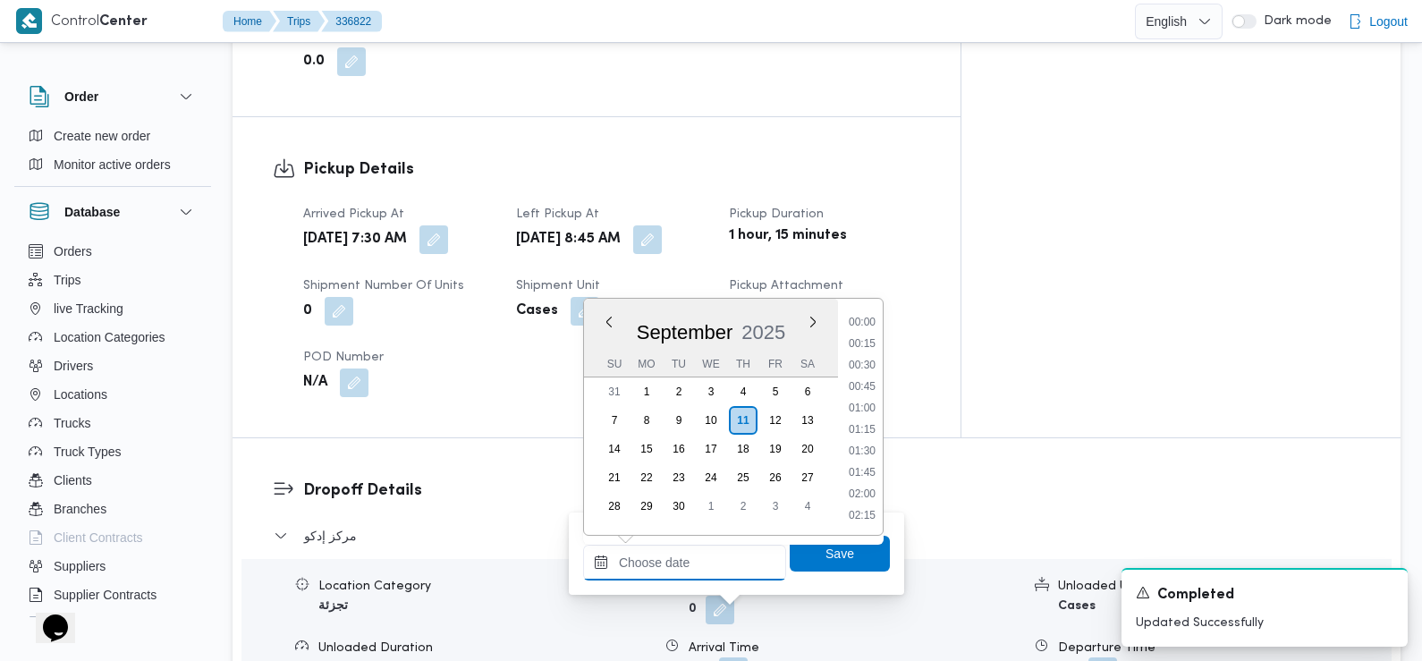
scroll to position [835, 0]
click at [866, 328] on li "09:45" at bounding box center [862, 324] width 41 height 18
type input "11/09/2025 09:45"
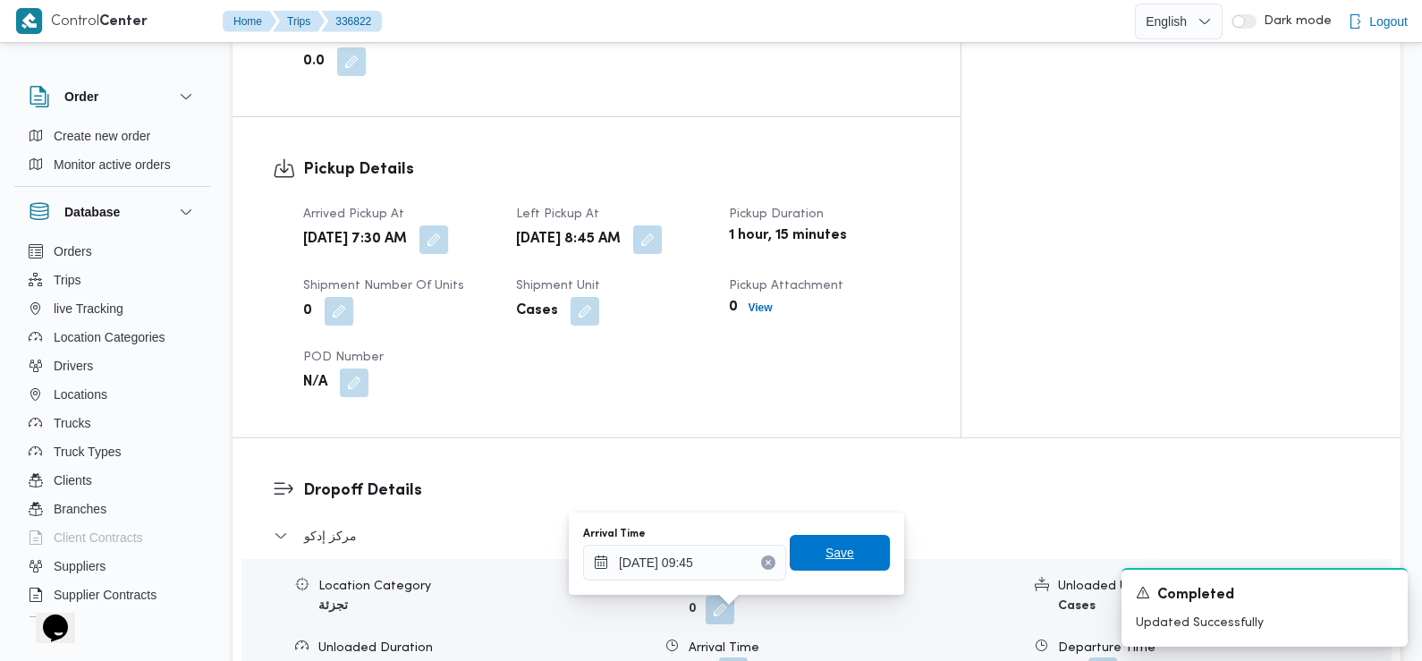
click at [827, 555] on span "Save" at bounding box center [840, 552] width 29 height 21
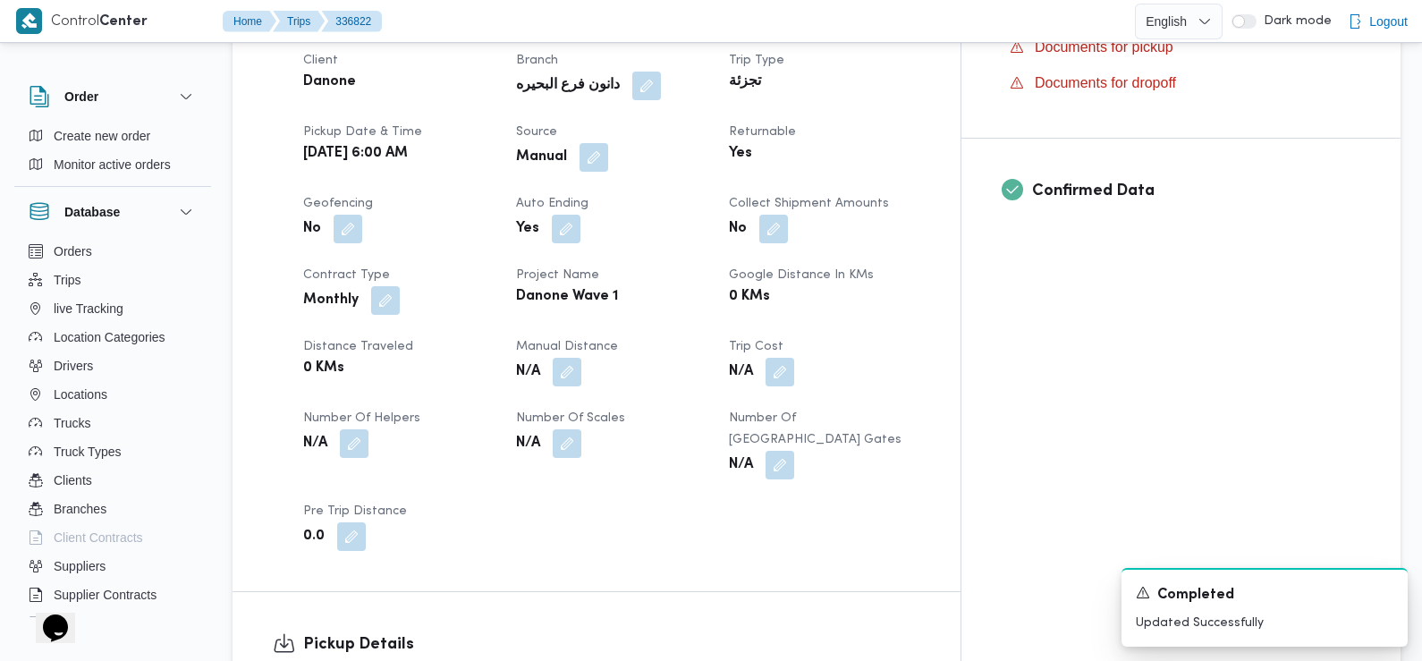
scroll to position [0, 0]
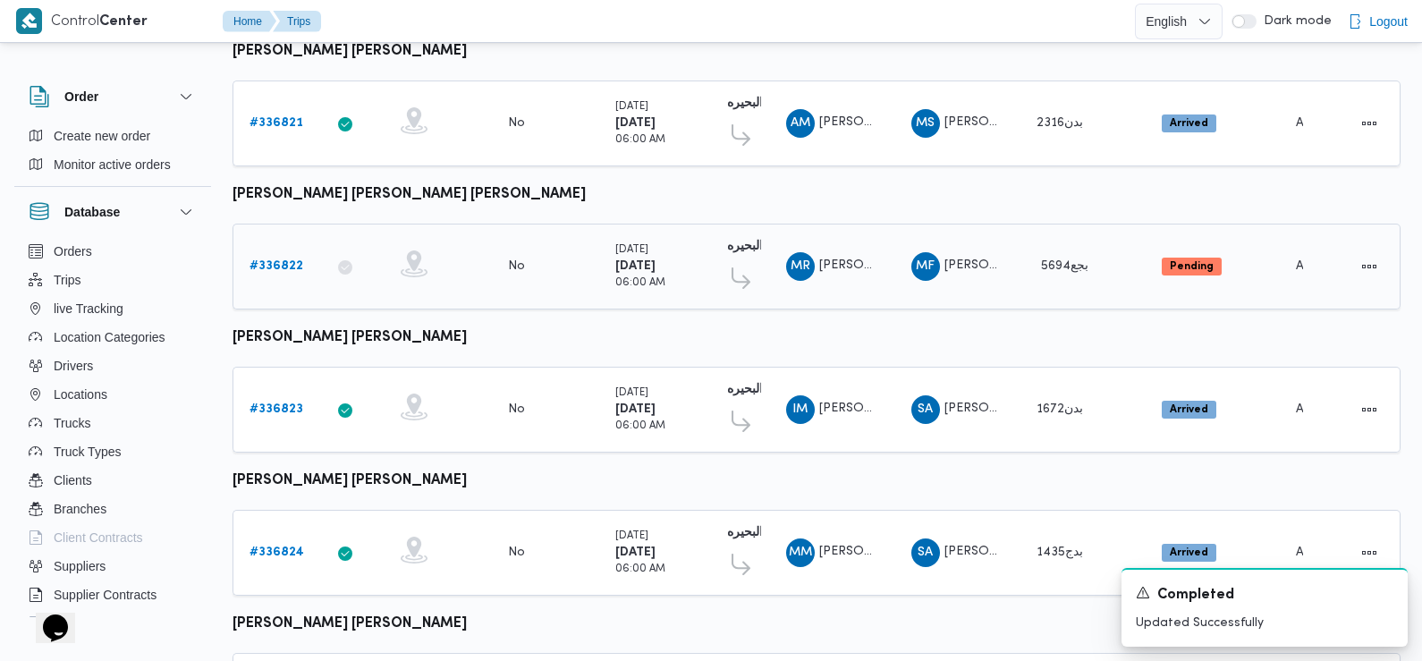
scroll to position [1415, 0]
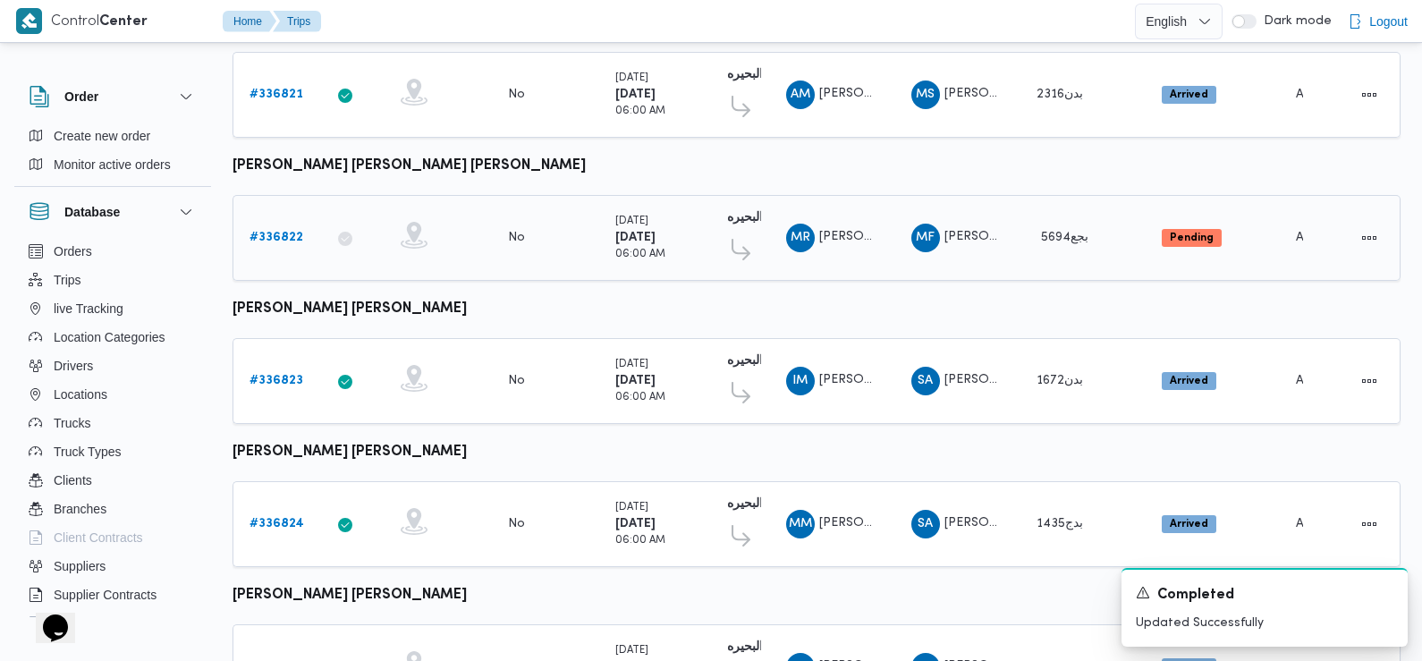
drag, startPoint x: 286, startPoint y: 369, endPoint x: 300, endPoint y: 239, distance: 130.4
drag, startPoint x: 300, startPoint y: 239, endPoint x: 273, endPoint y: 289, distance: 56.8
click at [273, 302] on b "ابراهيم مصطفي ابراهيم سيد احمد" at bounding box center [350, 308] width 234 height 13
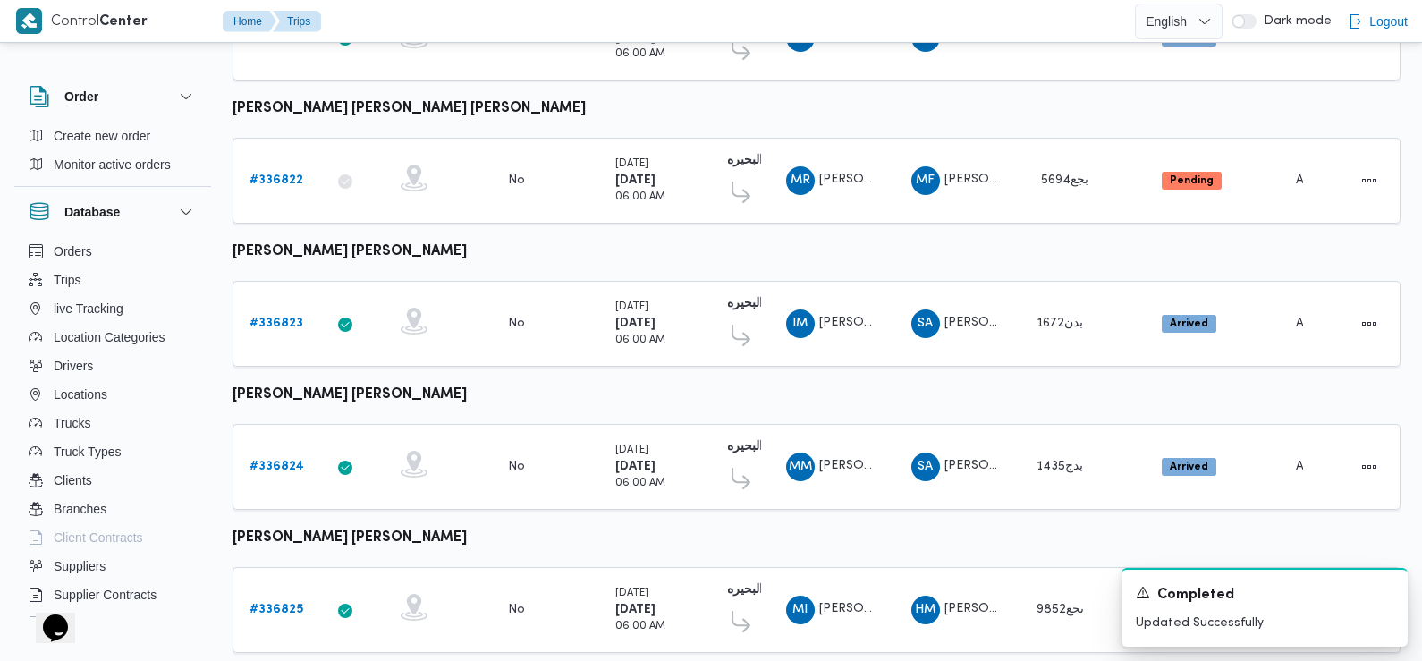
scroll to position [1503, 0]
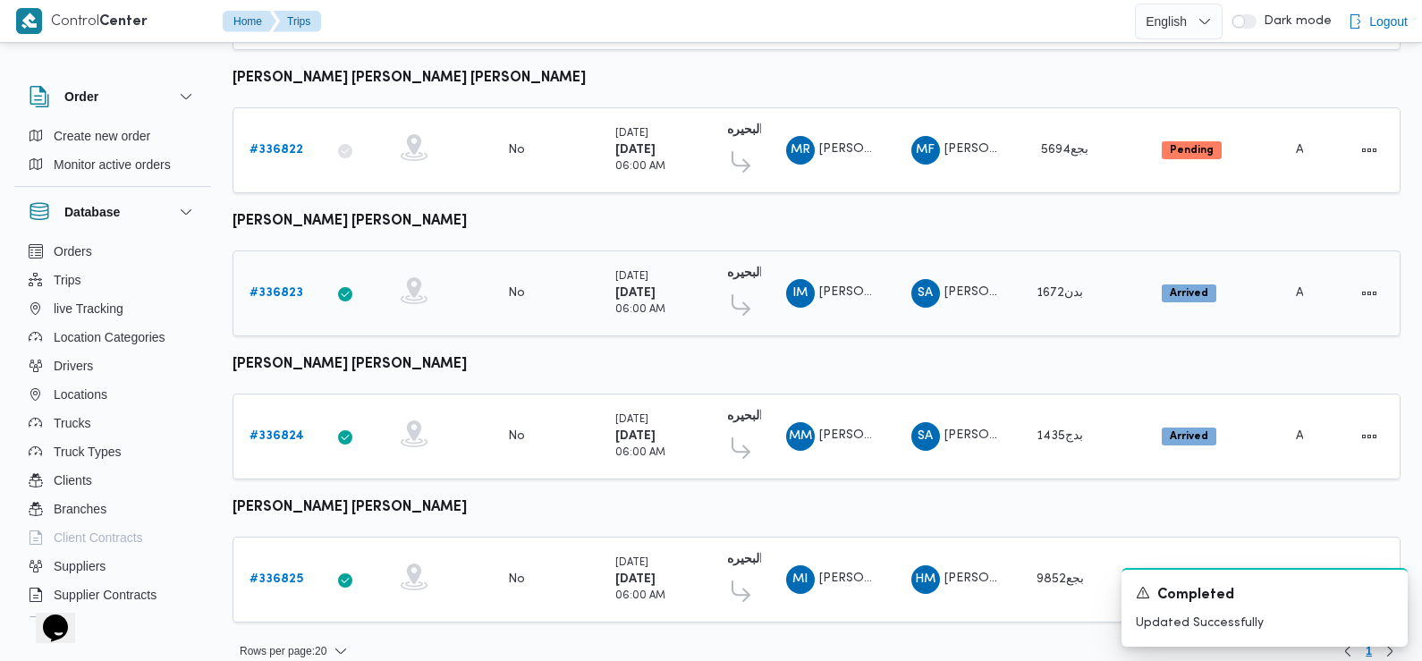
click at [275, 287] on b "# 336823" at bounding box center [277, 293] width 54 height 12
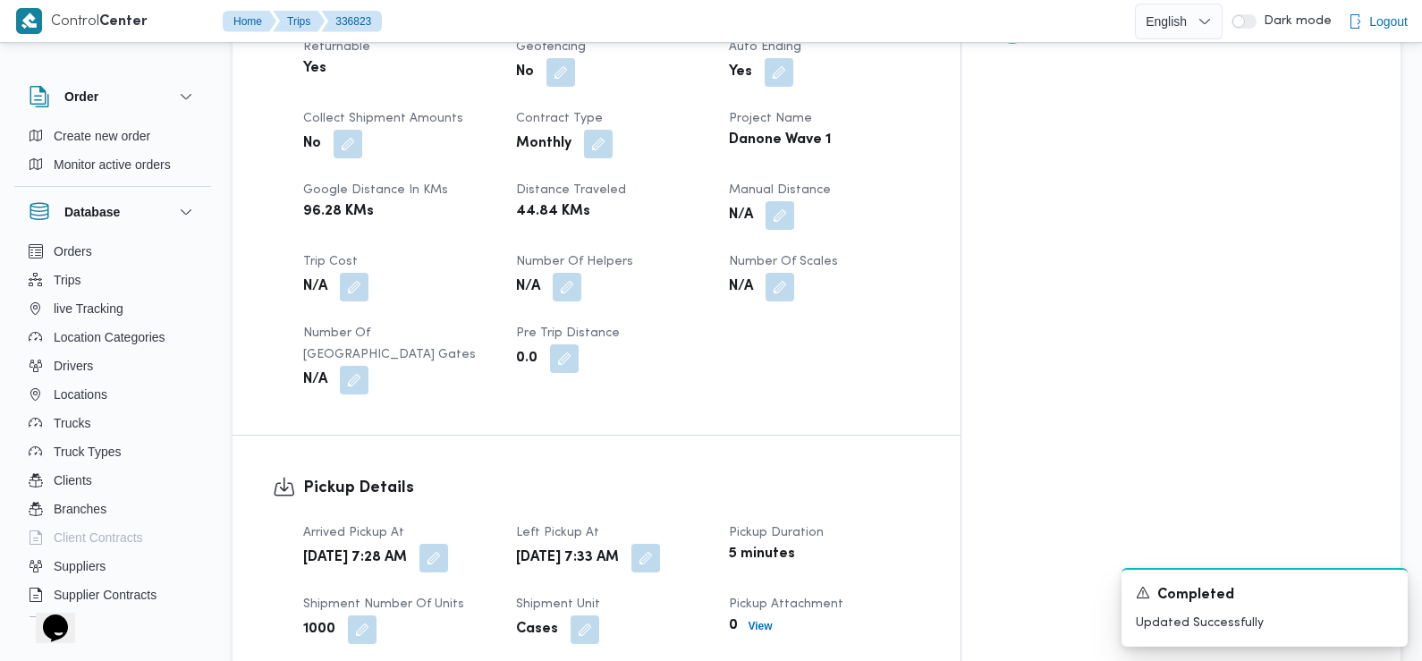
scroll to position [912, 0]
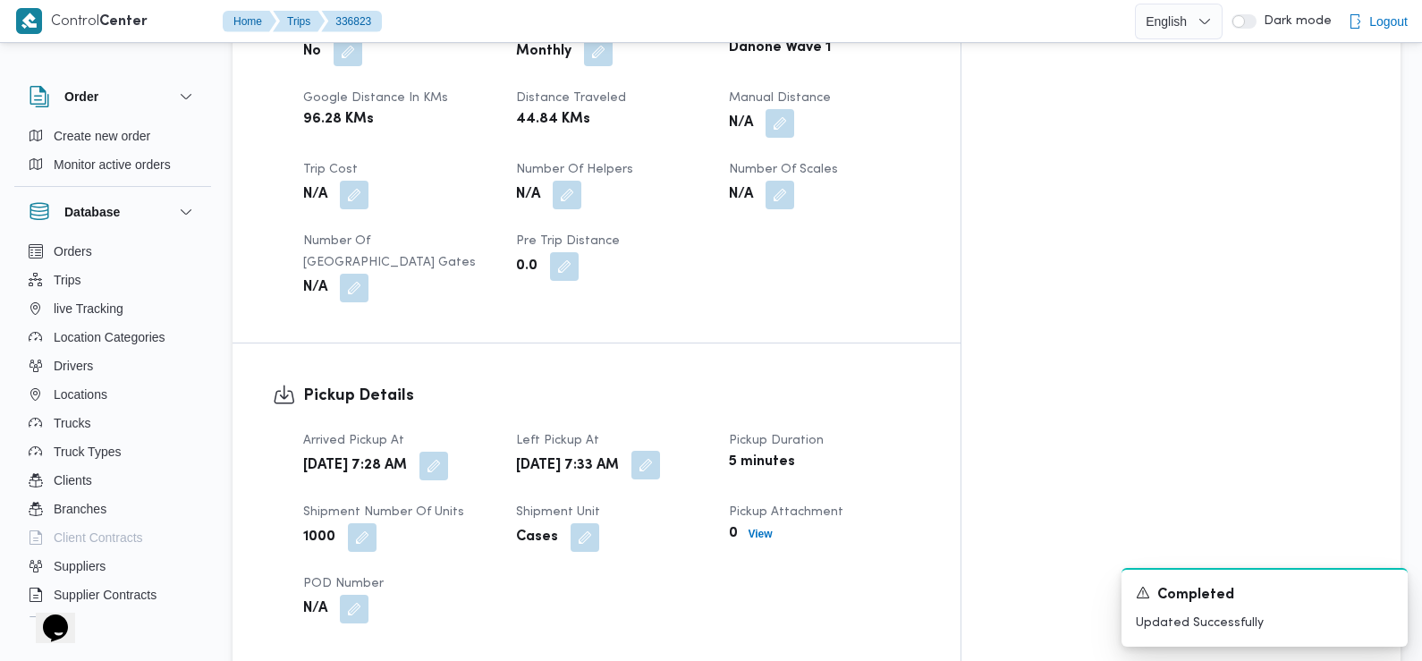
click at [660, 451] on button "button" at bounding box center [646, 465] width 29 height 29
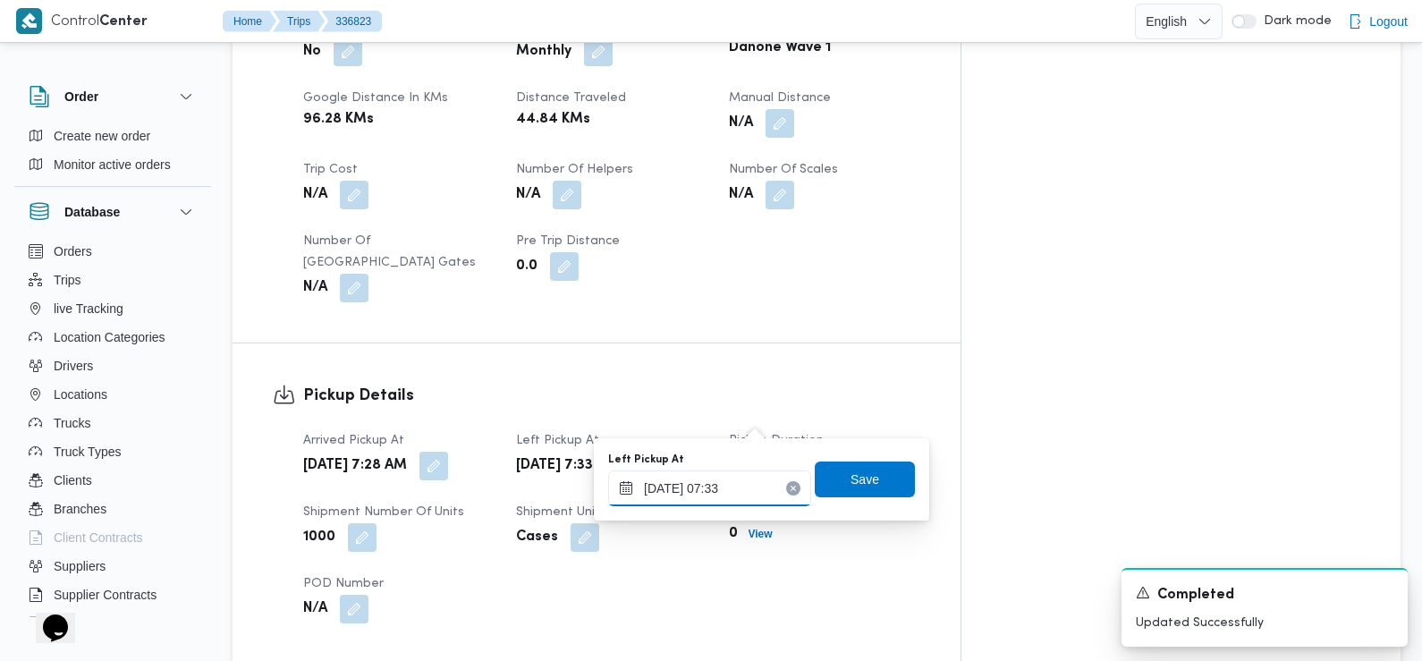
click at [730, 491] on input "11/09/2025 07:33" at bounding box center [709, 489] width 203 height 36
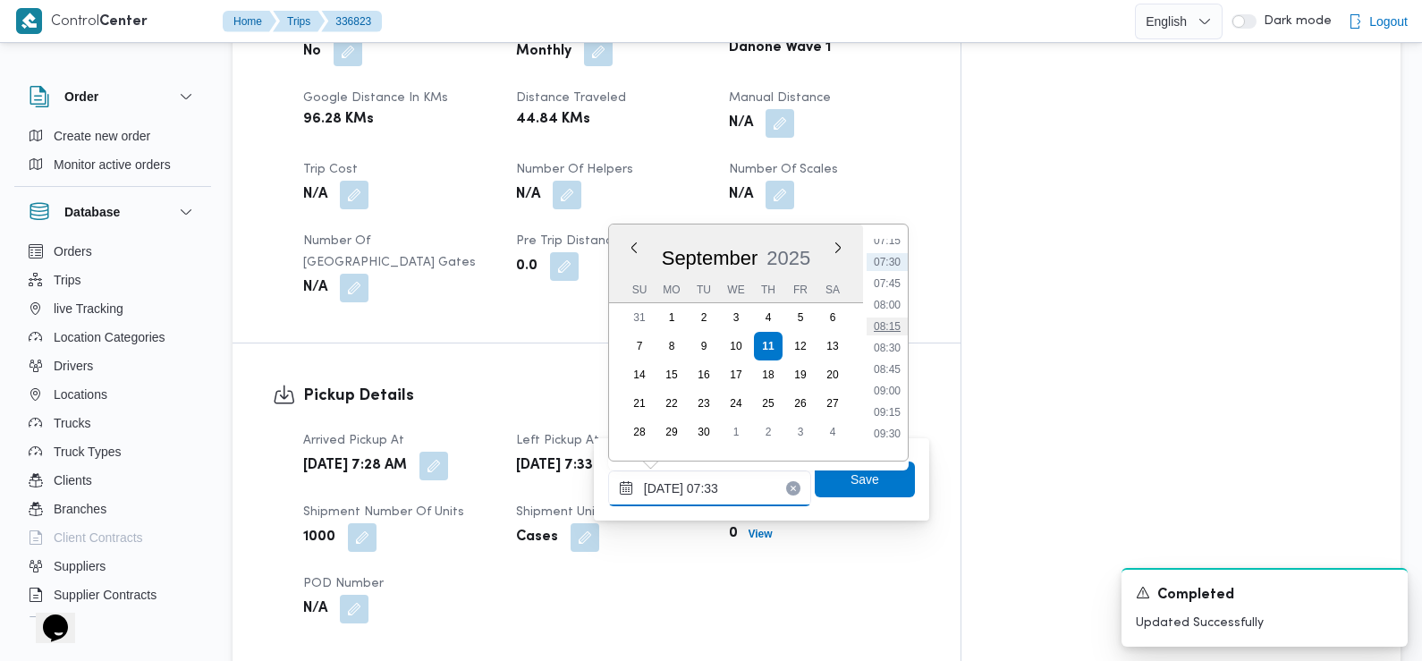
scroll to position [654, 0]
click at [892, 348] on li "08:45" at bounding box center [887, 345] width 41 height 18
type input "11/09/2025 08:45"
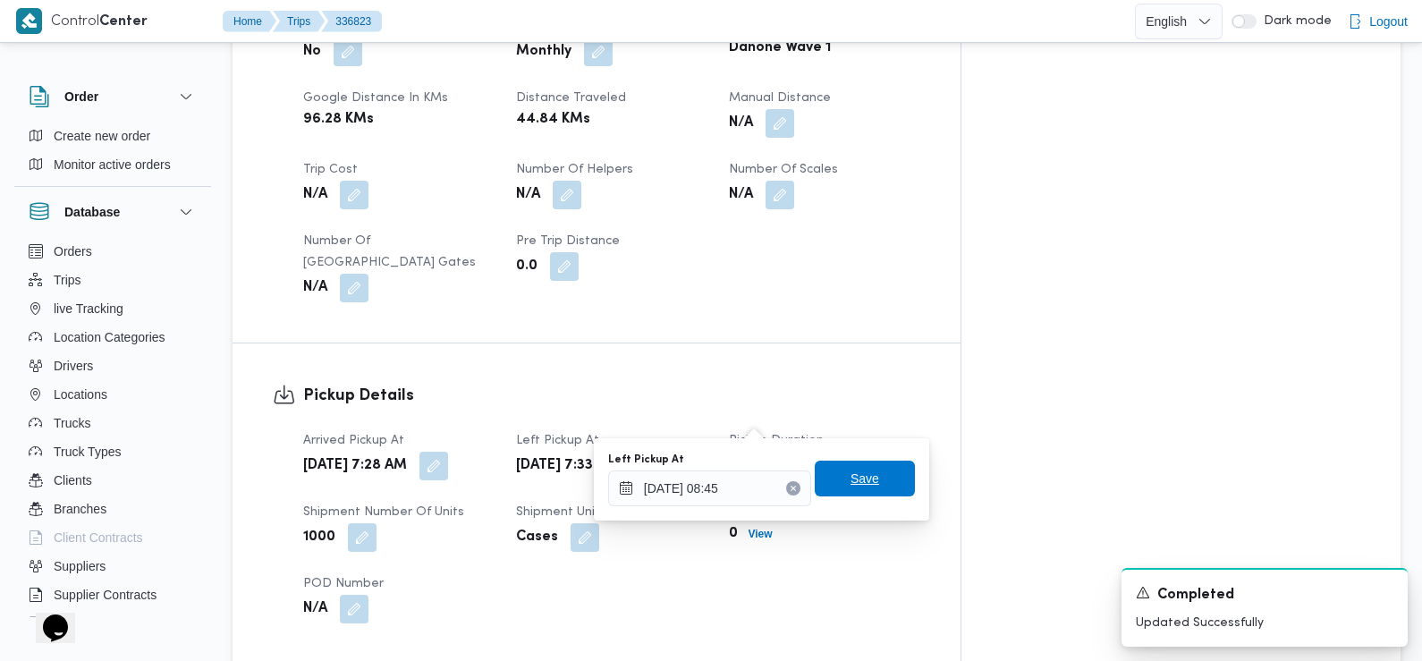
click at [871, 479] on span "Save" at bounding box center [865, 479] width 100 height 36
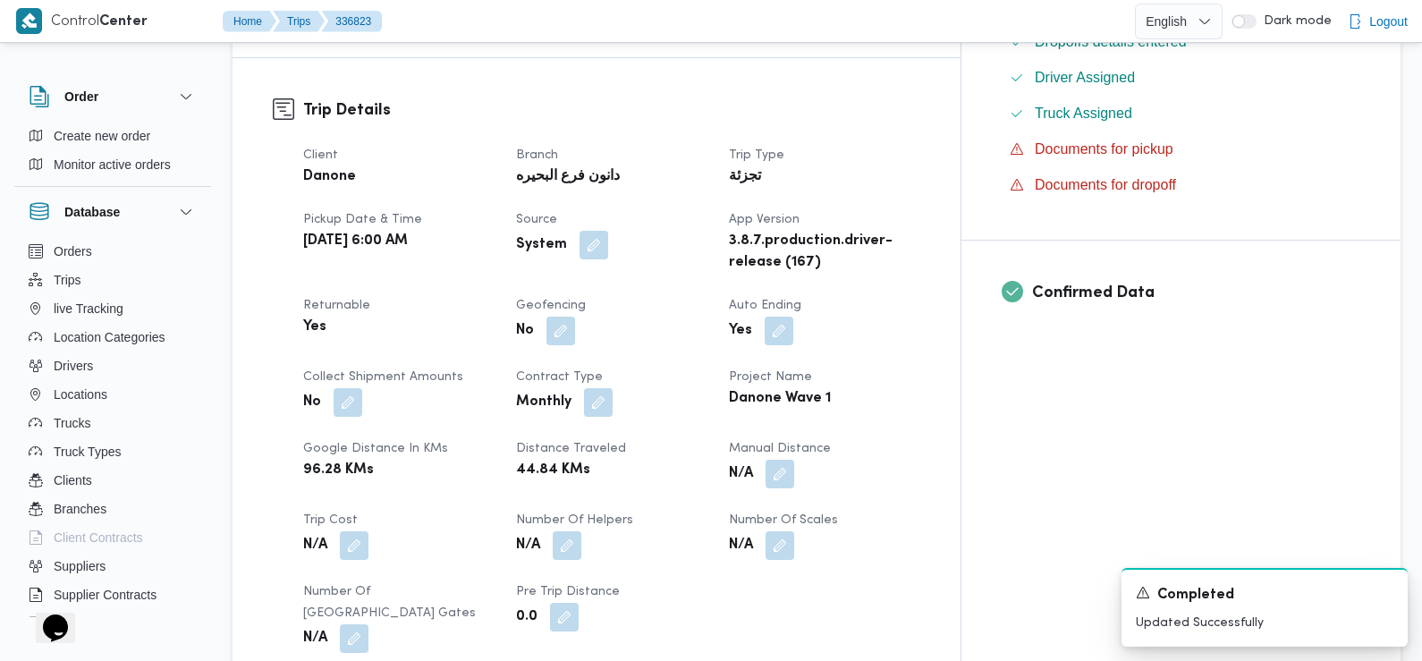
scroll to position [0, 0]
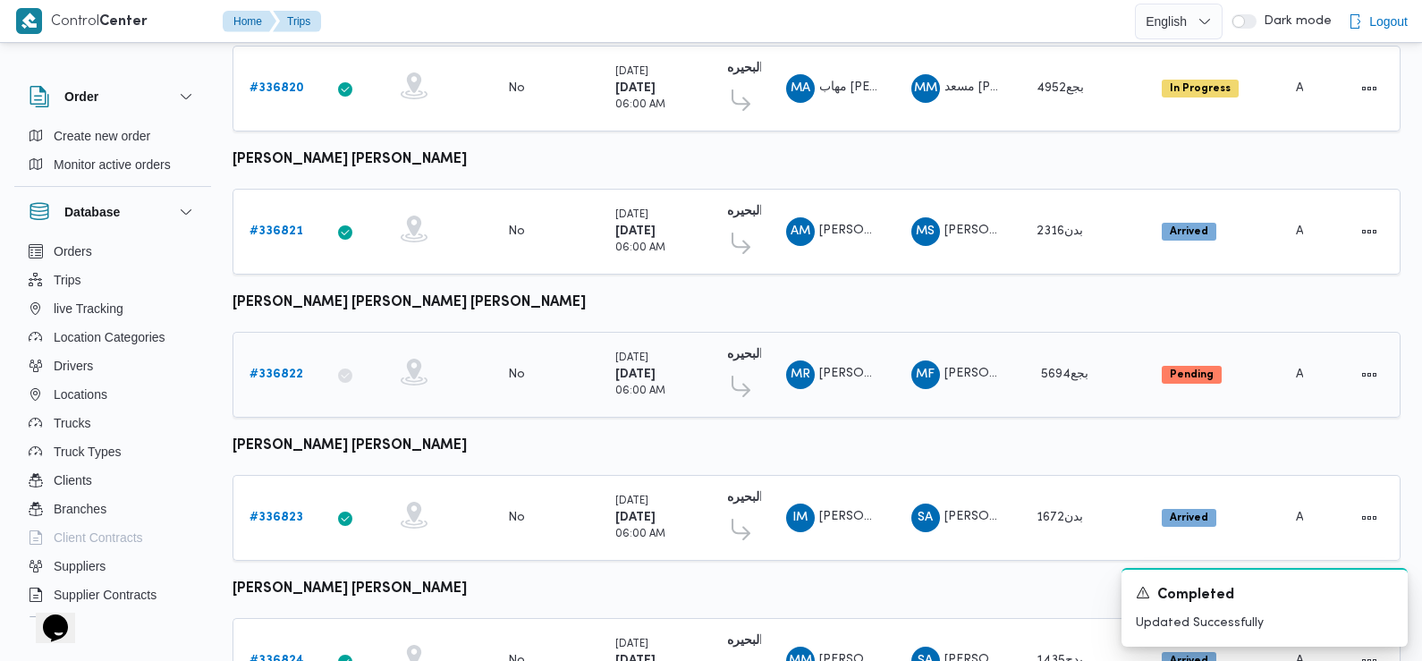
scroll to position [1503, 0]
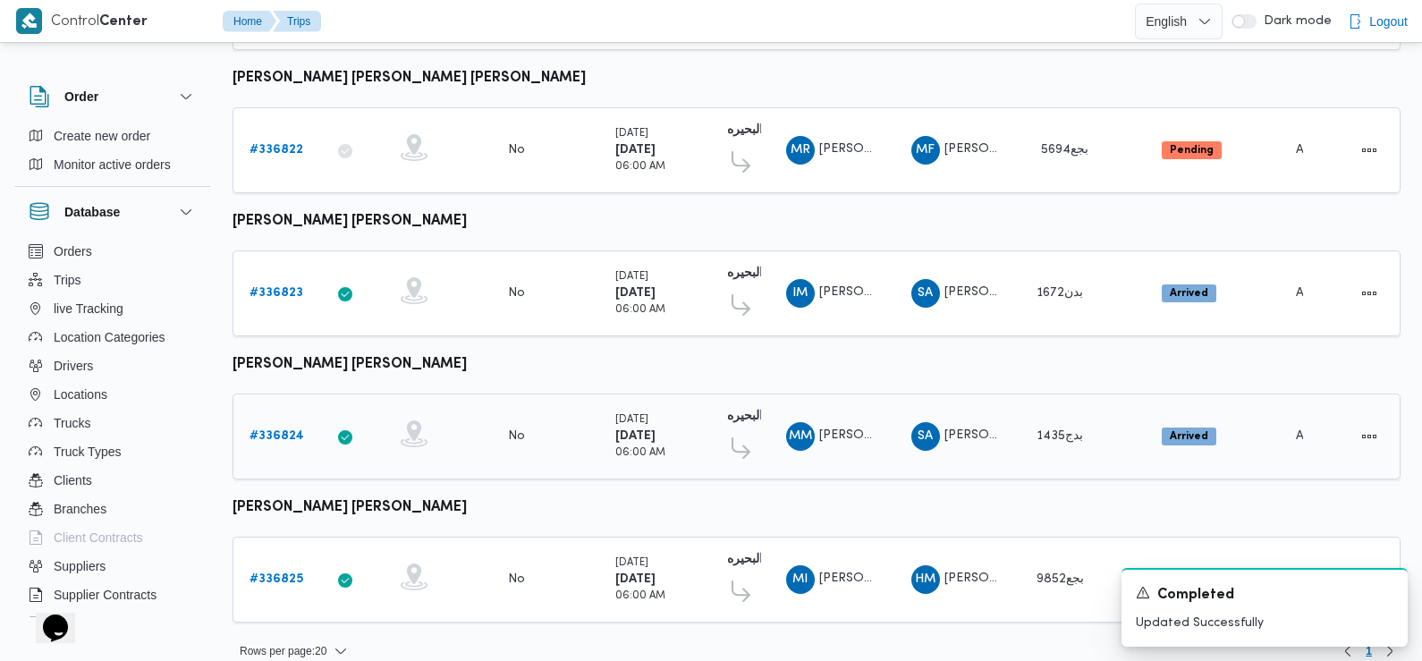
click at [275, 430] on b "# 336824" at bounding box center [277, 436] width 55 height 12
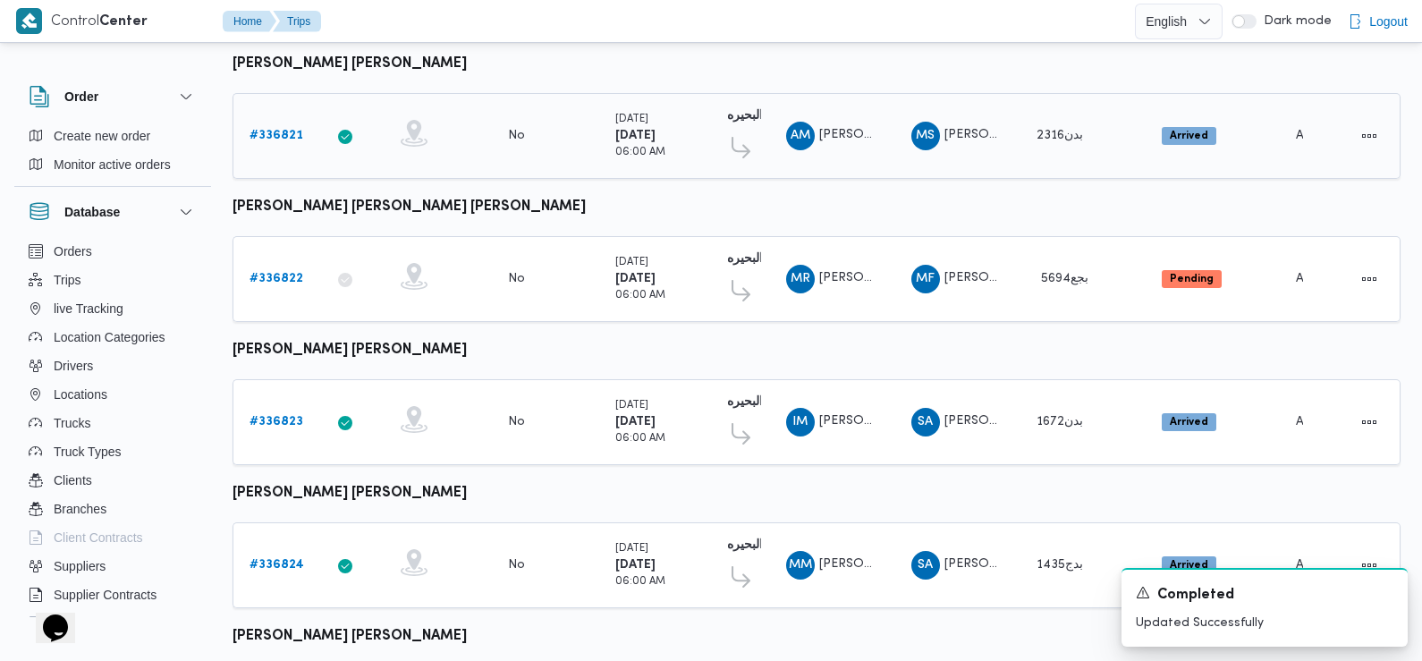
scroll to position [1503, 0]
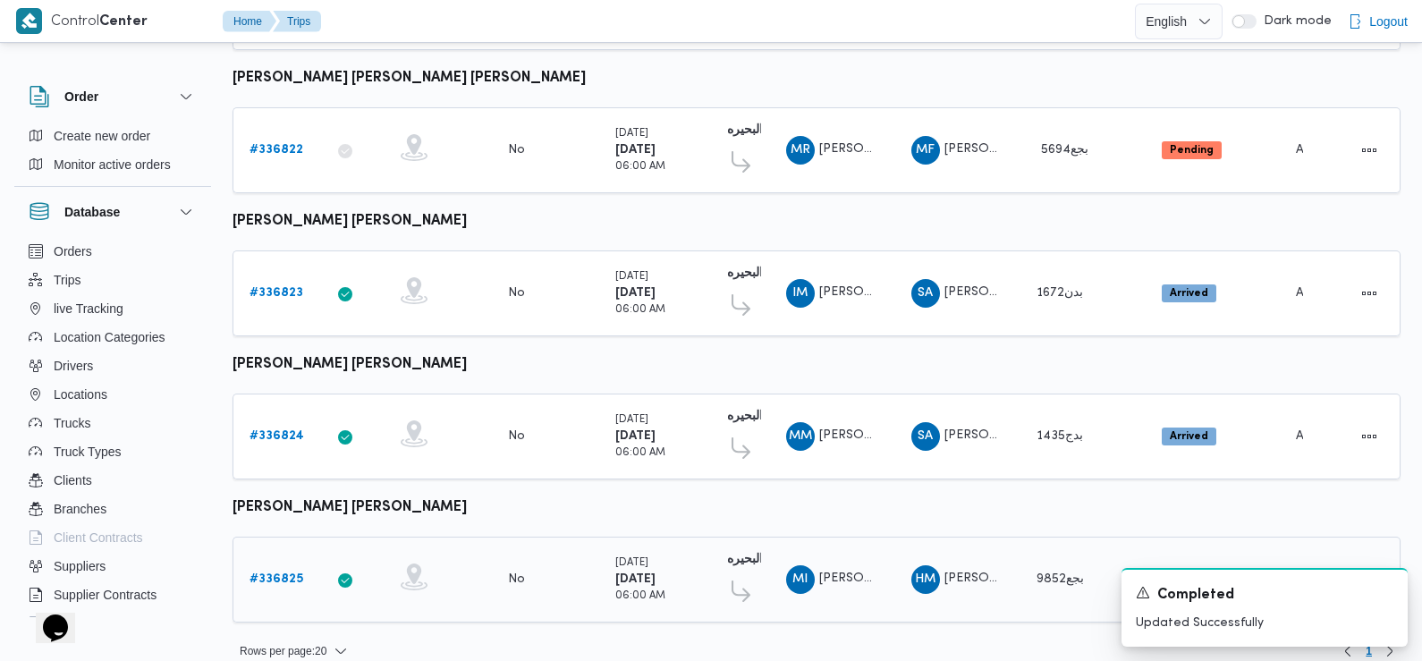
click at [278, 573] on b "# 336825" at bounding box center [277, 579] width 54 height 12
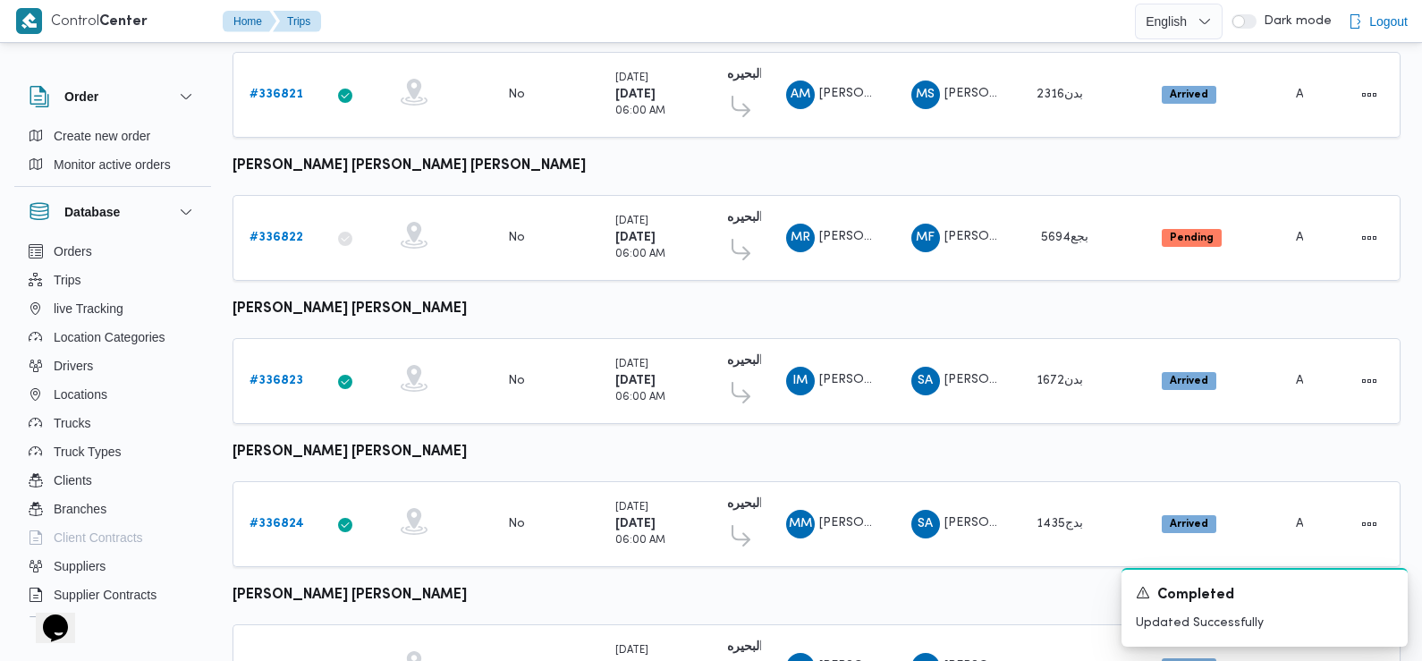
scroll to position [1503, 0]
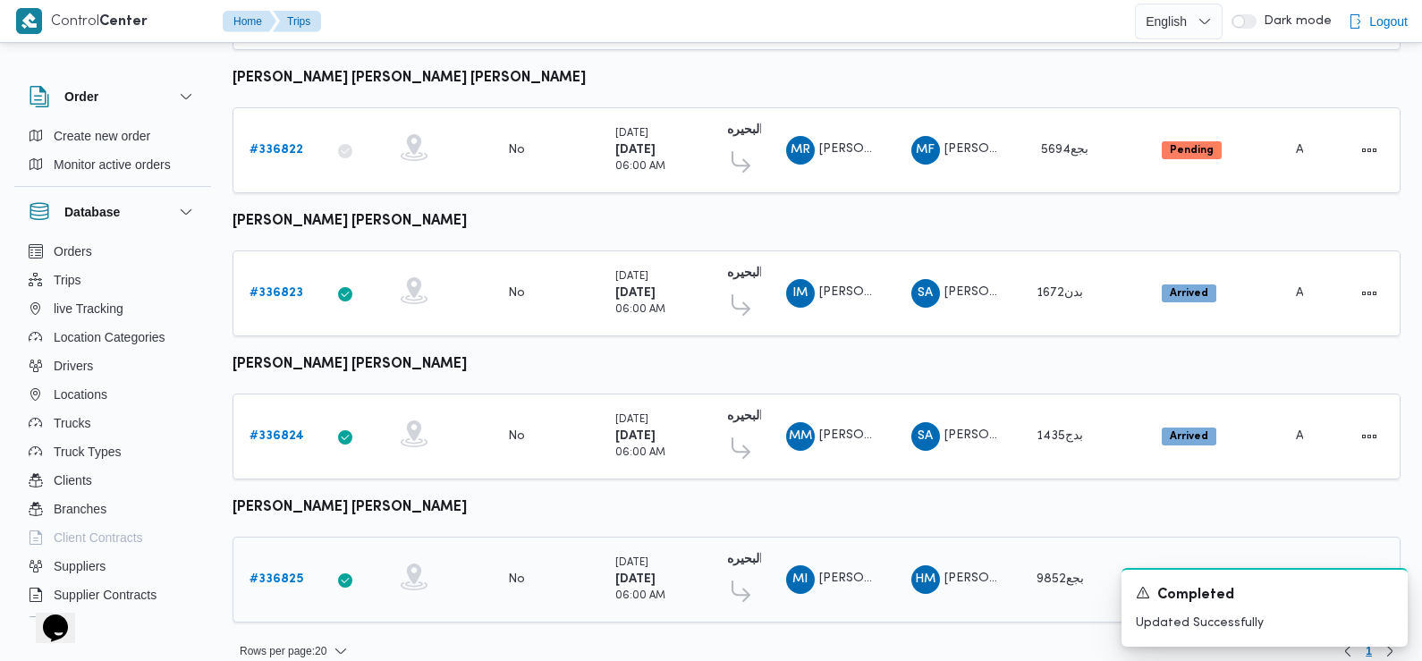
click at [284, 573] on b "# 336825" at bounding box center [277, 579] width 54 height 12
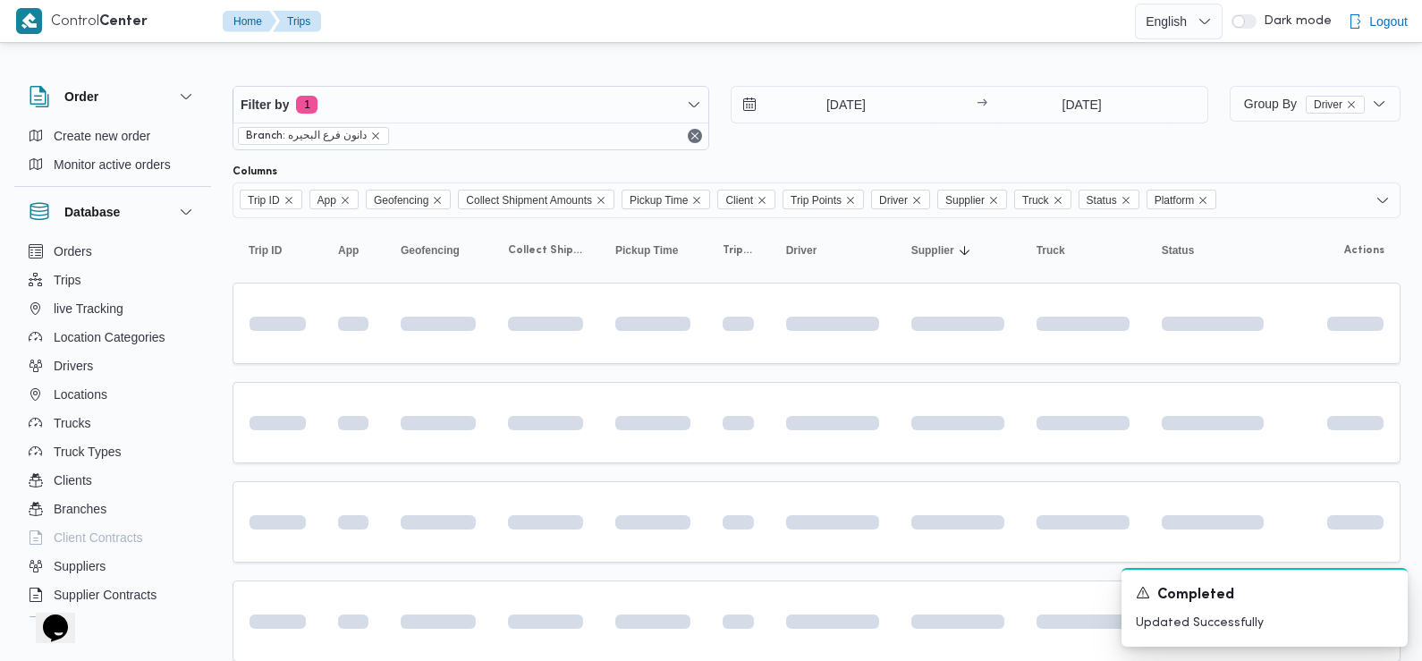
scroll to position [956, 0]
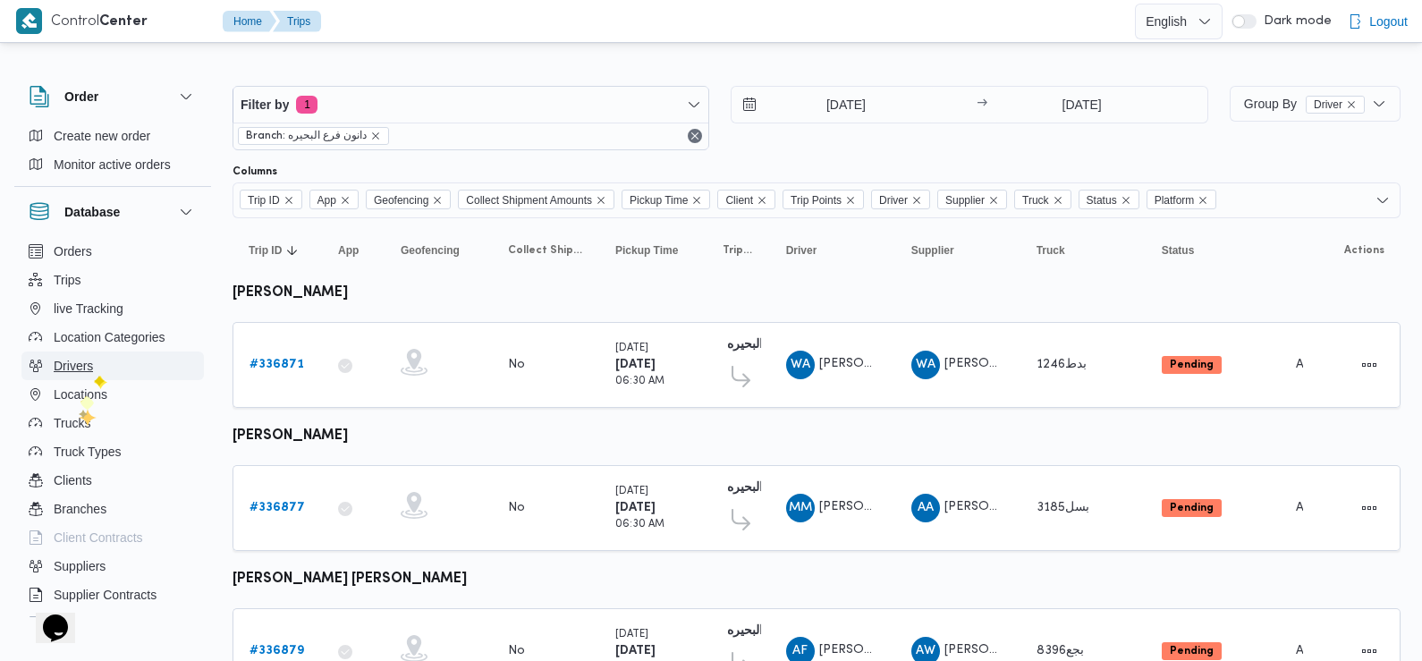
click at [96, 371] on button "Drivers" at bounding box center [112, 366] width 182 height 29
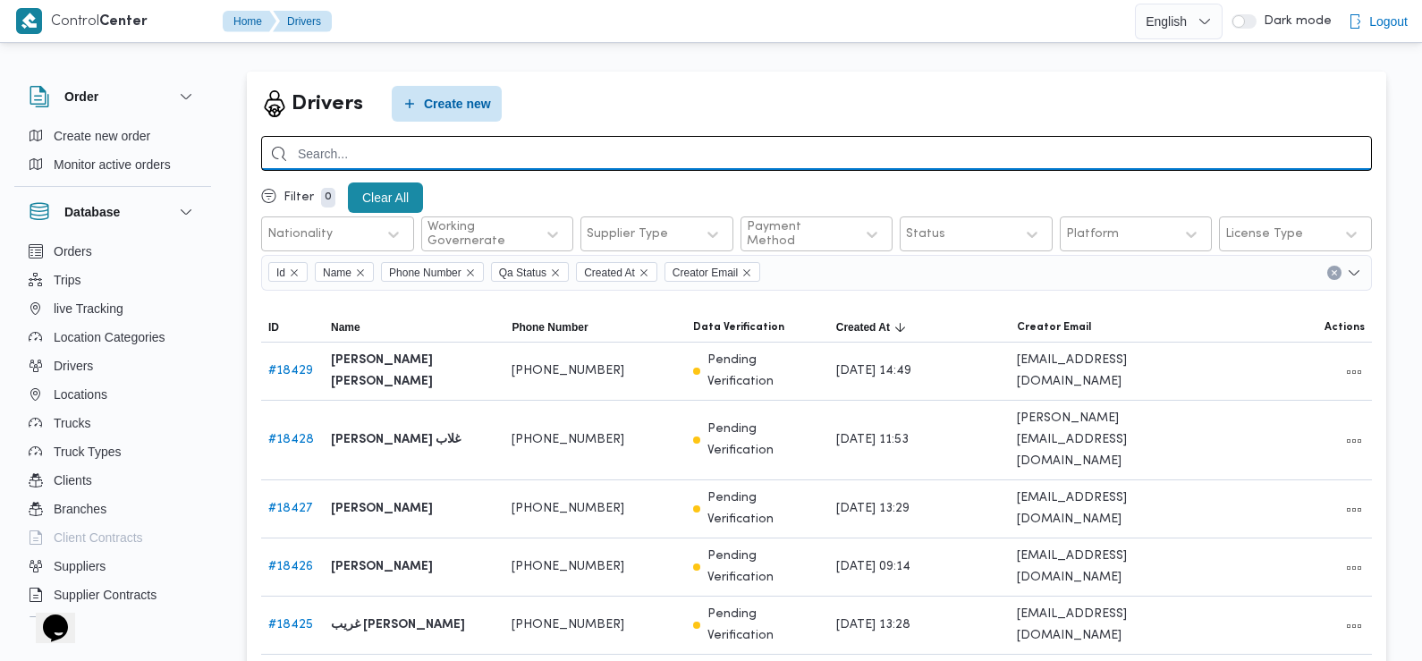
click at [579, 154] on input "search" at bounding box center [816, 153] width 1111 height 35
click at [579, 154] on input "م" at bounding box center [816, 153] width 1111 height 35
type input "محمد عوض"
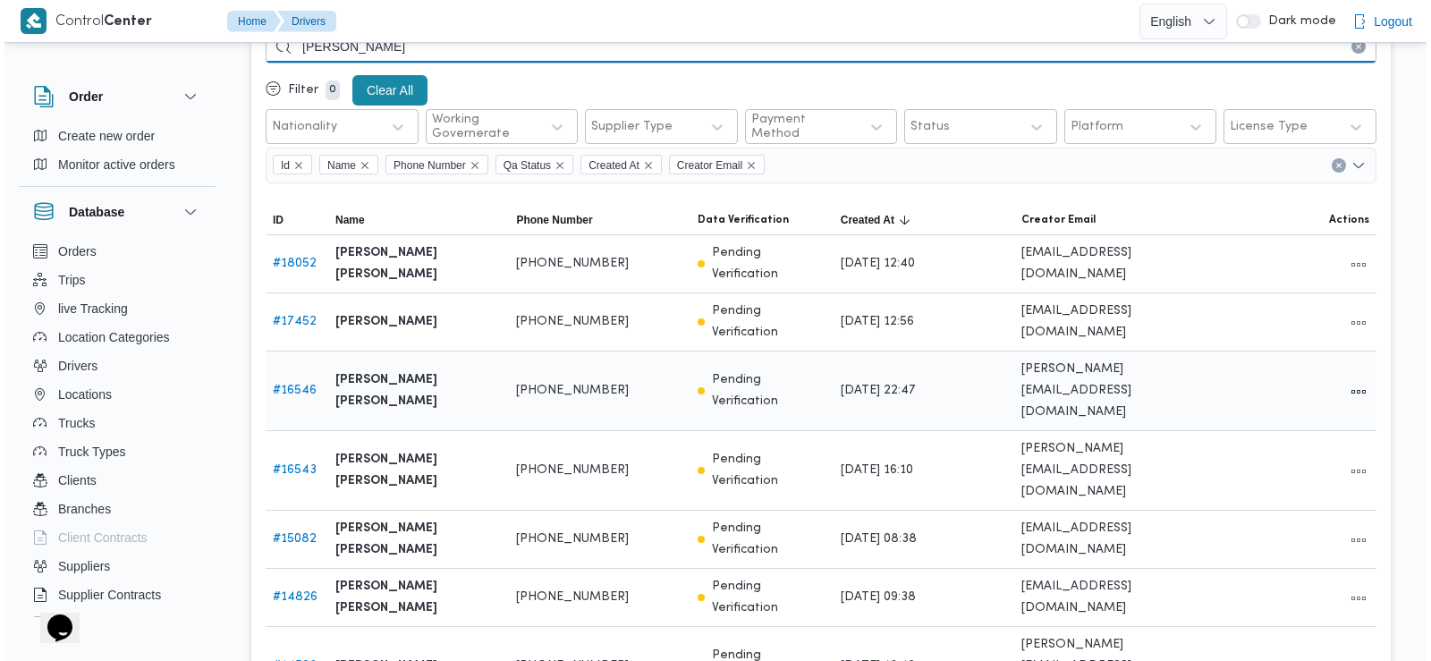
scroll to position [119, 0]
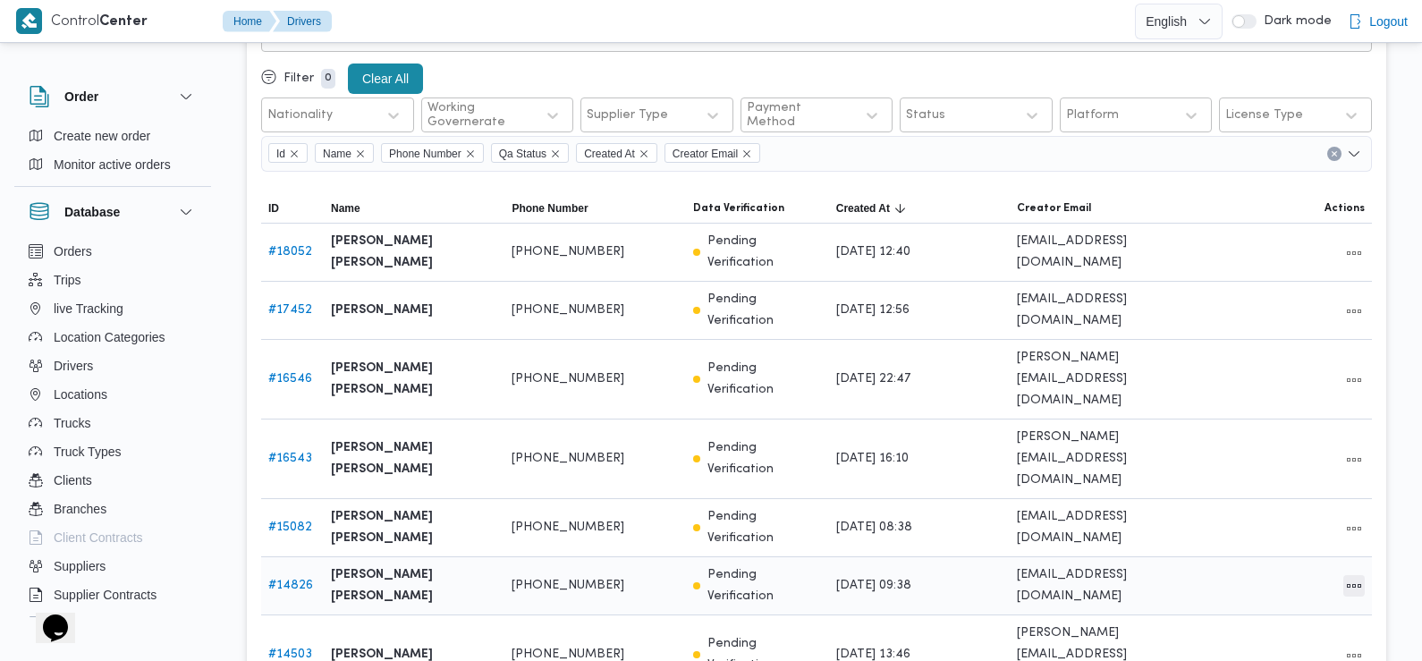
click at [1354, 575] on button "All actions" at bounding box center [1354, 585] width 21 height 21
click at [1285, 487] on span "Edit" at bounding box center [1296, 483] width 57 height 14
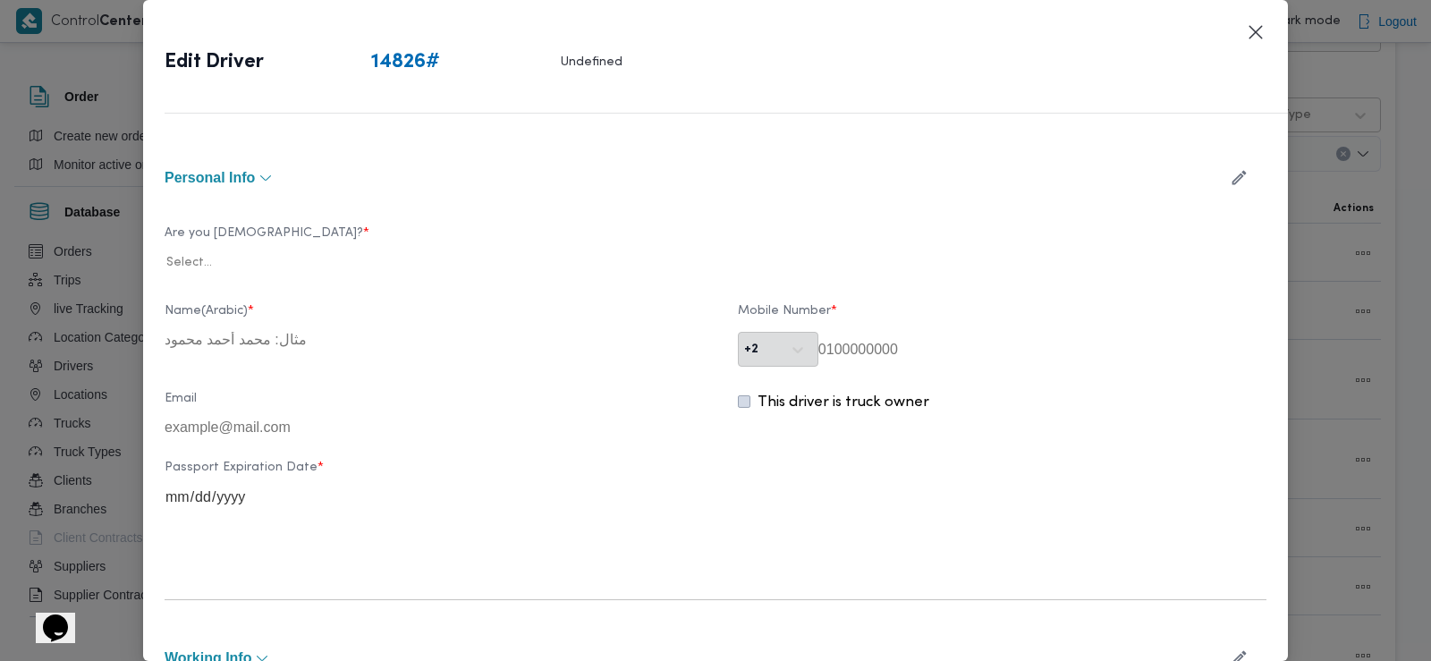
type input "محمد عوض محمد قطب"
type input "01283093299"
type input "2026-07-24"
type input "2025-02-16"
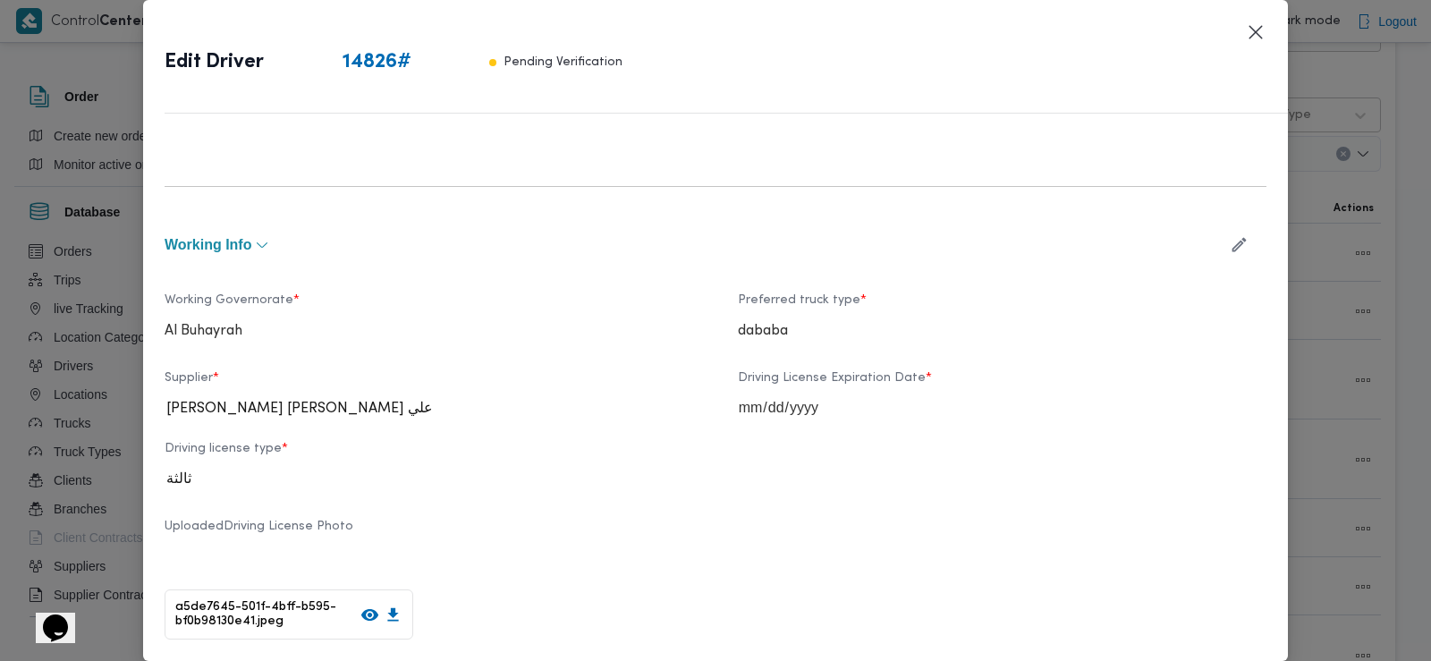
scroll to position [615, 0]
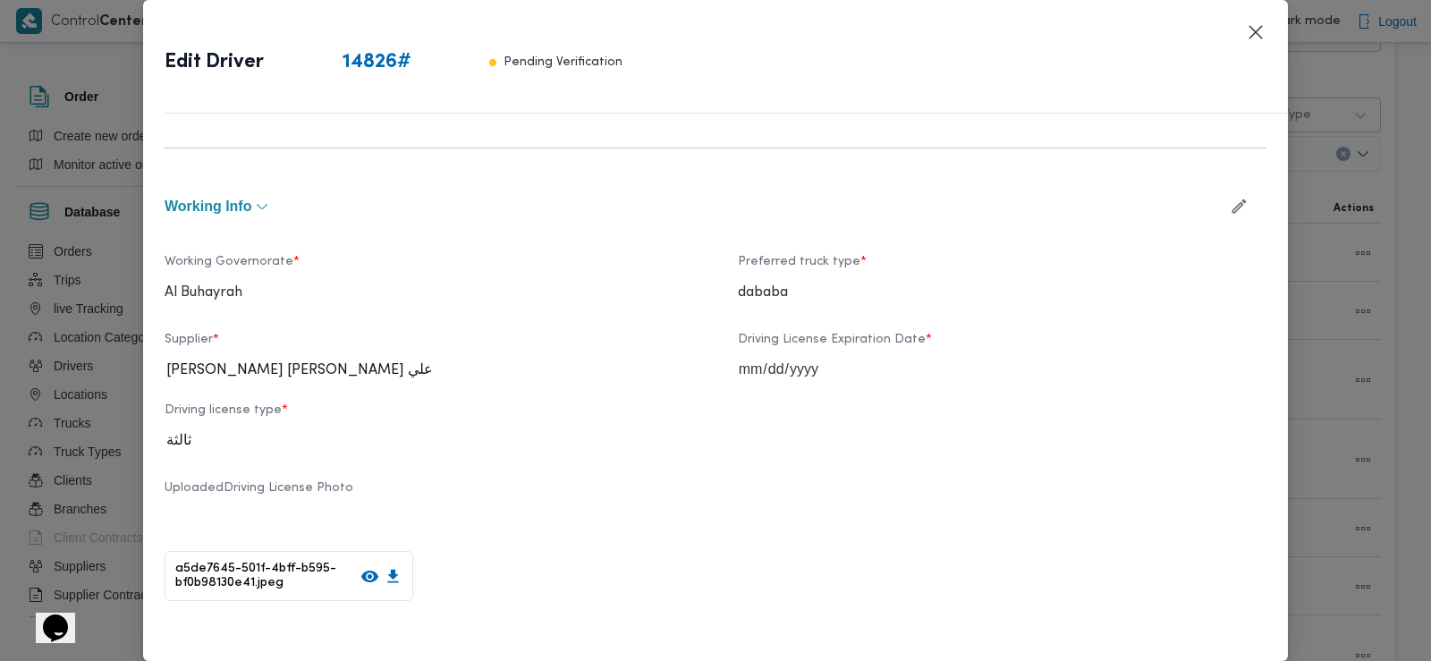
click at [1230, 208] on icon "button" at bounding box center [1239, 206] width 19 height 19
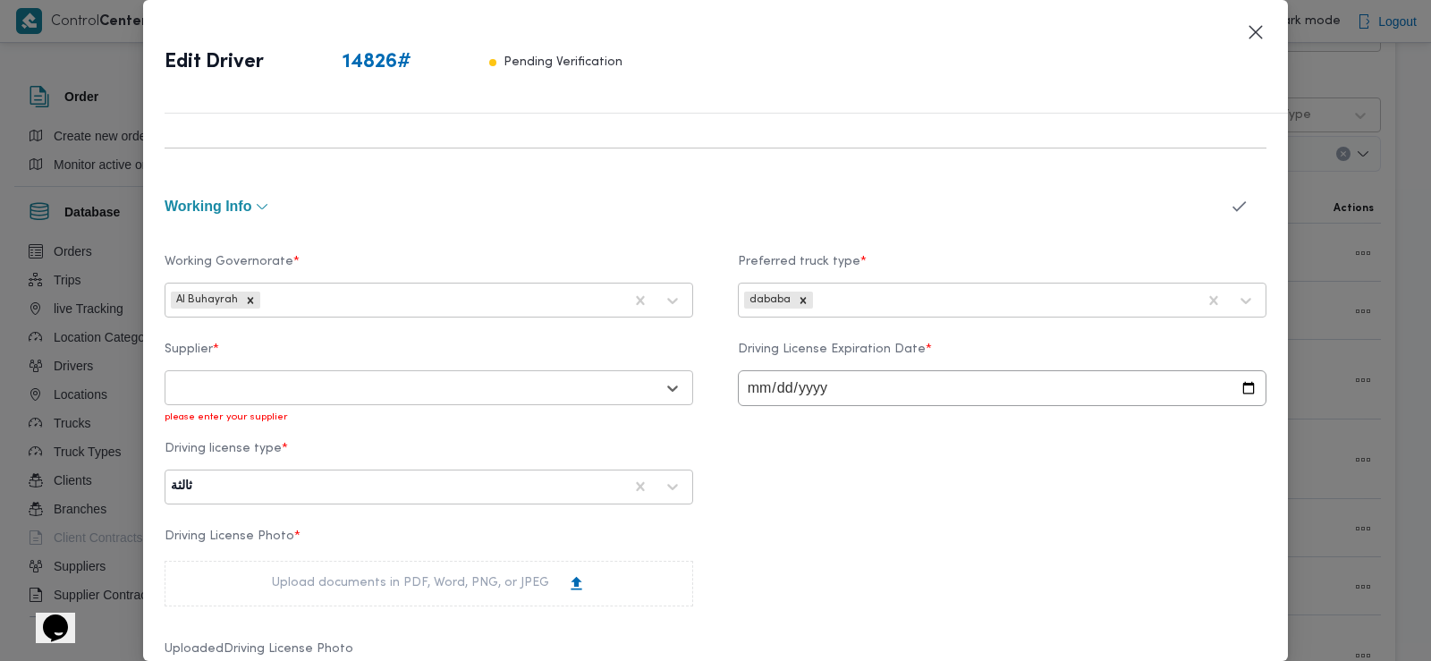
click at [602, 391] on div at bounding box center [413, 388] width 484 height 18
type input "عمرو يوس"
type input "عمرو محمد ي"
click at [471, 385] on div at bounding box center [413, 388] width 484 height 18
type input "عمرو محمد محمد"
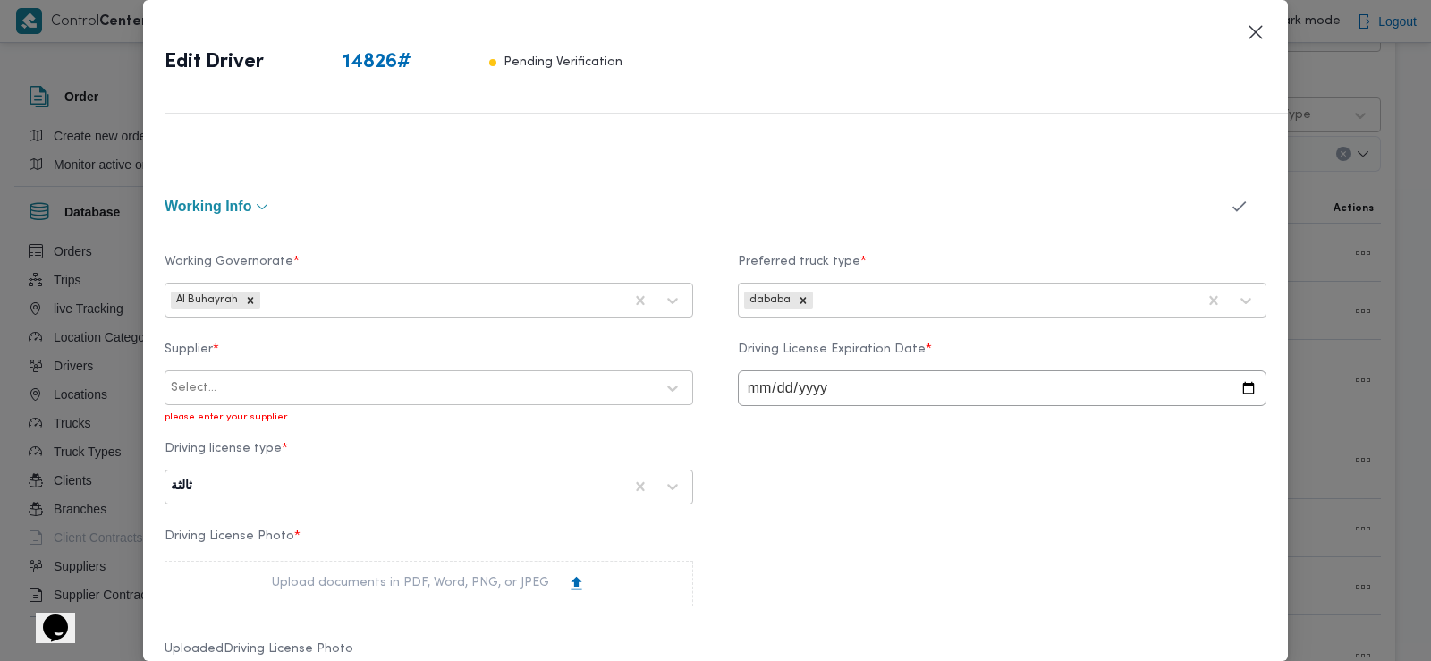
drag, startPoint x: 347, startPoint y: 433, endPoint x: 283, endPoint y: 368, distance: 91.7
click at [283, 368] on label "Supplier *" at bounding box center [429, 357] width 529 height 28
click at [283, 387] on div at bounding box center [437, 388] width 435 height 18
type input "عمرو محمد محمد"
click at [271, 428] on div "[PERSON_NAME]" at bounding box center [428, 435] width 527 height 31
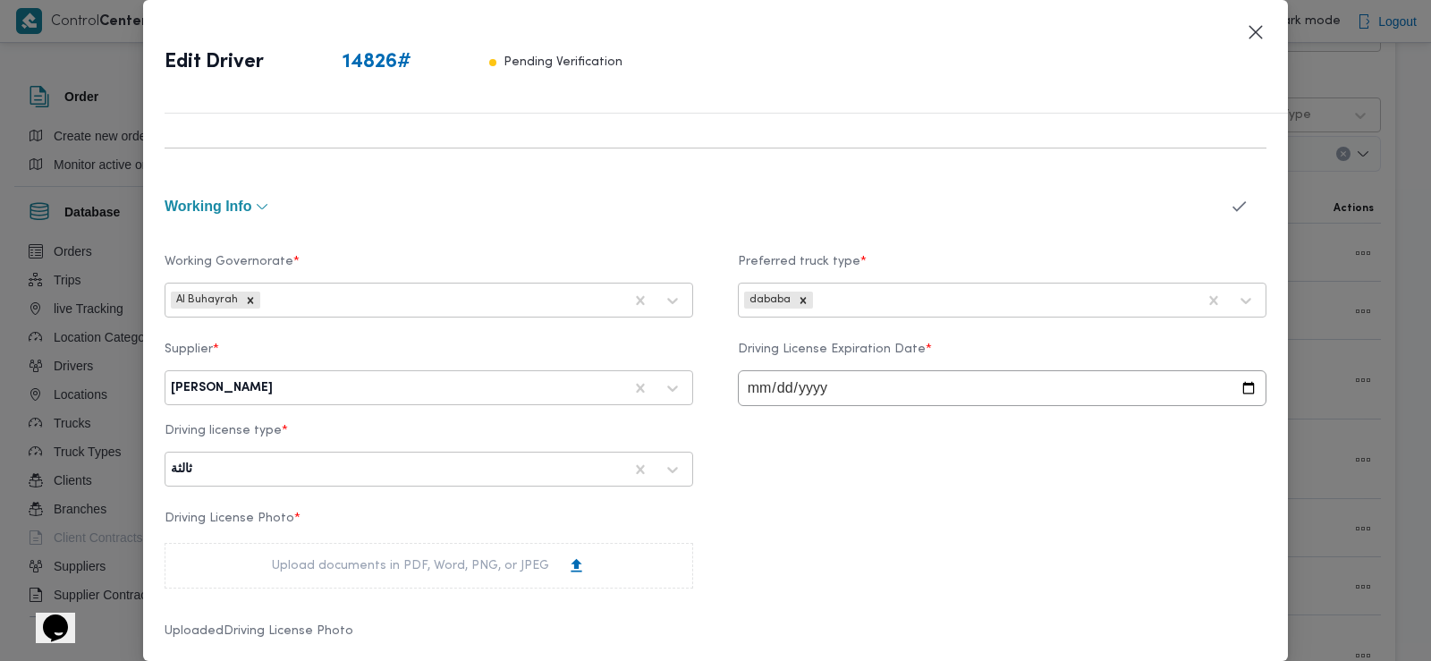
click at [1230, 207] on icon "button" at bounding box center [1239, 206] width 19 height 19
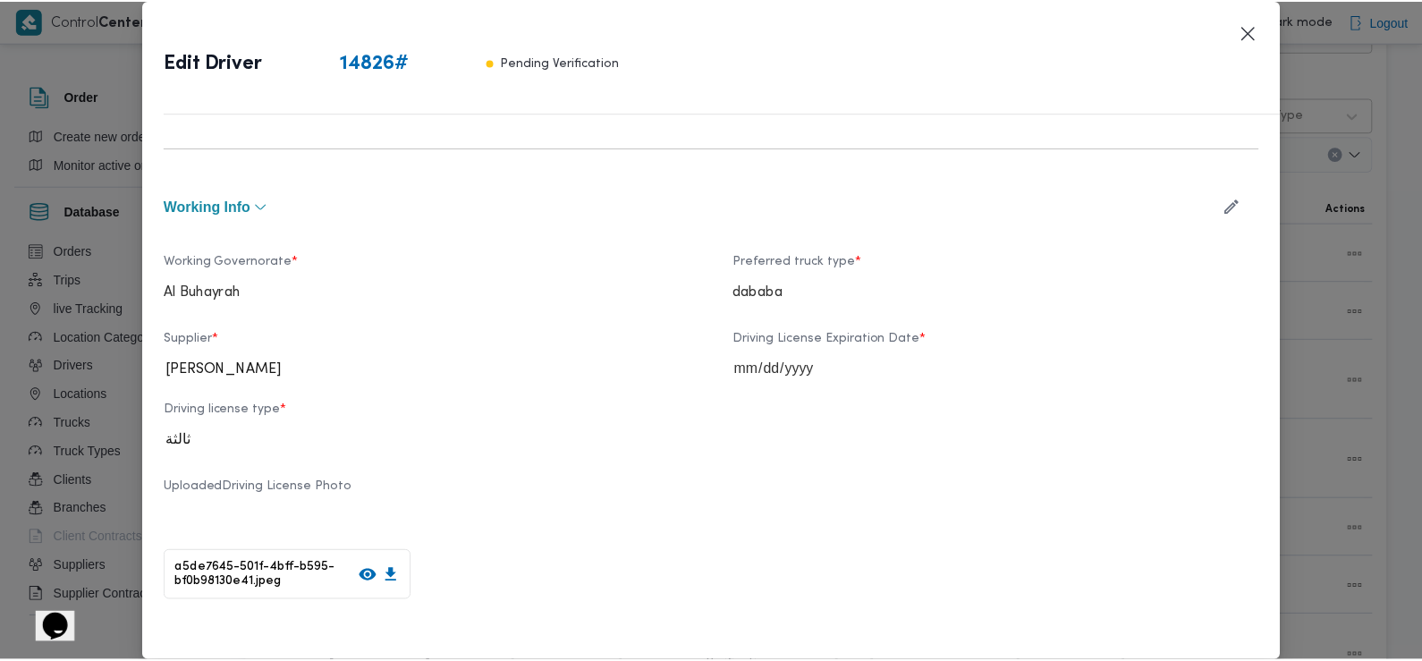
scroll to position [1073, 0]
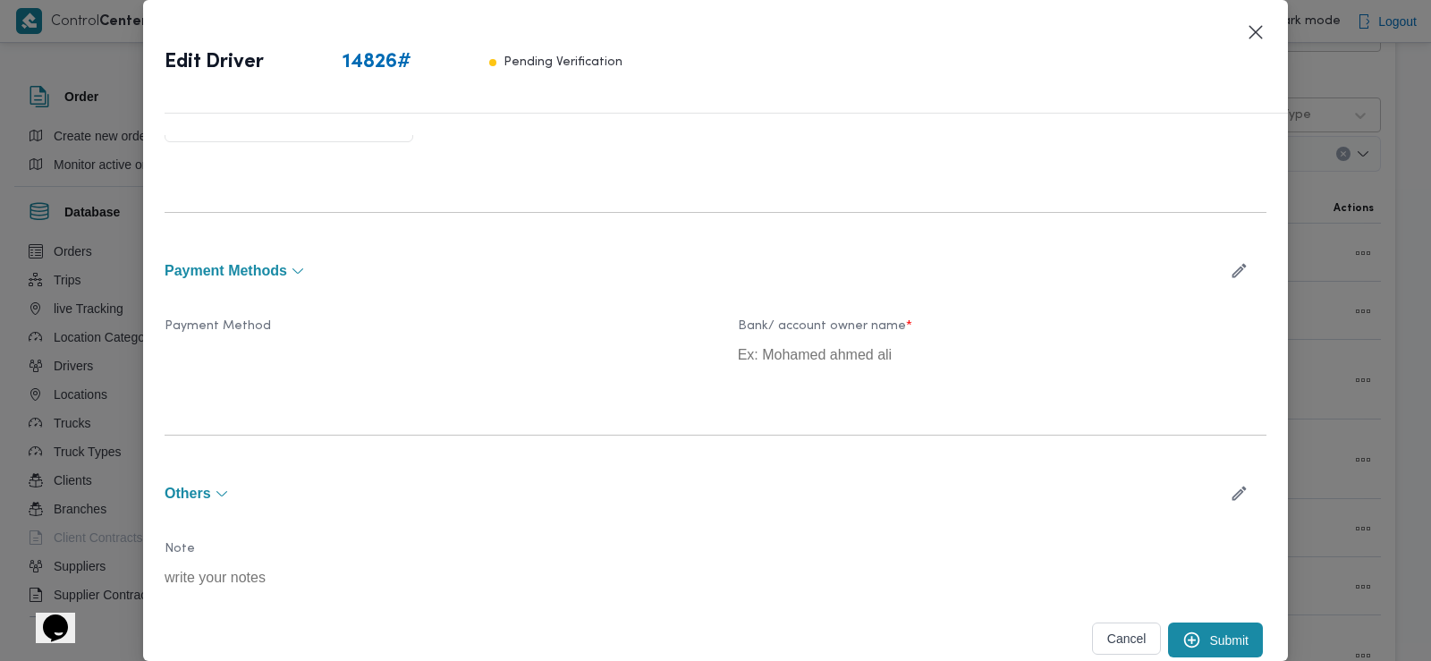
click at [1208, 633] on button "Submit" at bounding box center [1215, 640] width 95 height 35
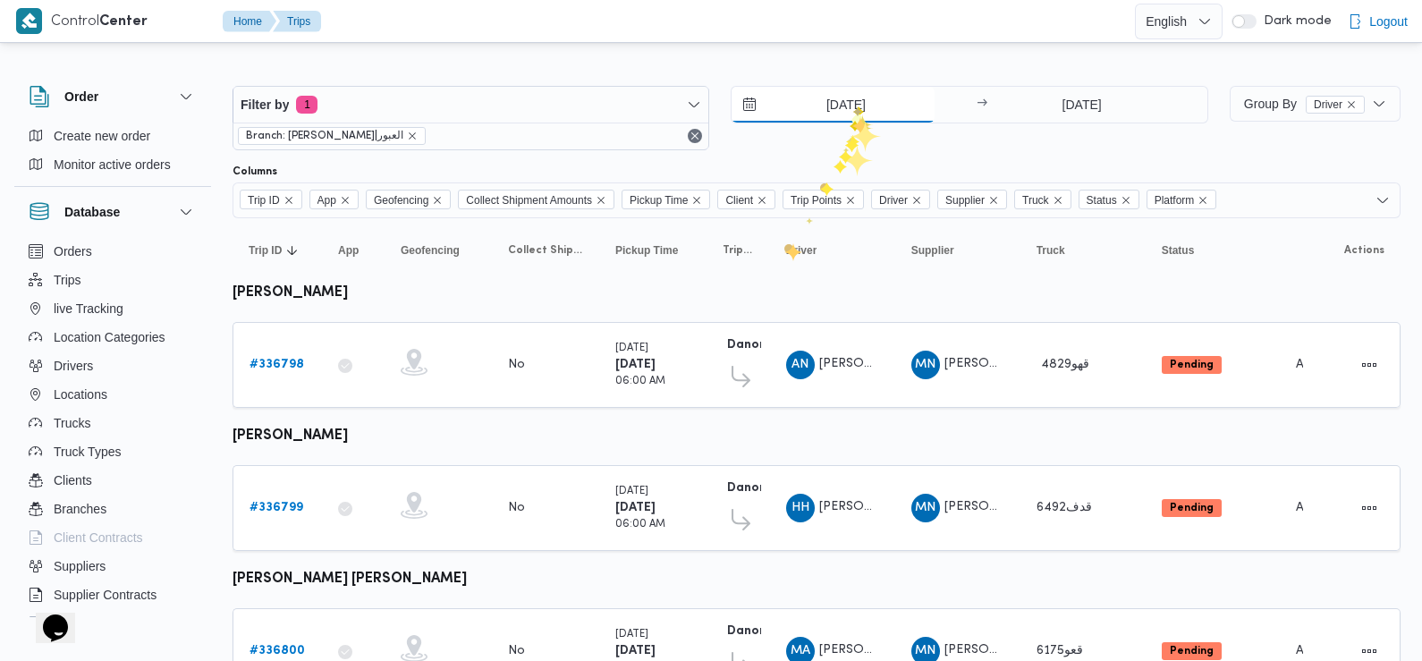
click at [853, 103] on input "11/9/2025" at bounding box center [833, 105] width 203 height 36
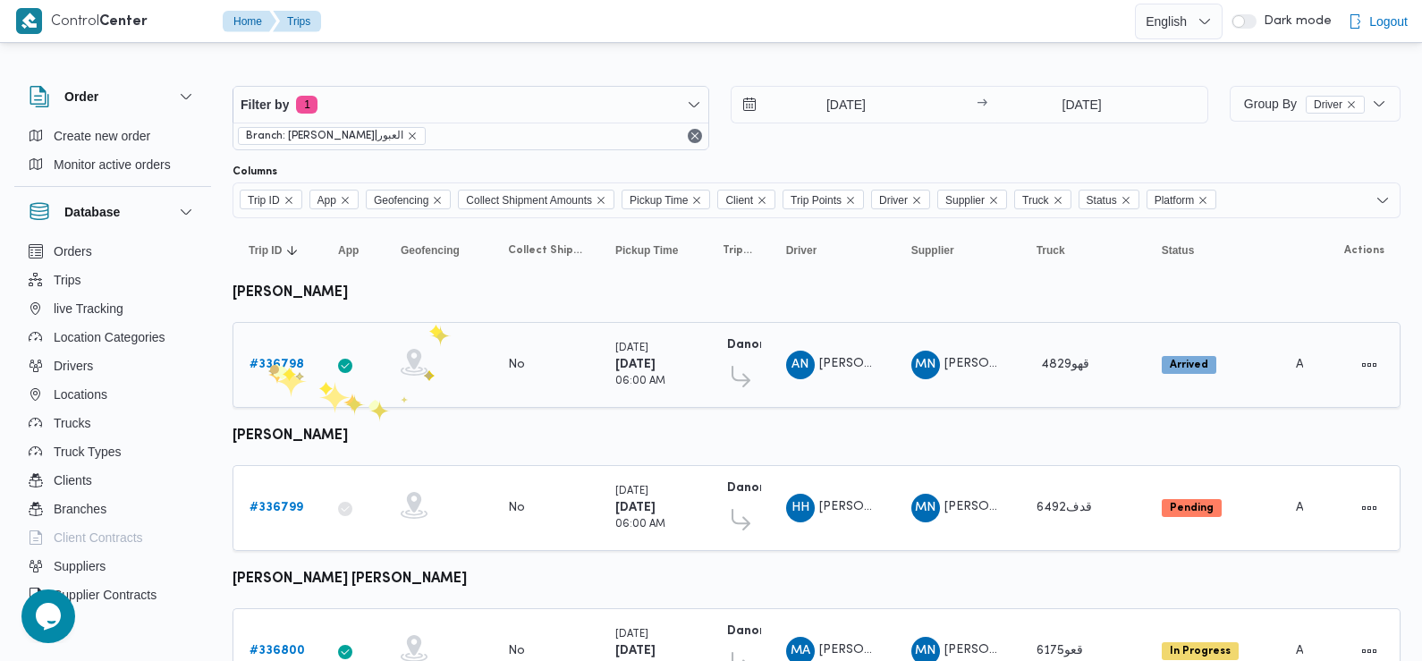
click at [268, 367] on b "# 336798" at bounding box center [277, 365] width 55 height 12
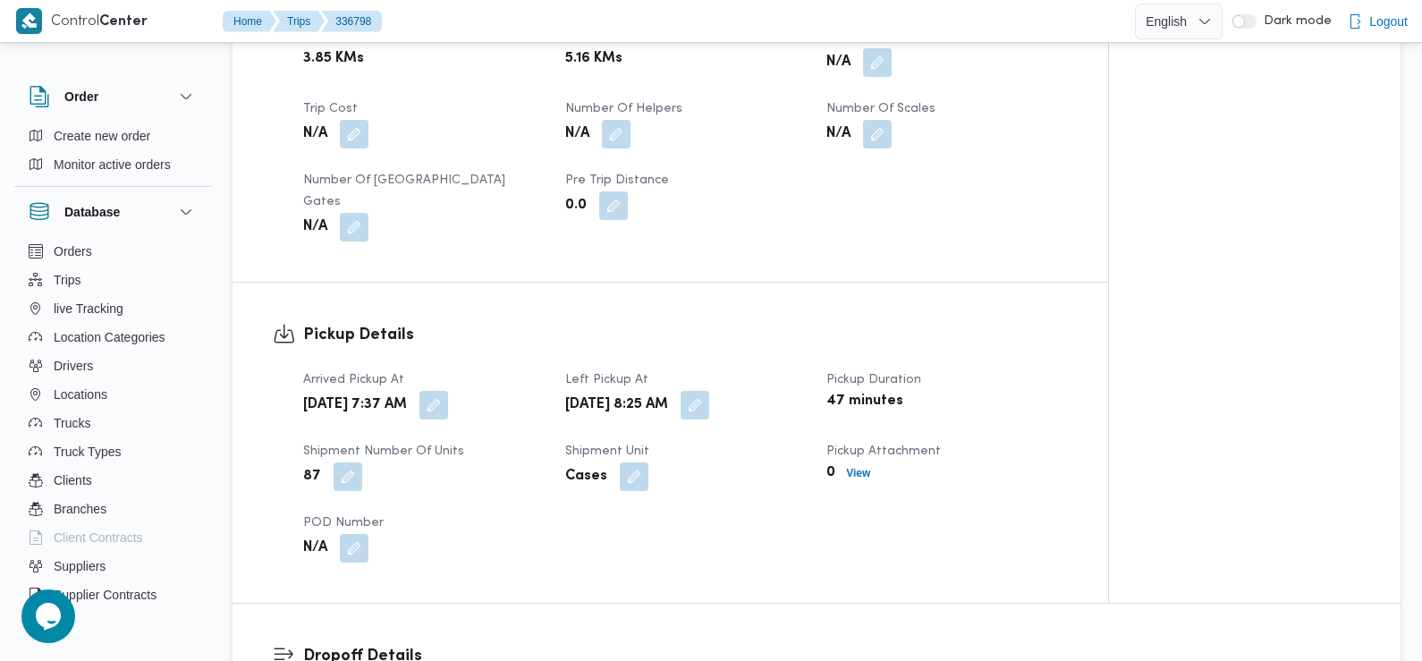
scroll to position [948, 0]
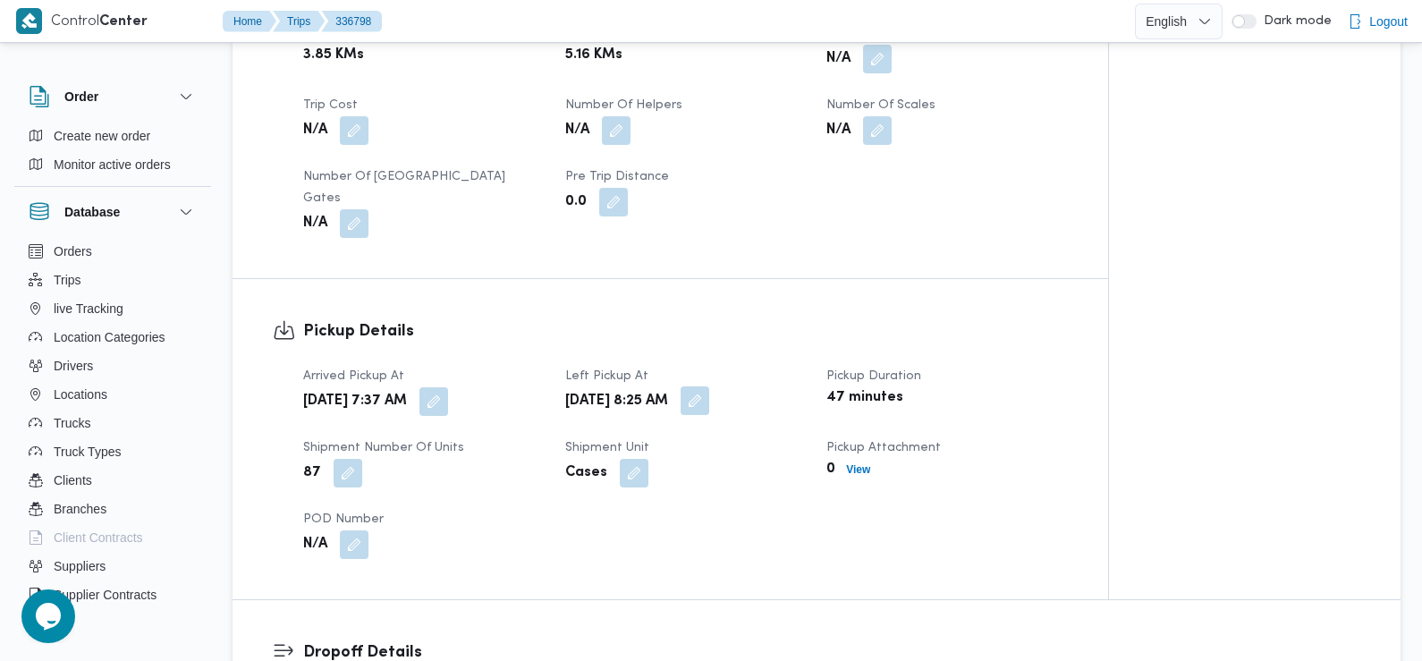
click at [709, 386] on button "button" at bounding box center [695, 400] width 29 height 29
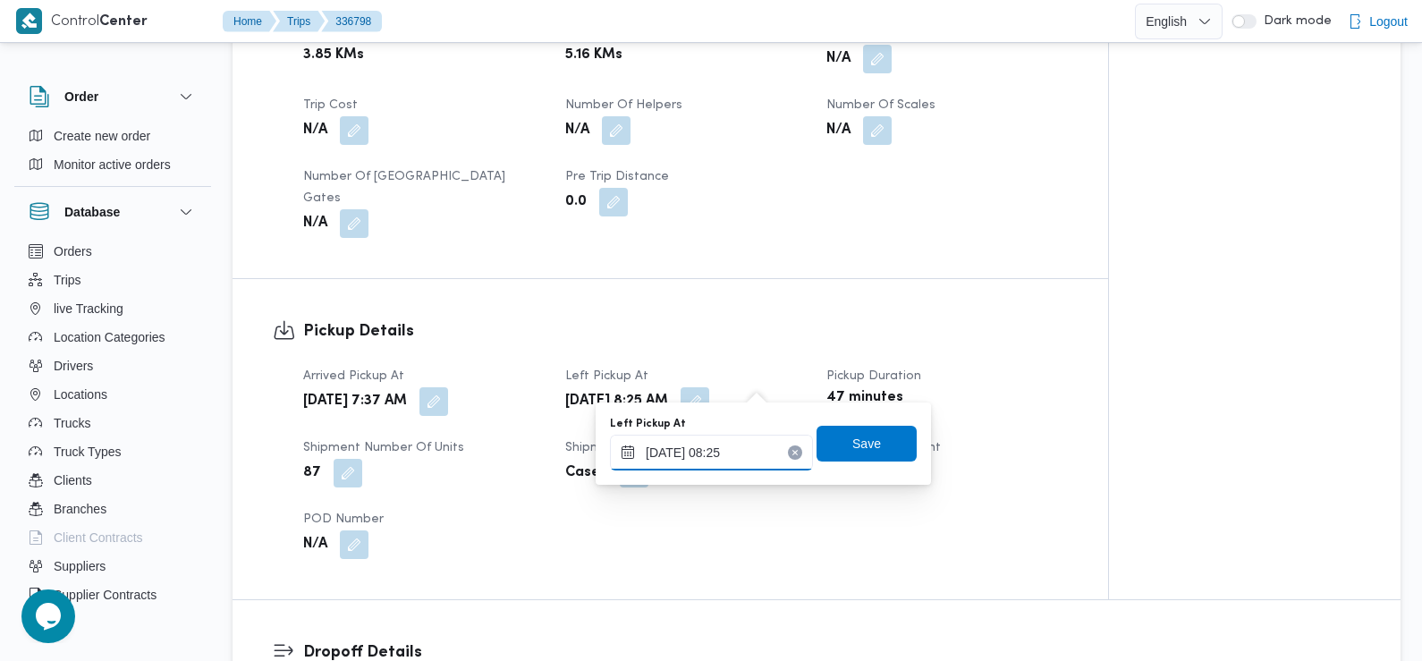
click at [746, 435] on div "[DATE] 08:25" at bounding box center [711, 453] width 203 height 36
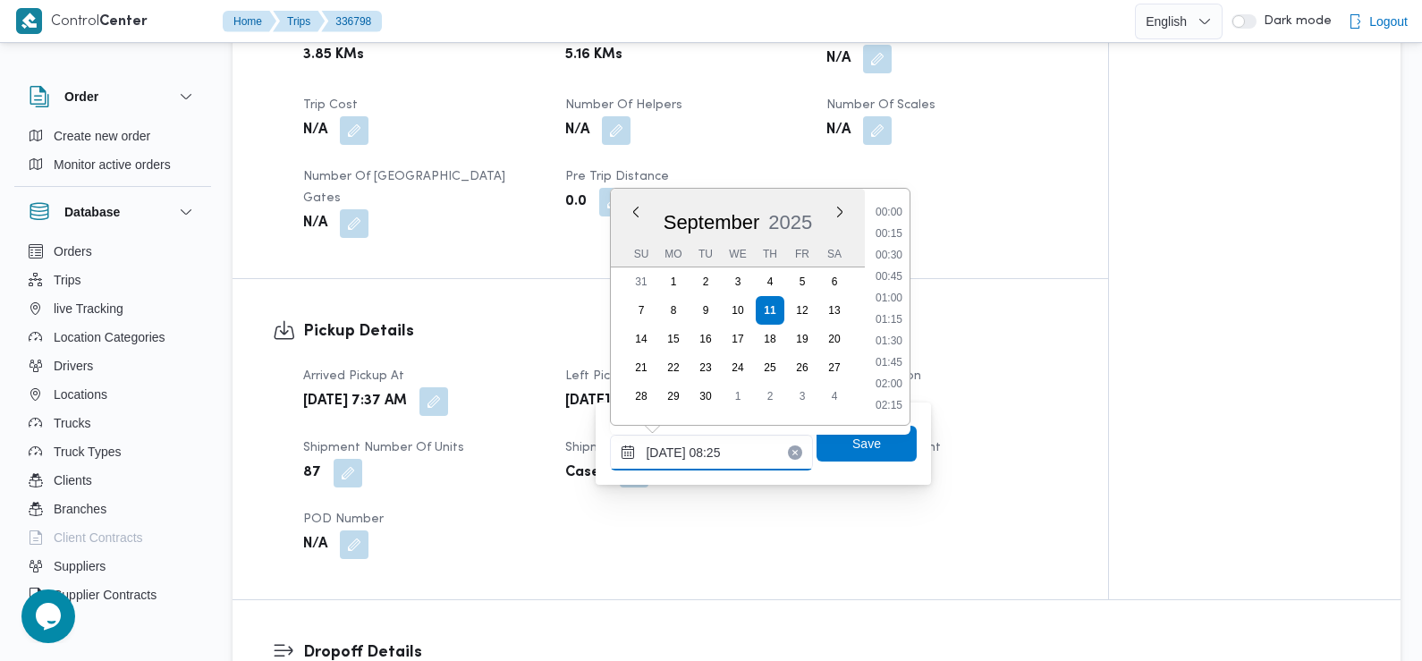
scroll to position [599, 0]
click at [901, 362] on li "08:45" at bounding box center [889, 364] width 41 height 18
type input "11/09/2025 08:45"
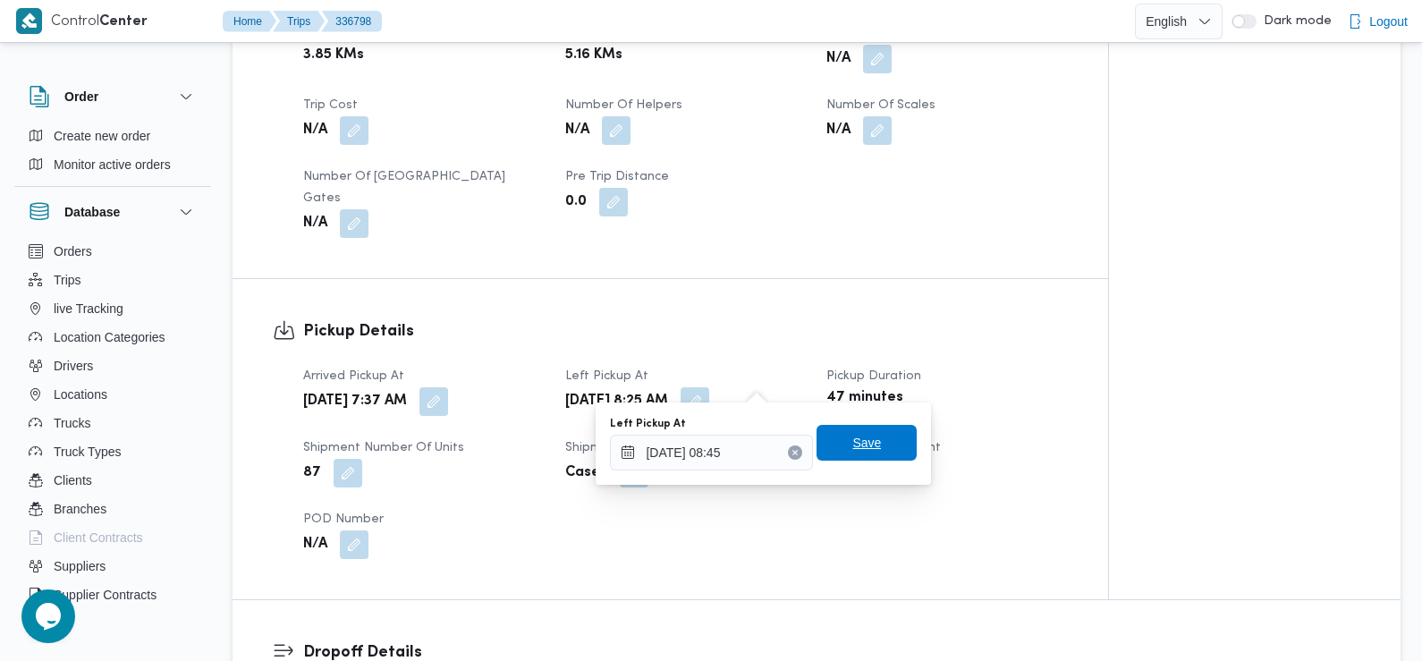
click at [852, 453] on span "Save" at bounding box center [866, 442] width 29 height 21
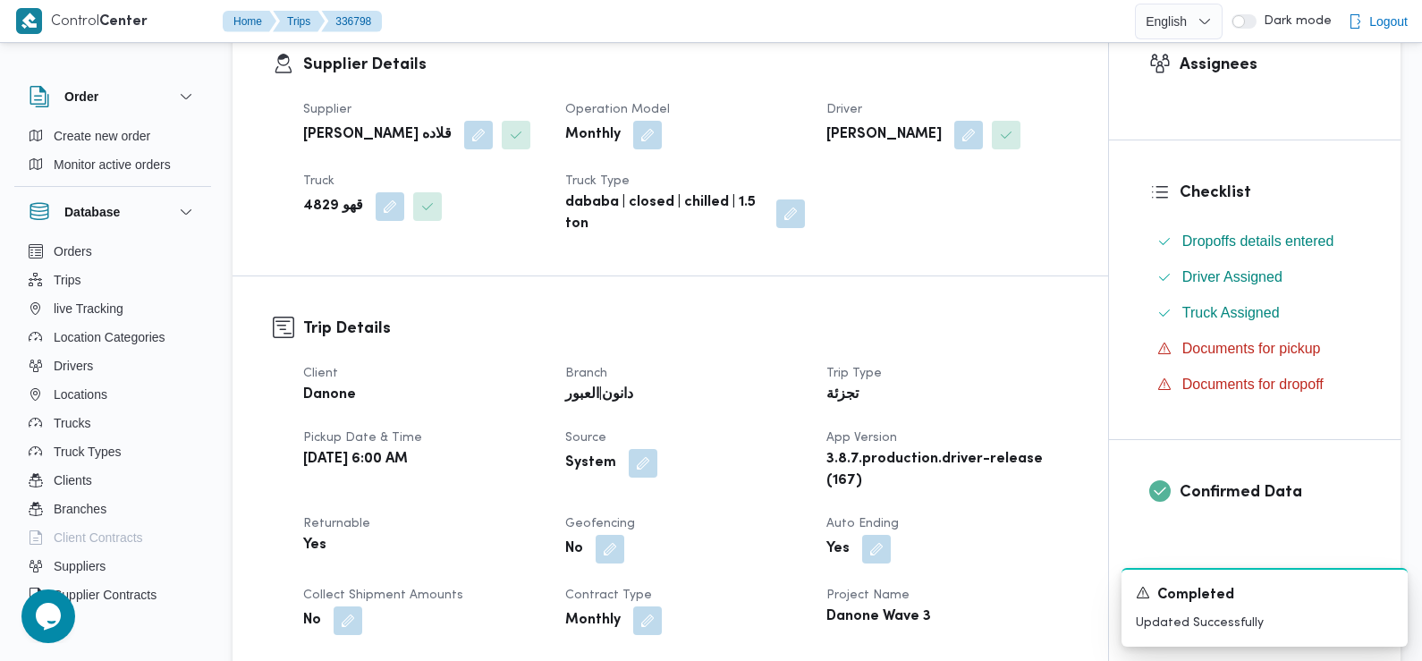
scroll to position [0, 0]
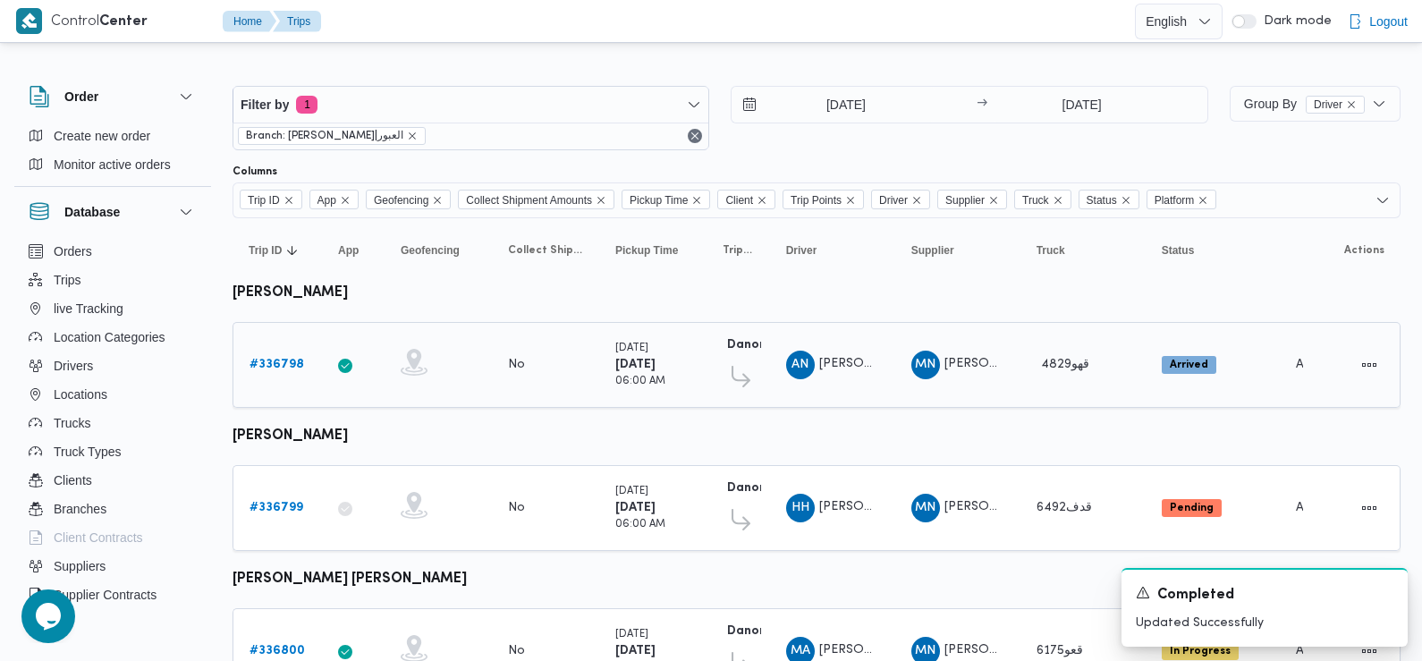
click at [277, 365] on b "# 336798" at bounding box center [277, 365] width 55 height 12
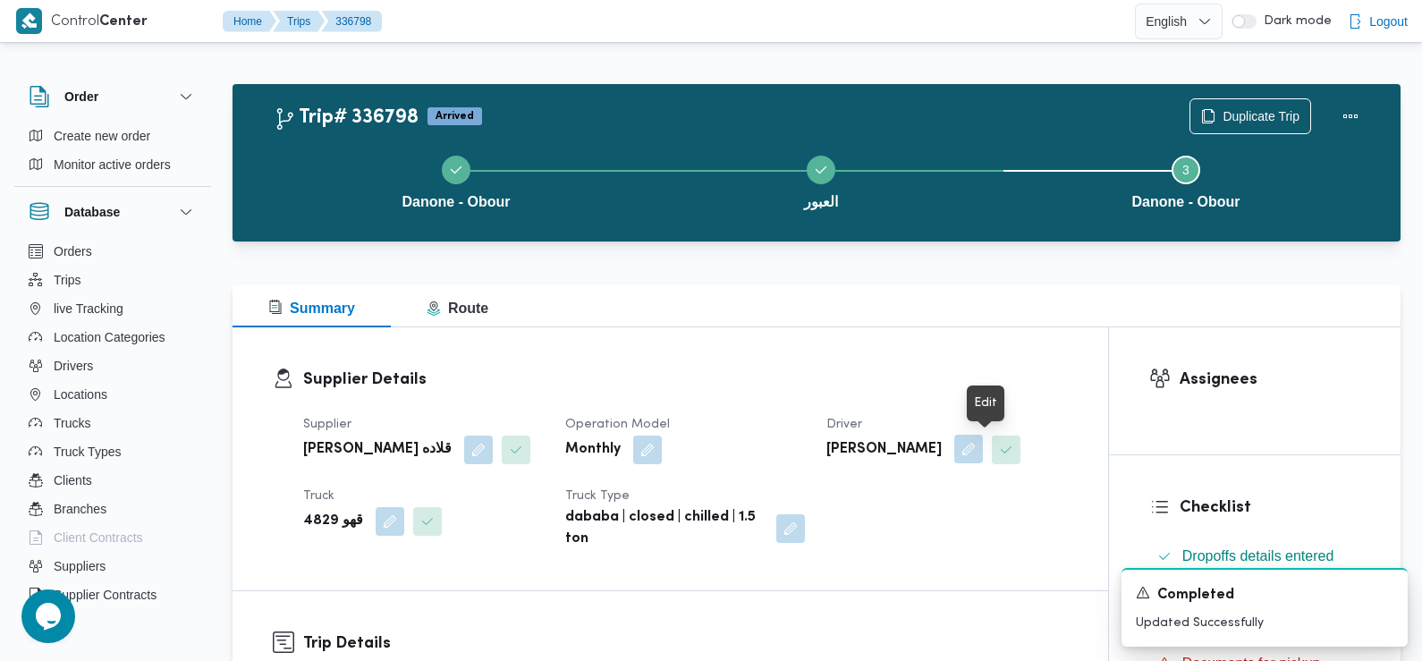
click at [983, 438] on button "button" at bounding box center [968, 449] width 29 height 29
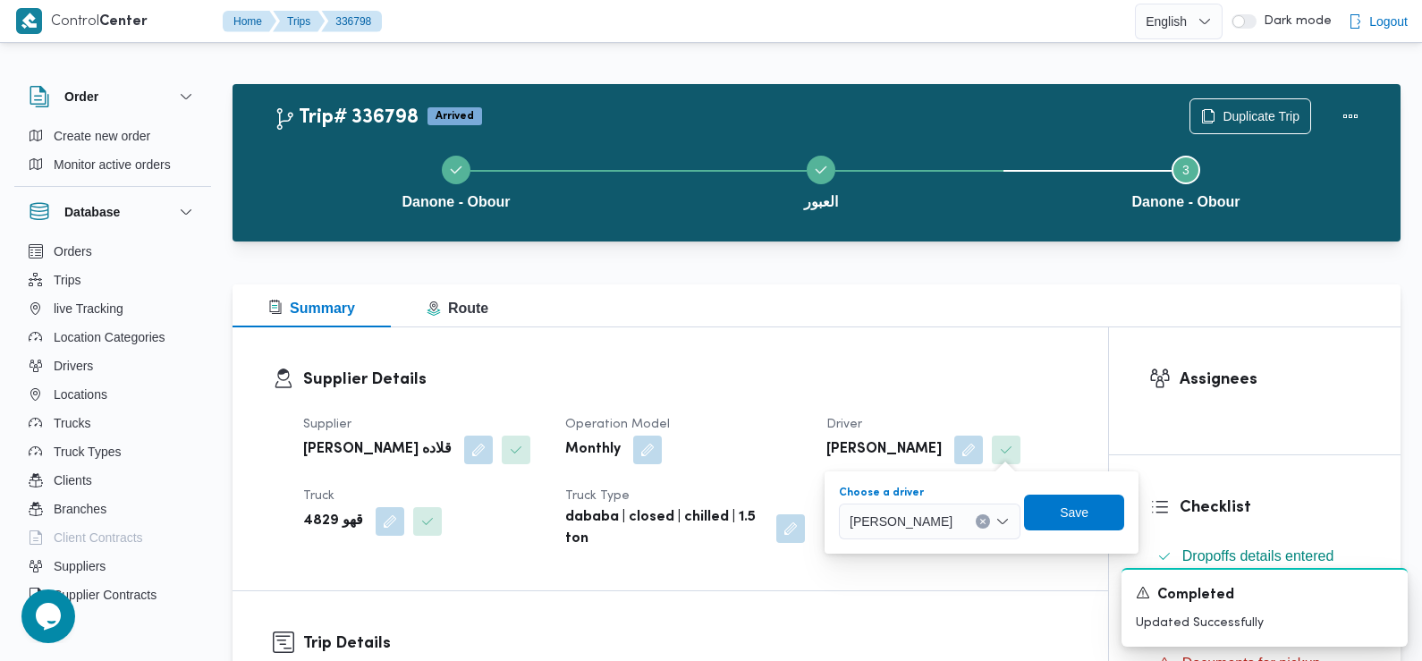
click at [945, 517] on span "[PERSON_NAME]" at bounding box center [901, 521] width 103 height 20
type input "محمود عماد"
click at [956, 555] on span "محمود عماد نجيب عبدالظاهر جاويش" at bounding box center [964, 553] width 91 height 21
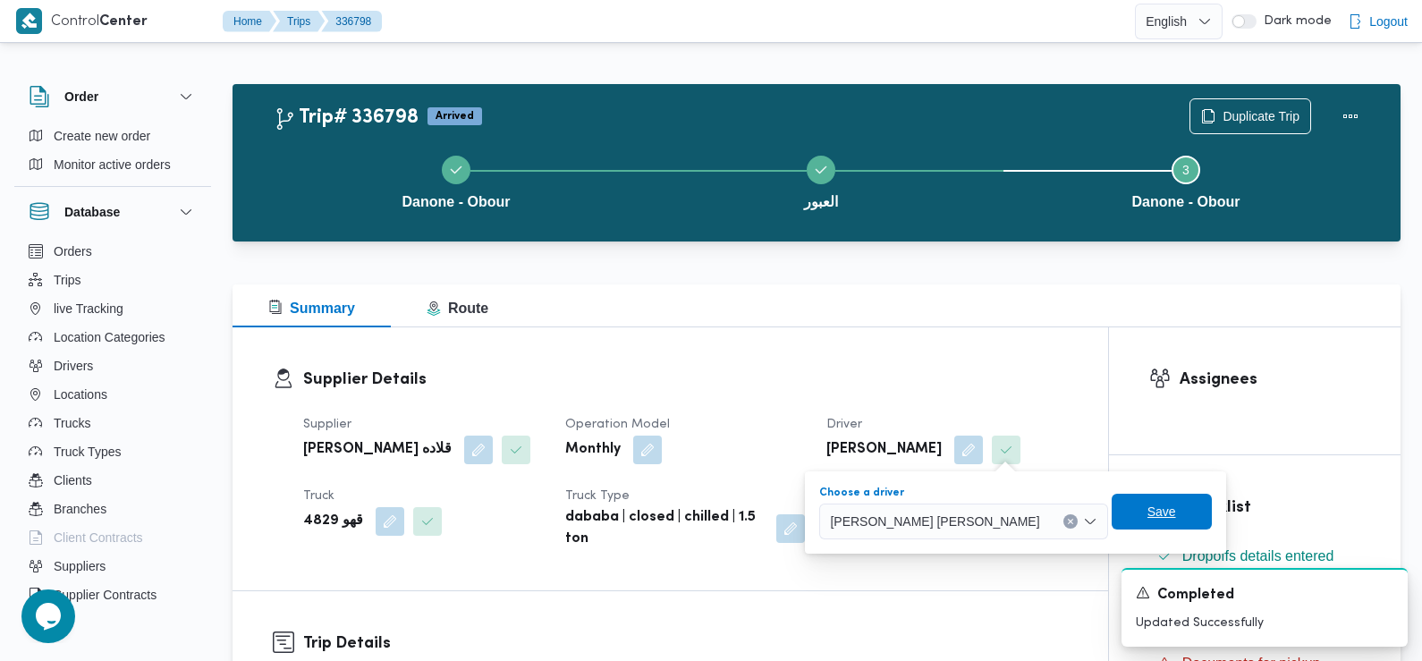
click at [1126, 527] on span "Save" at bounding box center [1162, 512] width 100 height 36
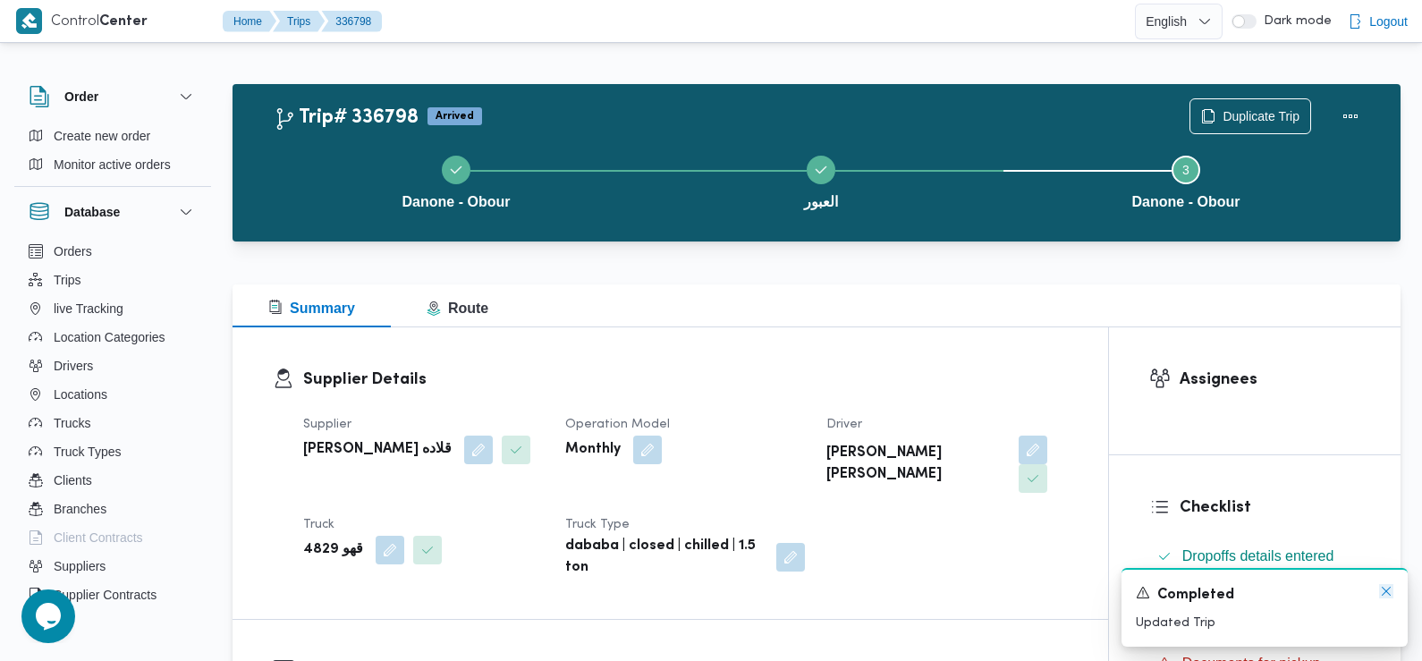
click at [1385, 592] on icon "Dismiss toast" at bounding box center [1386, 591] width 14 height 14
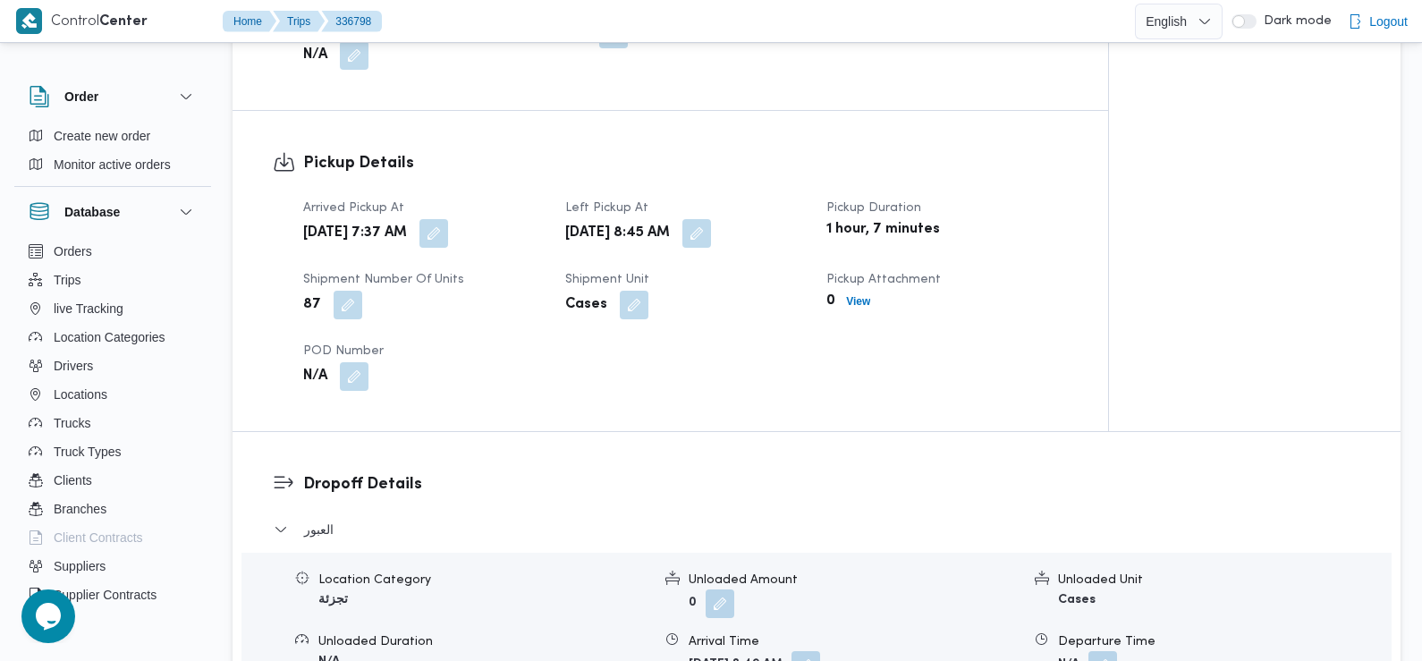
scroll to position [1151, 0]
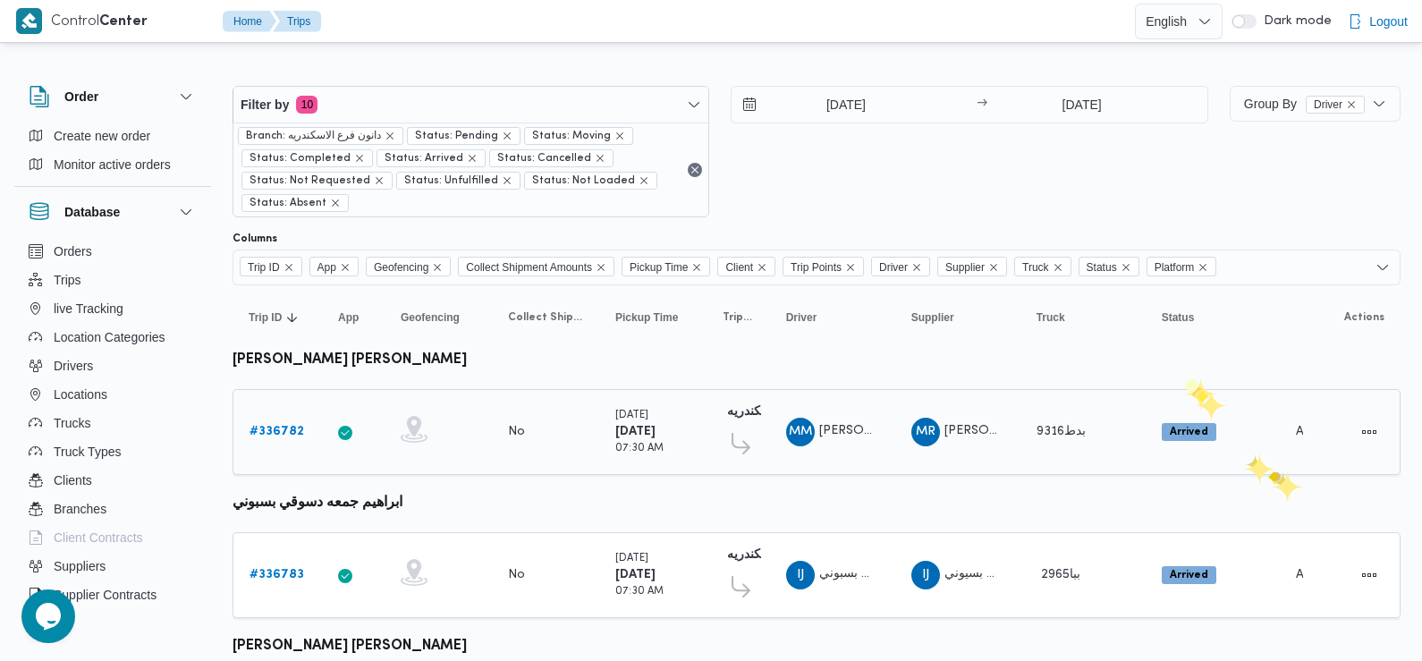
click at [1272, 472] on td "Status Arrived" at bounding box center [1213, 432] width 134 height 86
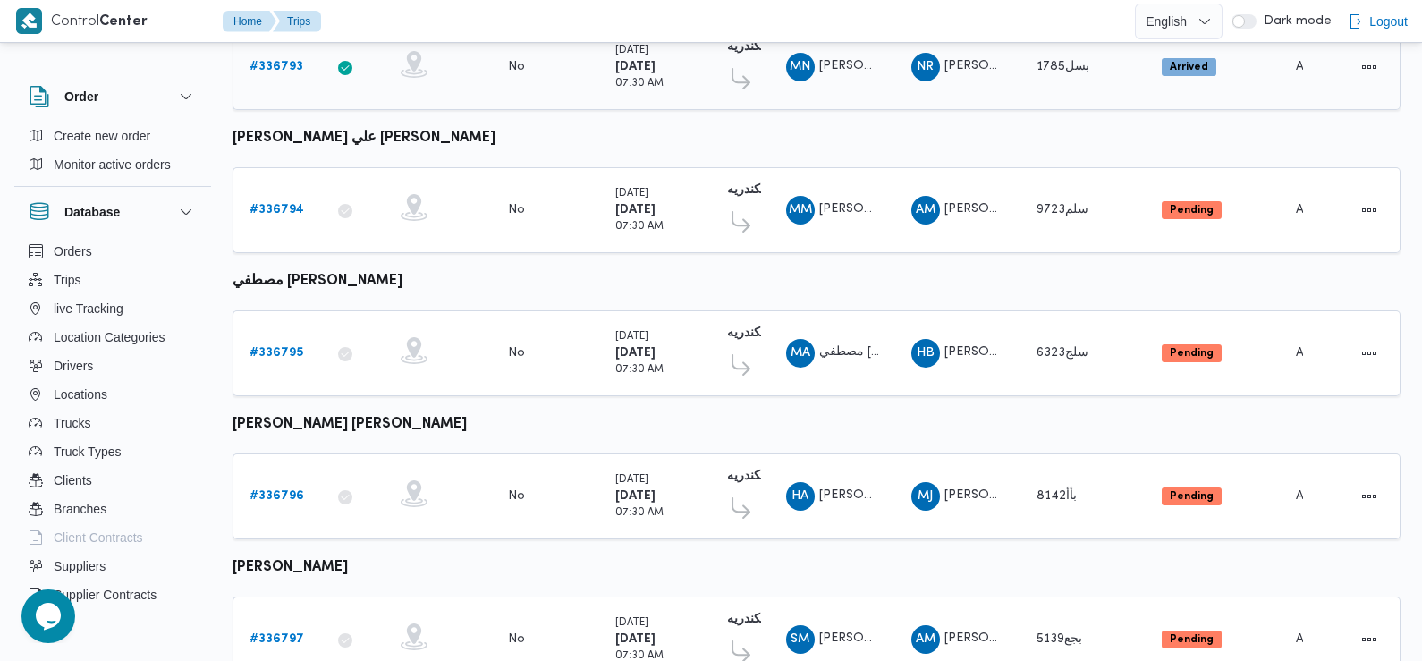
scroll to position [1570, 0]
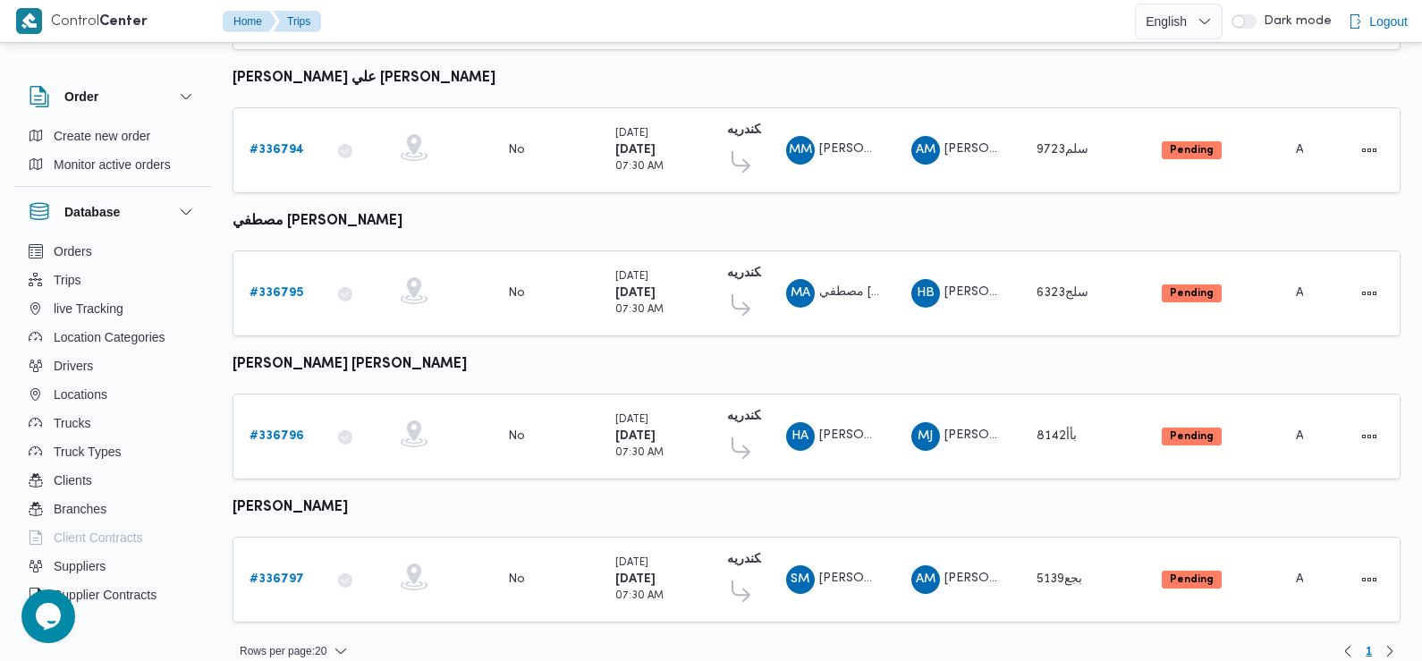
click at [272, 573] on b "# 336797" at bounding box center [277, 579] width 55 height 12
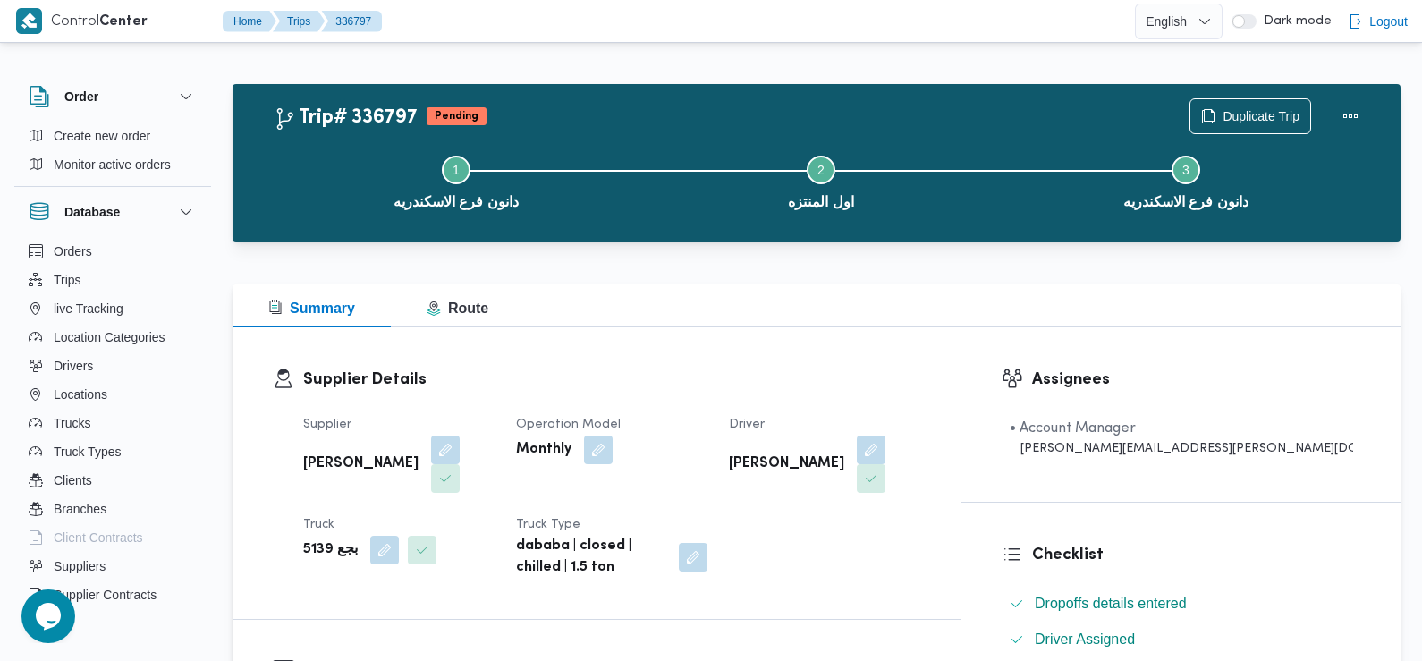
click at [634, 411] on div "Supplier [PERSON_NAME] Operation Model Monthly Driver [PERSON_NAME] بجع 5139 Tr…" at bounding box center [612, 496] width 639 height 186
click at [886, 458] on button "button" at bounding box center [871, 449] width 29 height 29
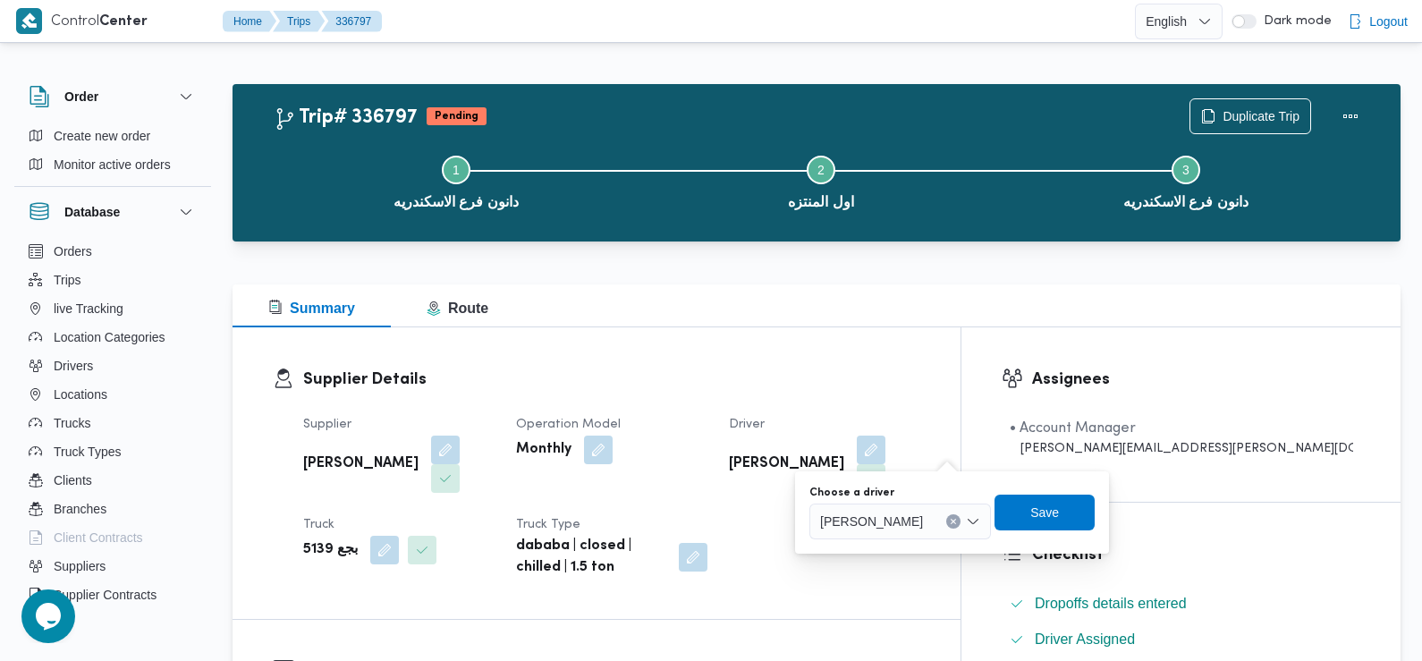
click at [903, 520] on span "[PERSON_NAME]" at bounding box center [871, 521] width 103 height 20
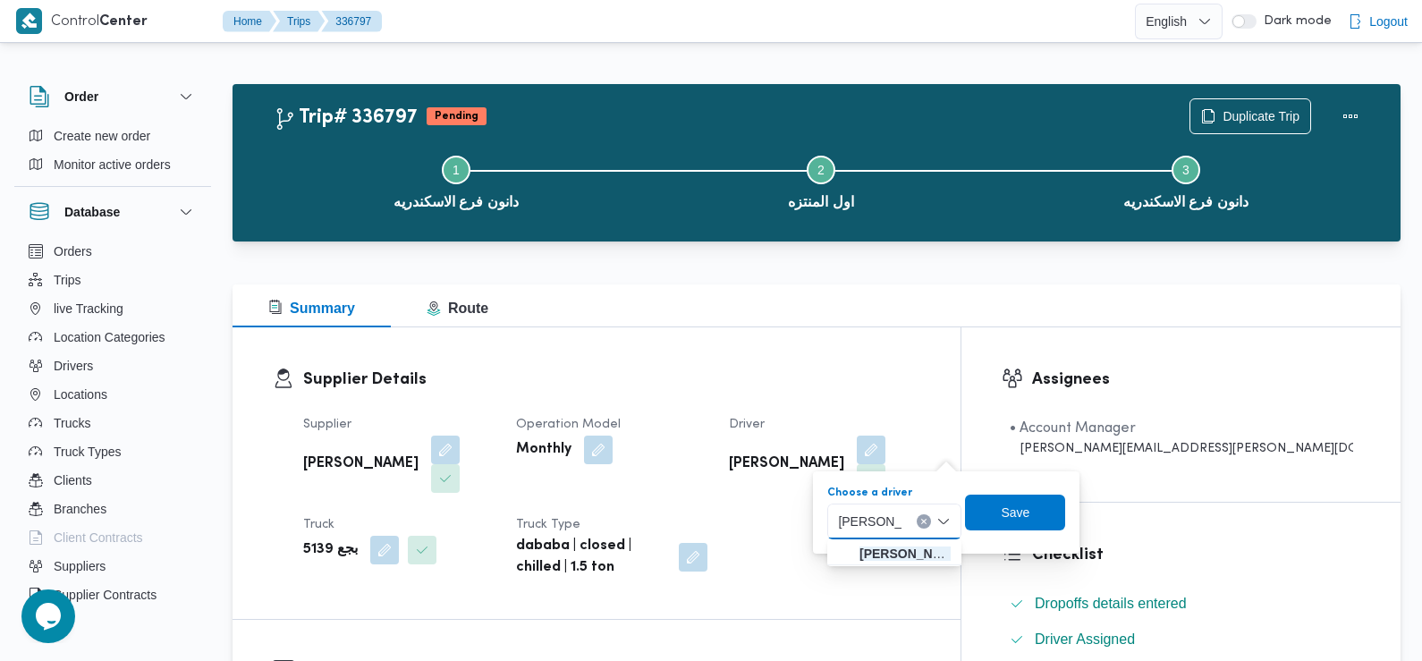
type input "[PERSON_NAME]"
click at [877, 550] on span "[PERSON_NAME] [PERSON_NAME]" at bounding box center [906, 553] width 94 height 21
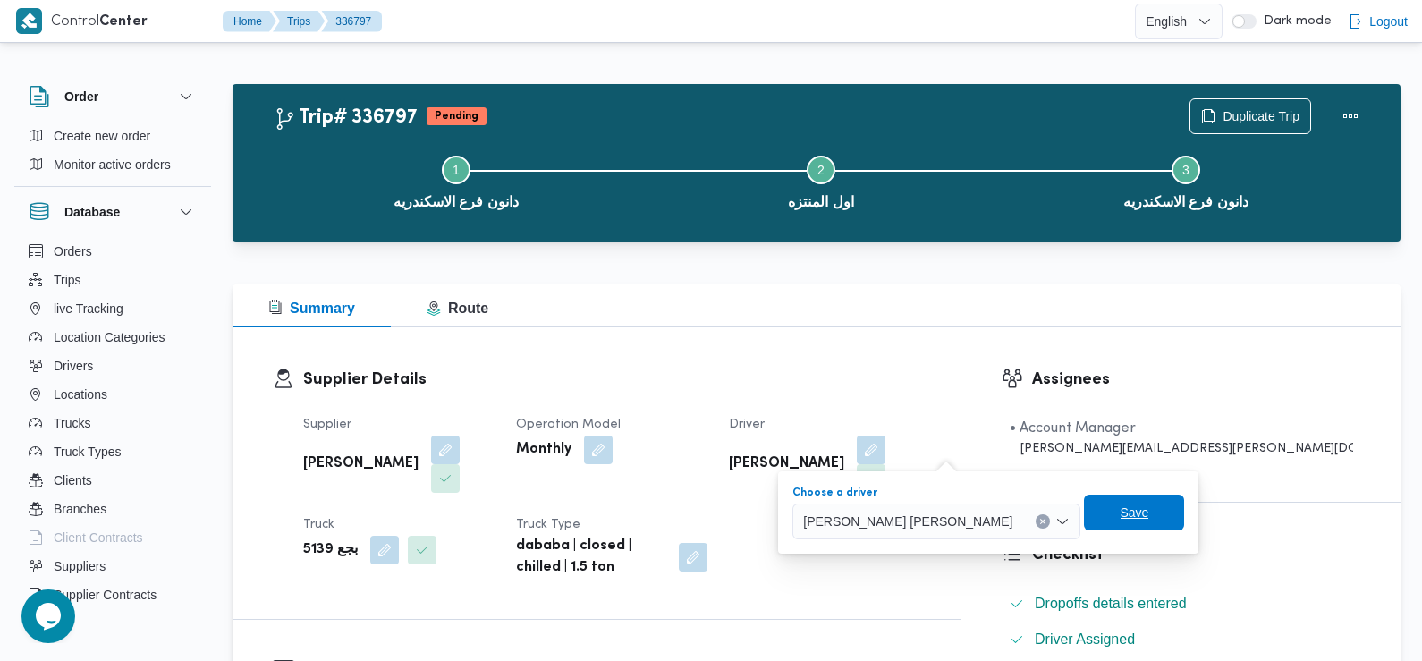
click at [1121, 517] on span "Save" at bounding box center [1135, 512] width 29 height 21
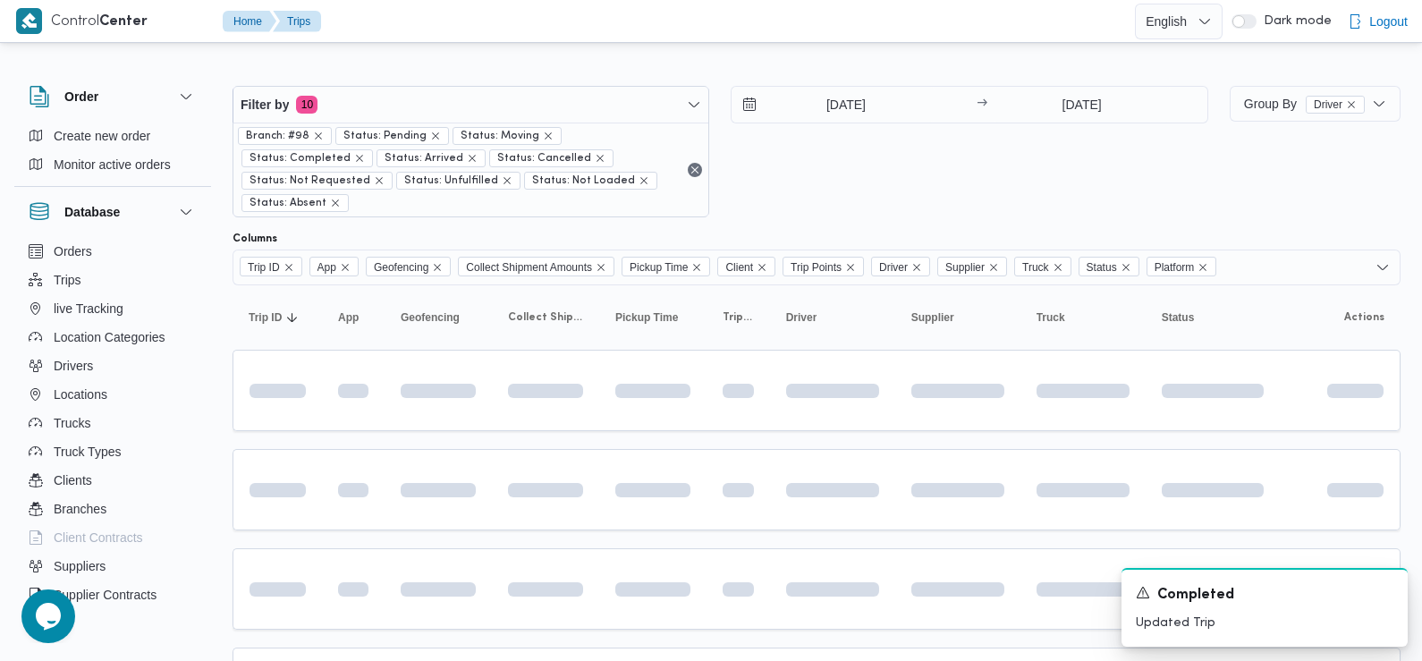
scroll to position [1023, 0]
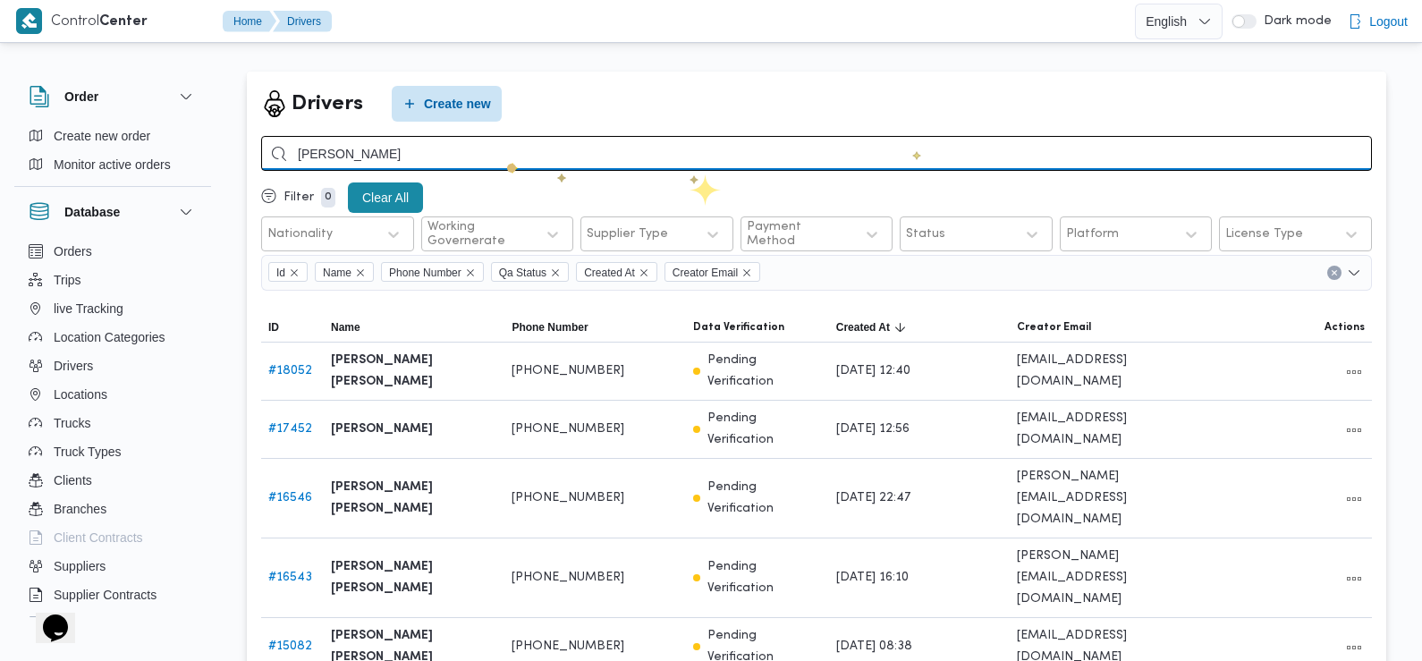
click at [496, 159] on input "[PERSON_NAME]" at bounding box center [816, 153] width 1111 height 35
type input "[PERSON_NAME]"
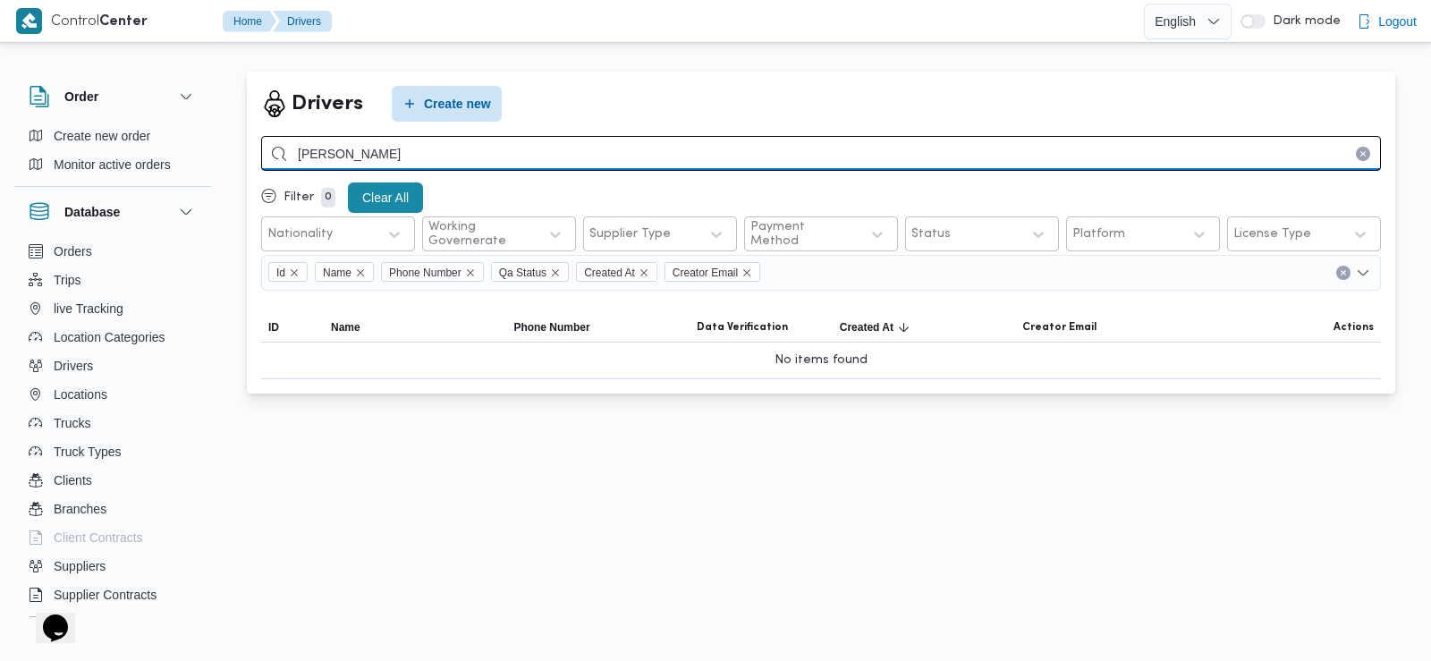
click at [384, 154] on input "[PERSON_NAME]" at bounding box center [821, 153] width 1120 height 35
paste input "0102 466 3711"
click at [360, 148] on input "0102 466 3711" at bounding box center [821, 153] width 1120 height 35
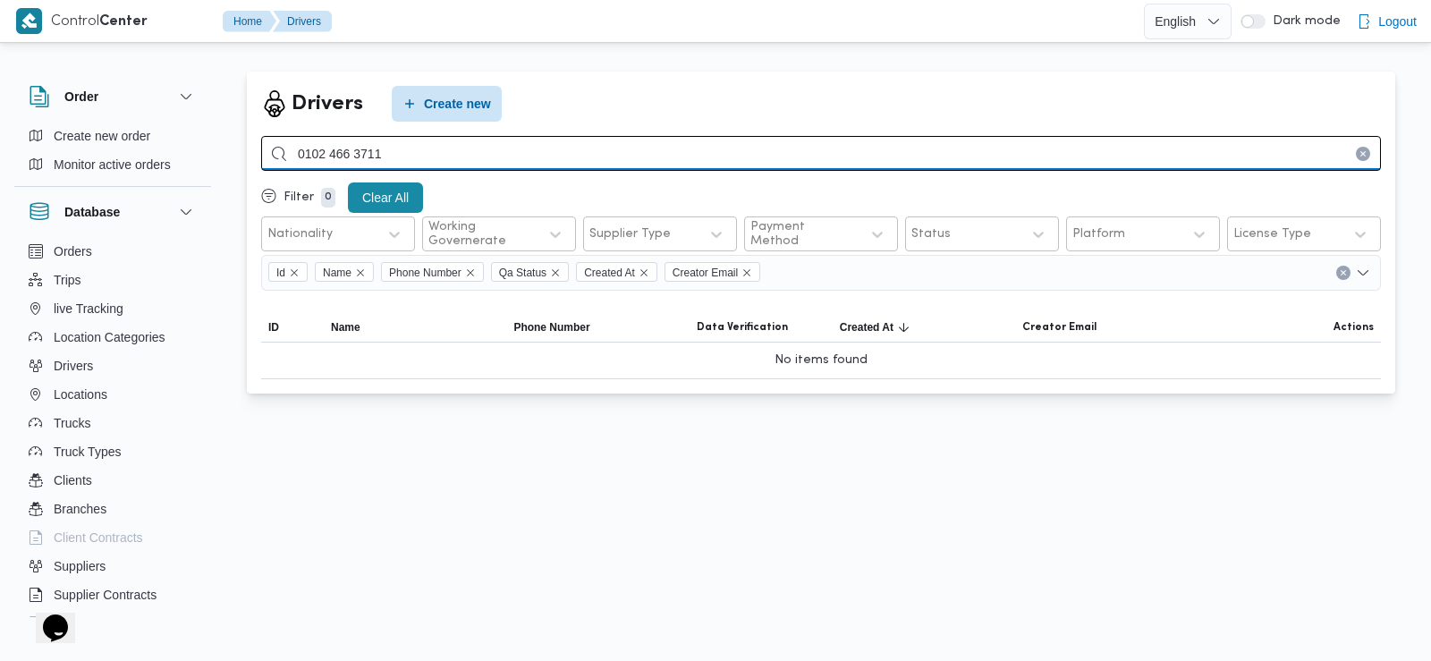
click at [357, 149] on input "0102 466 3711" at bounding box center [821, 153] width 1120 height 35
click at [334, 150] on input "0102 4663711" at bounding box center [821, 153] width 1120 height 35
click at [303, 151] on input "01024663711" at bounding box center [821, 153] width 1120 height 35
type input "01024663711"
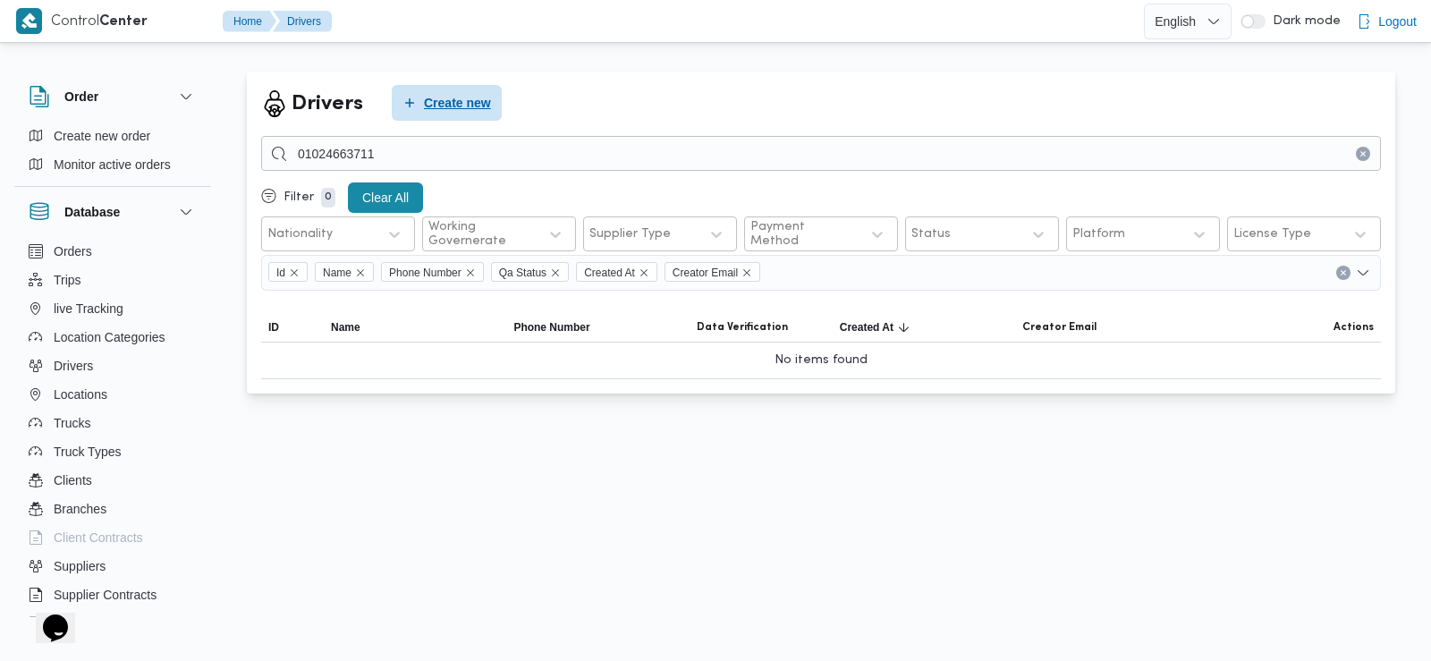
click at [468, 98] on span "Create new" at bounding box center [457, 102] width 67 height 21
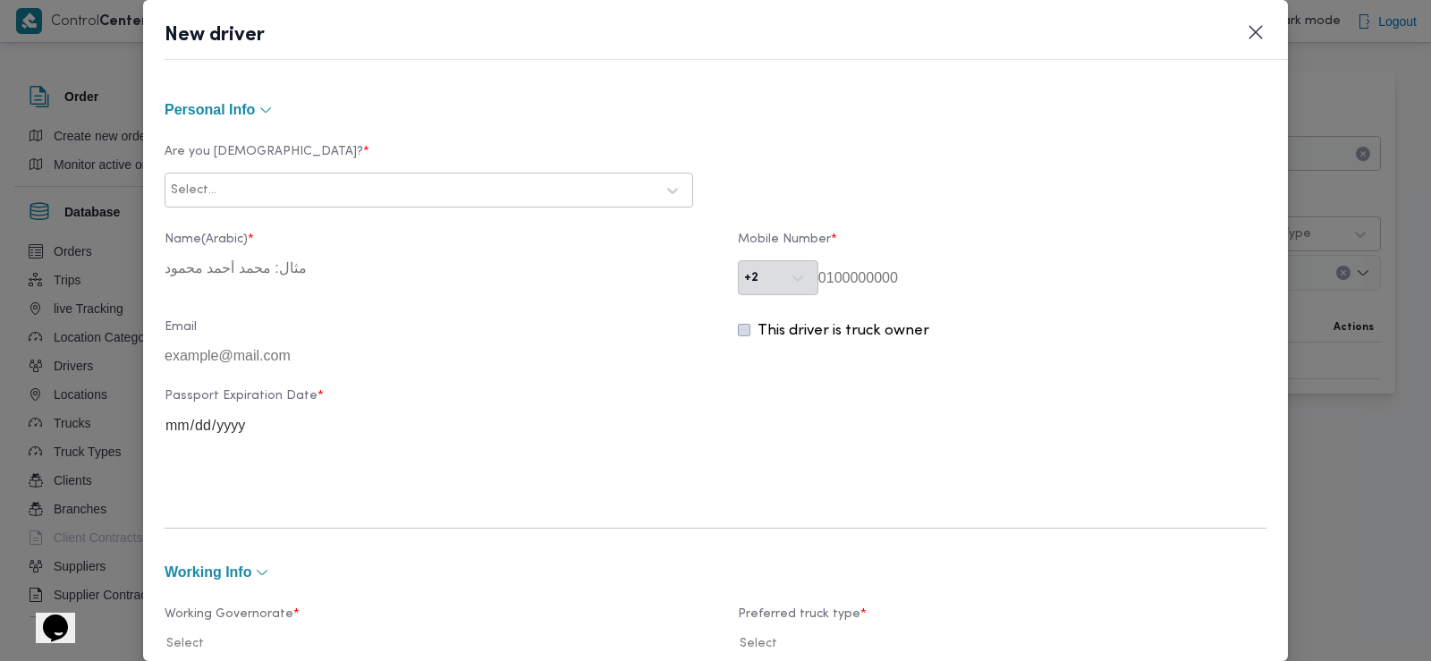
click at [353, 189] on div at bounding box center [437, 191] width 435 height 18
click at [286, 225] on div "Egyptian" at bounding box center [428, 237] width 527 height 31
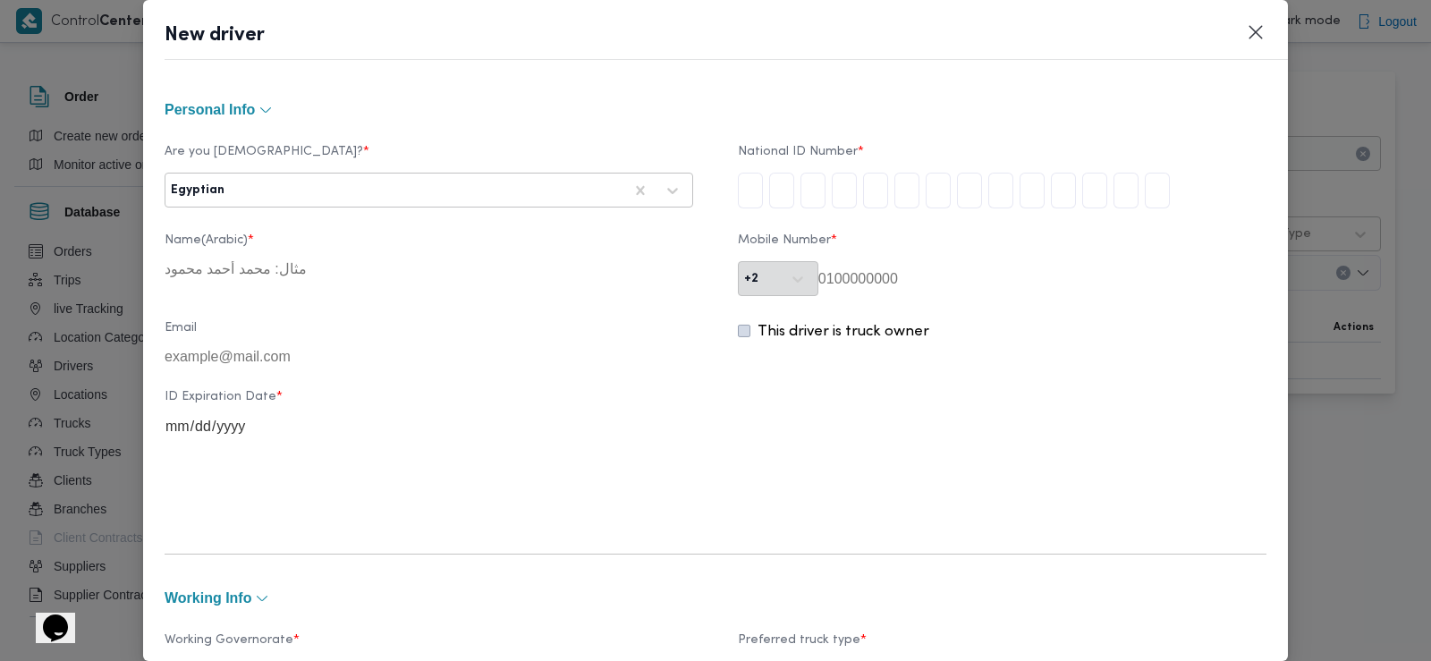
type input "3"
type input "0"
type input "1"
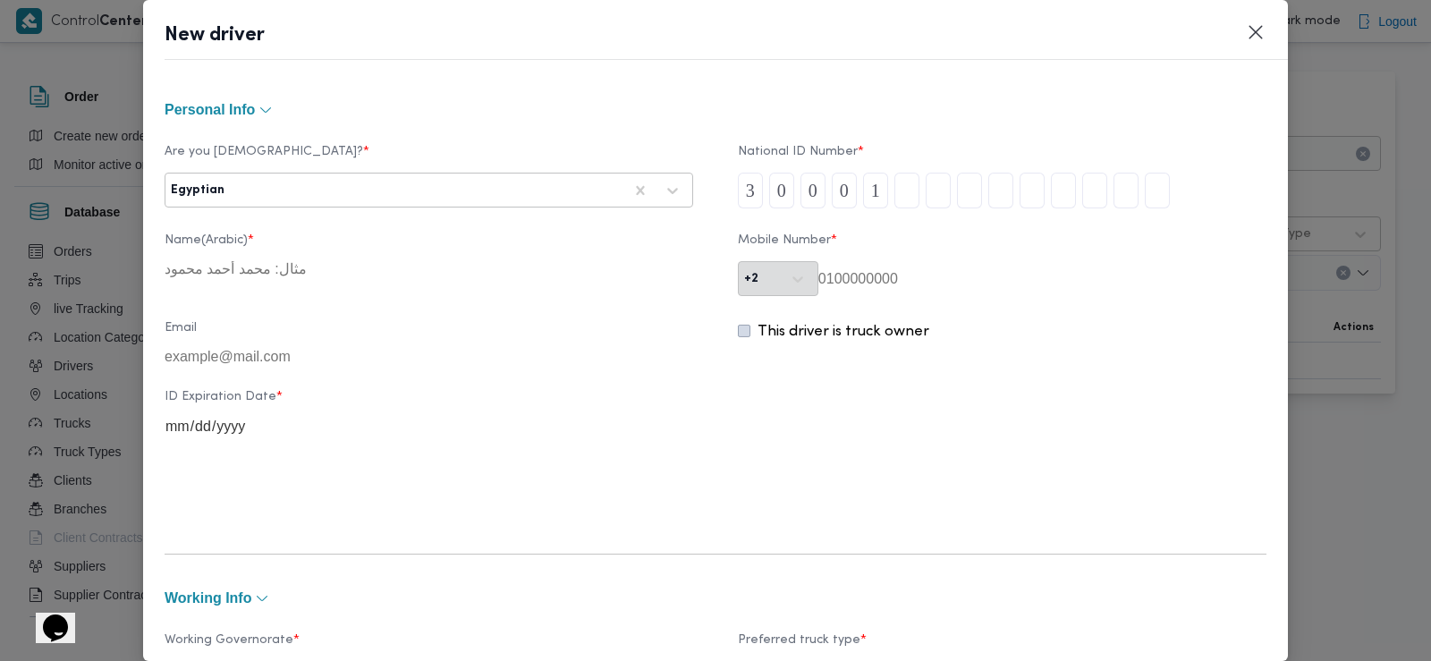
type input "1"
type input "0"
type input "1"
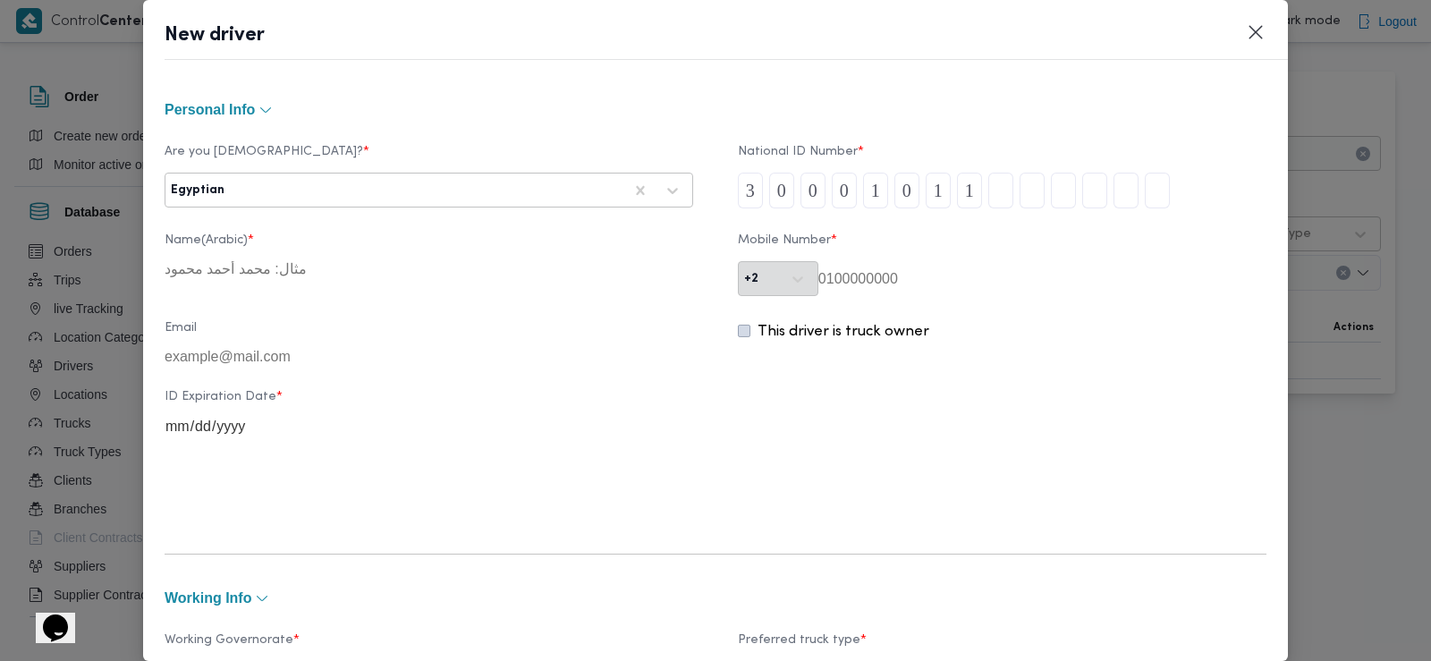
type input "4"
type input "0"
type input "6"
type input "4"
type input "9"
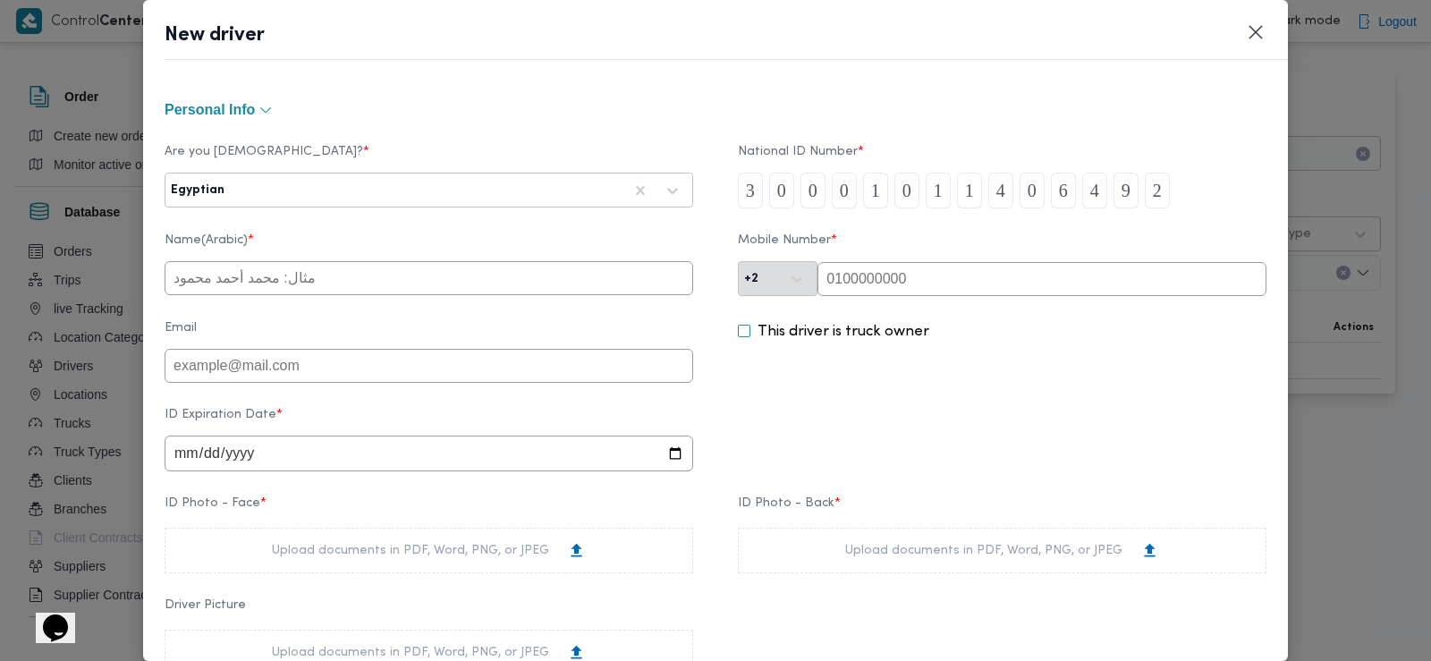
type input "2"
click at [895, 285] on input "text" at bounding box center [1042, 279] width 449 height 34
paste input "0102 466 3711"
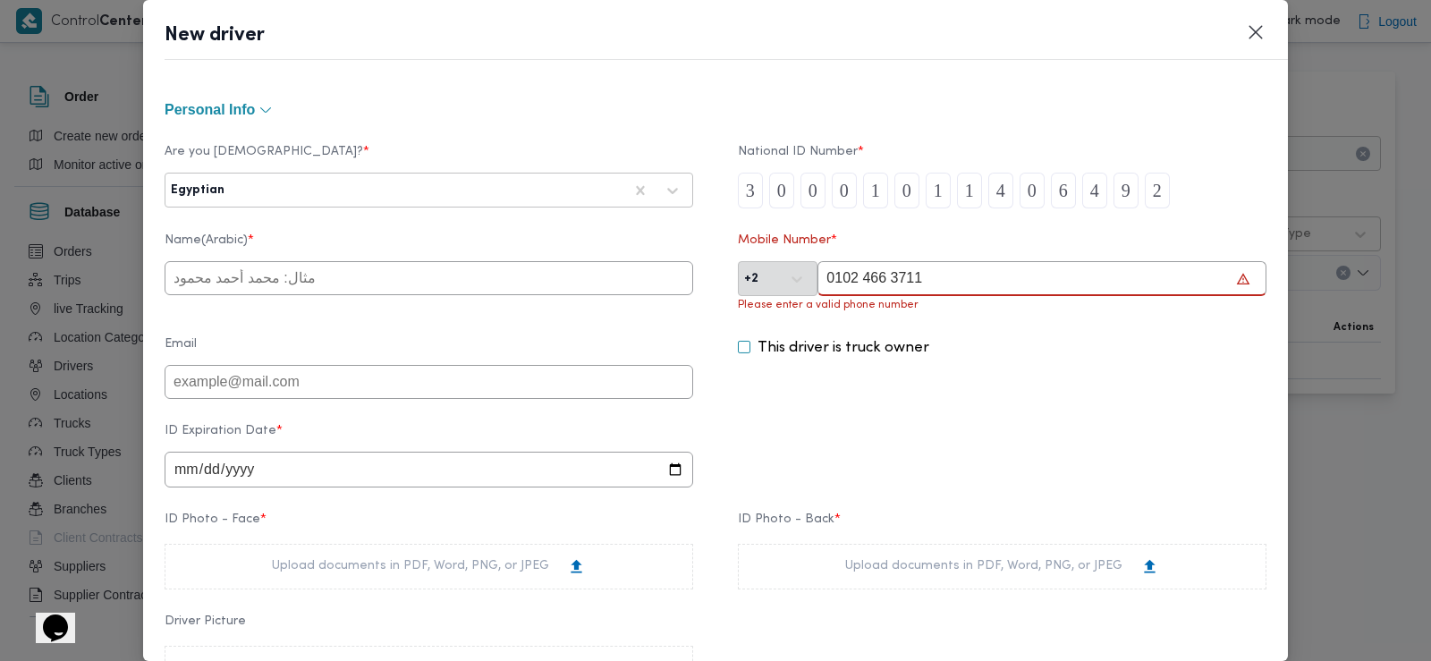
click at [885, 282] on input "0102 466 3711" at bounding box center [1042, 278] width 449 height 35
click at [882, 282] on input "0102 466 3711" at bounding box center [1042, 278] width 449 height 35
click at [859, 277] on input "0102 4663711" at bounding box center [1042, 278] width 449 height 35
click at [854, 277] on input "0102 4663711" at bounding box center [1042, 278] width 449 height 35
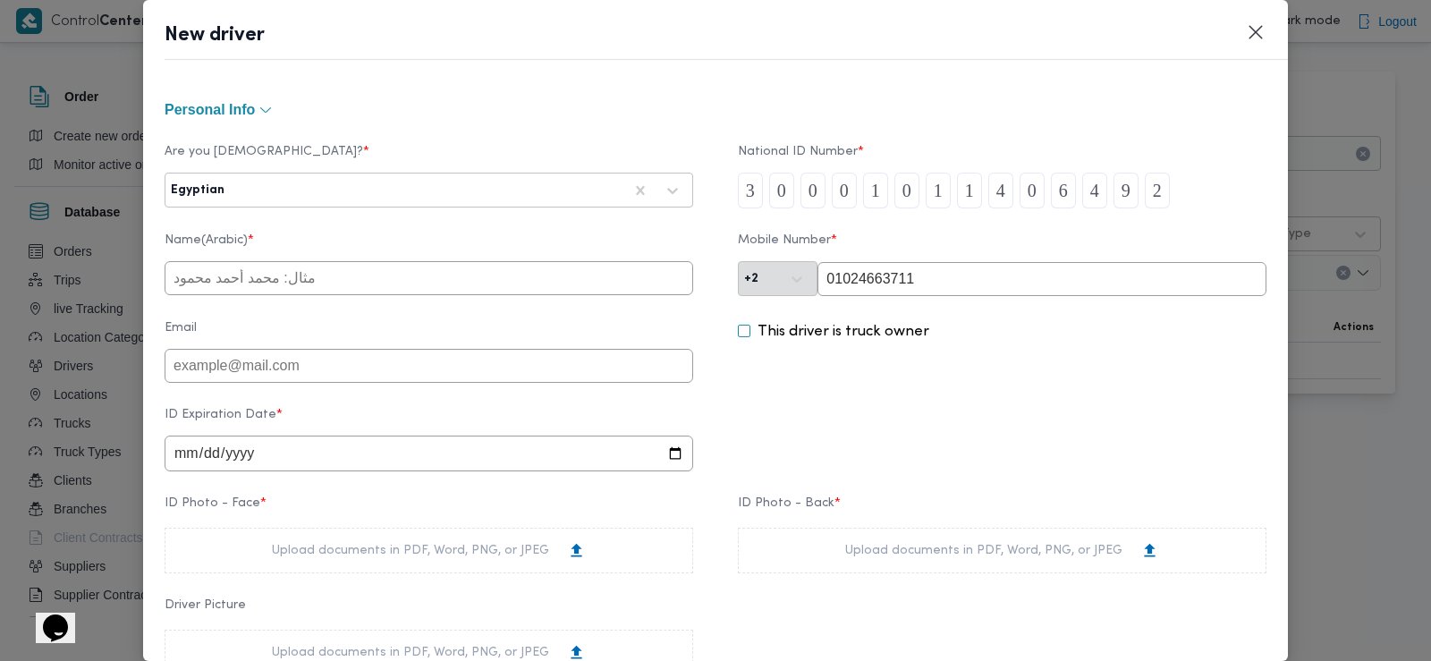
type input "01024663711"
click at [547, 275] on input "text" at bounding box center [429, 278] width 529 height 34
type input "[PERSON_NAME] [PERSON_NAME]"
click at [191, 463] on input "date" at bounding box center [429, 454] width 529 height 36
type input "[DATE]"
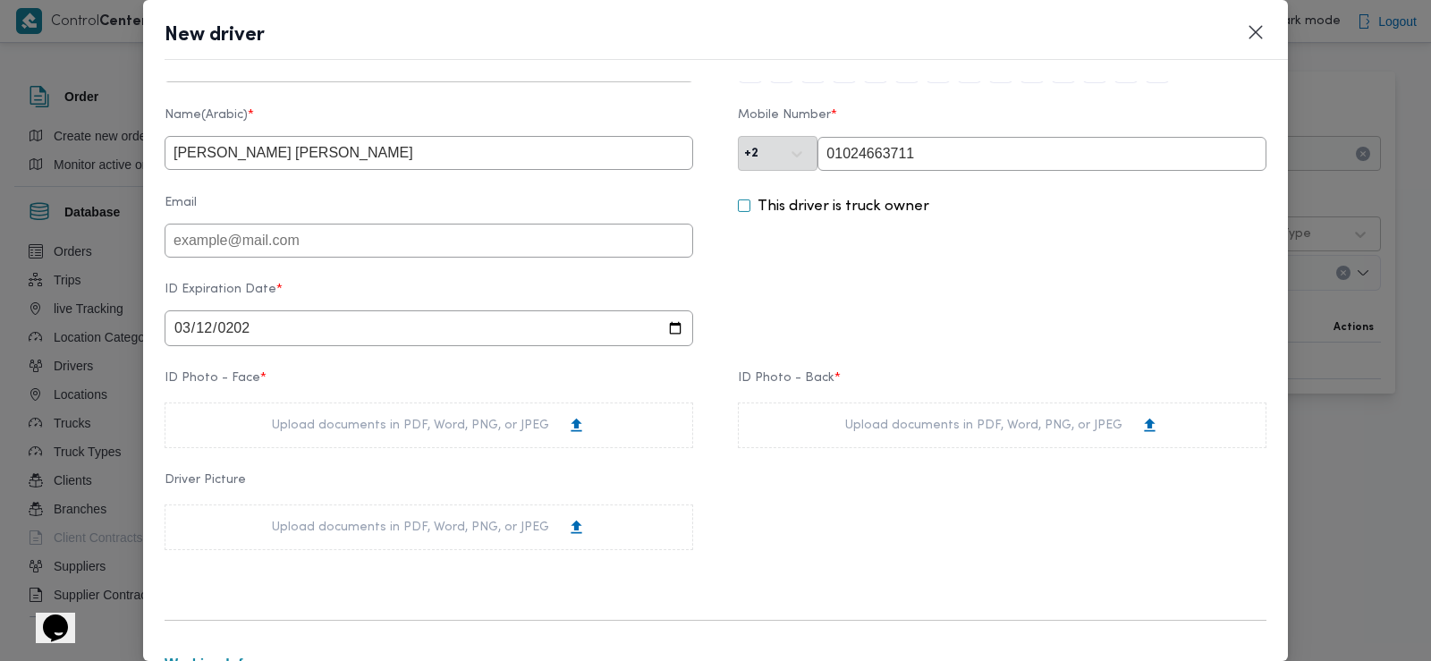
scroll to position [167, 0]
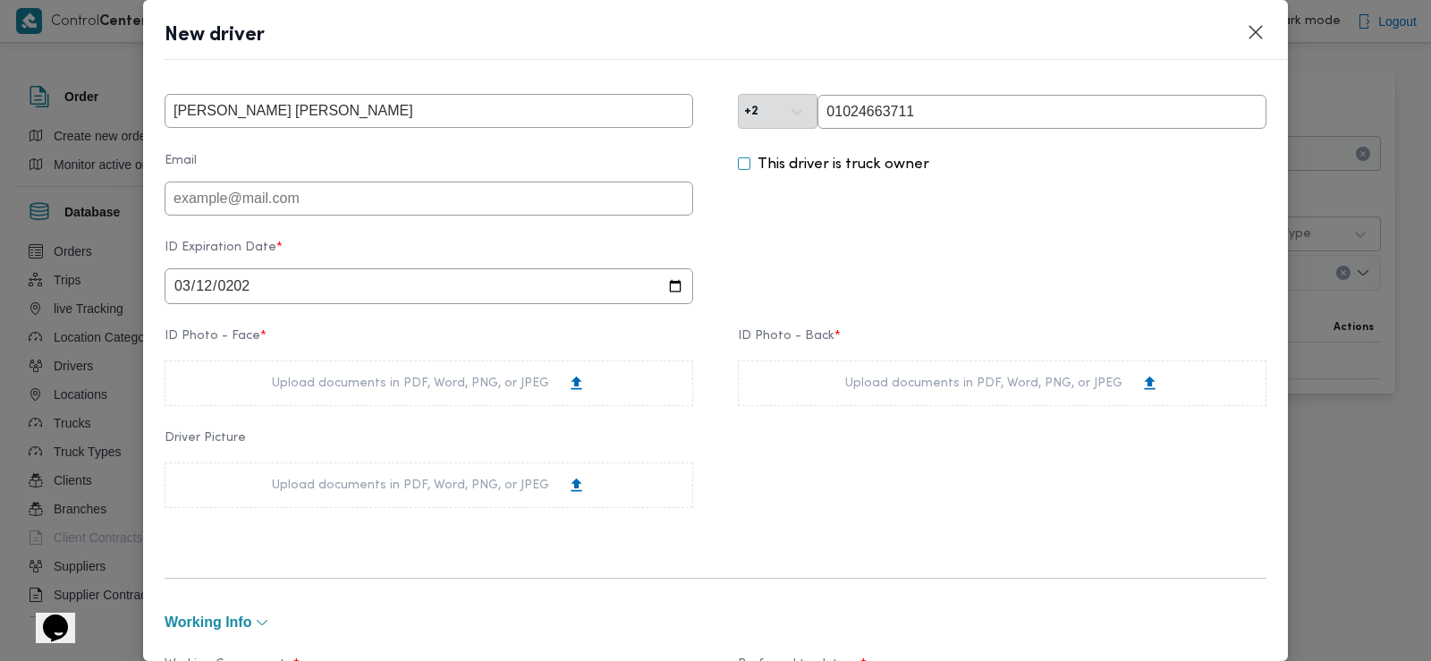
click at [230, 393] on div "Upload documents in PDF, Word, PNG, or JPEG" at bounding box center [429, 383] width 529 height 46
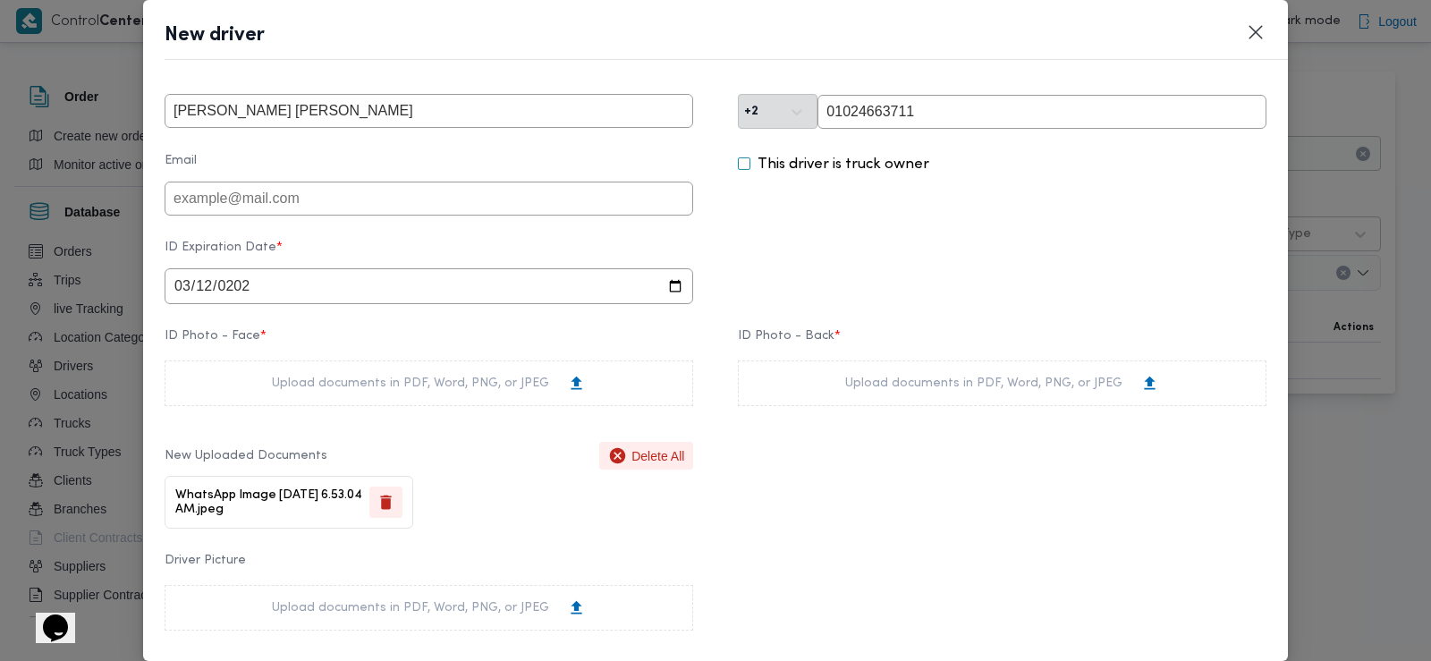
click at [824, 394] on div "Upload documents in PDF, Word, PNG, or JPEG" at bounding box center [1002, 383] width 529 height 46
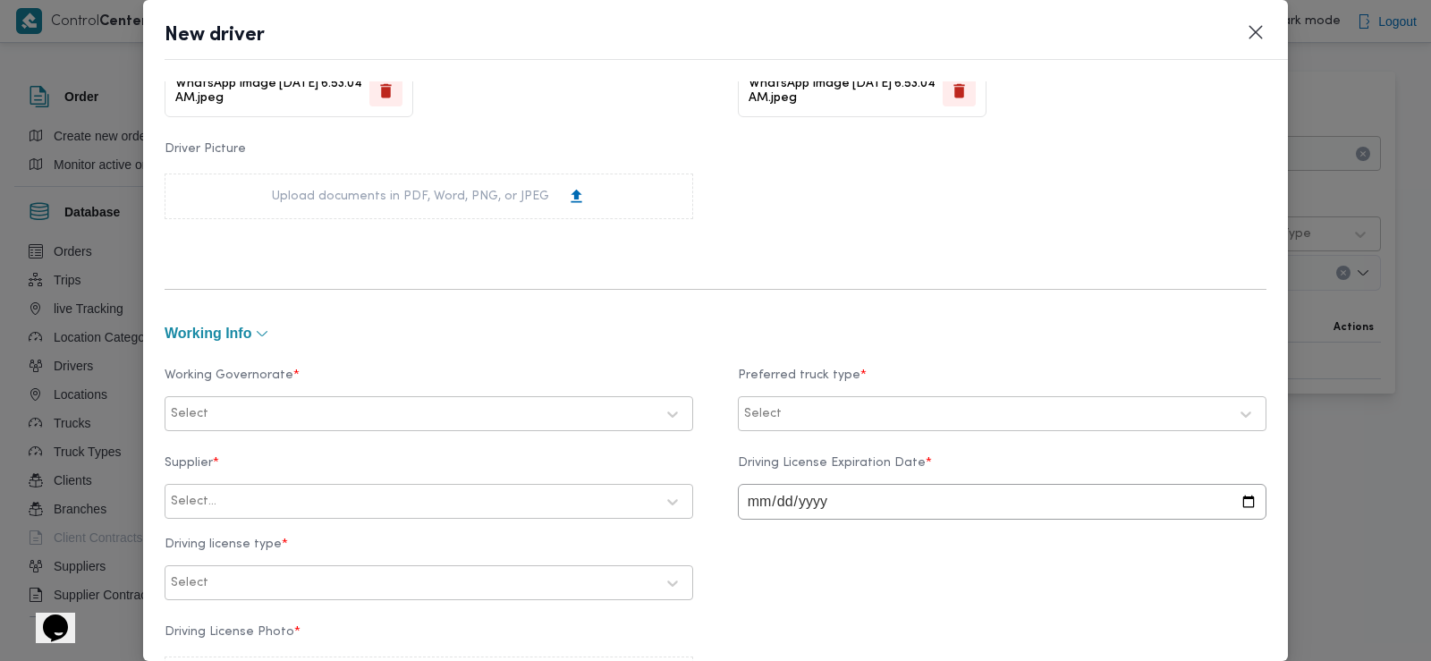
scroll to position [584, 0]
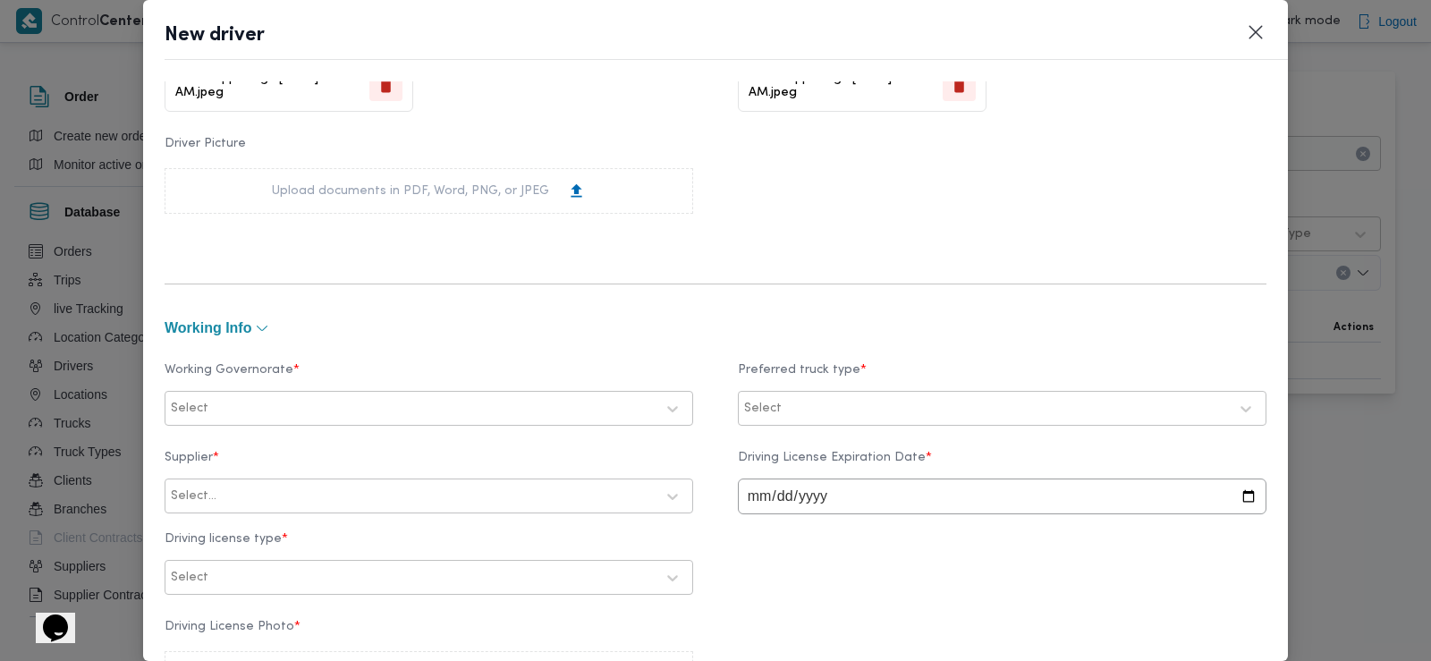
click at [353, 402] on div at bounding box center [433, 409] width 443 height 18
click at [254, 515] on div "الجيزة" at bounding box center [428, 515] width 491 height 21
click at [803, 397] on div "Select" at bounding box center [986, 408] width 488 height 25
click at [789, 498] on div "Dababa" at bounding box center [1002, 486] width 527 height 31
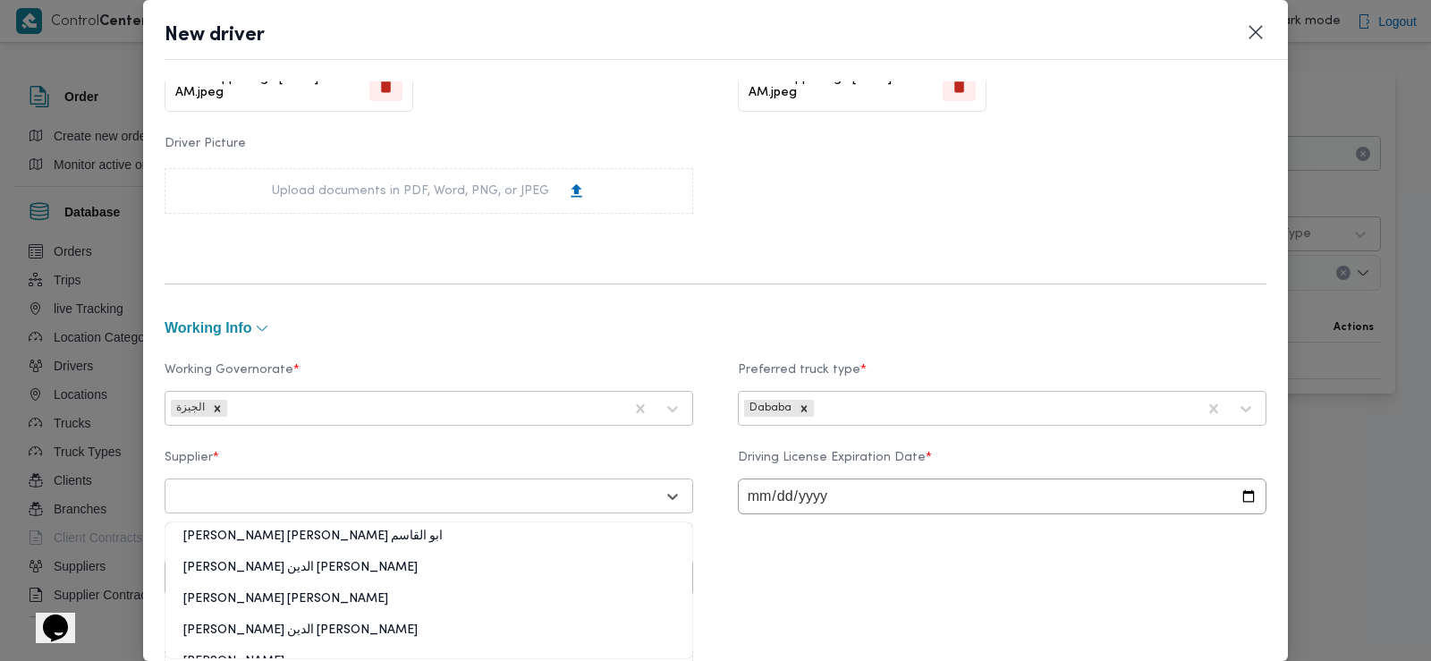
click at [448, 490] on div at bounding box center [413, 497] width 484 height 18
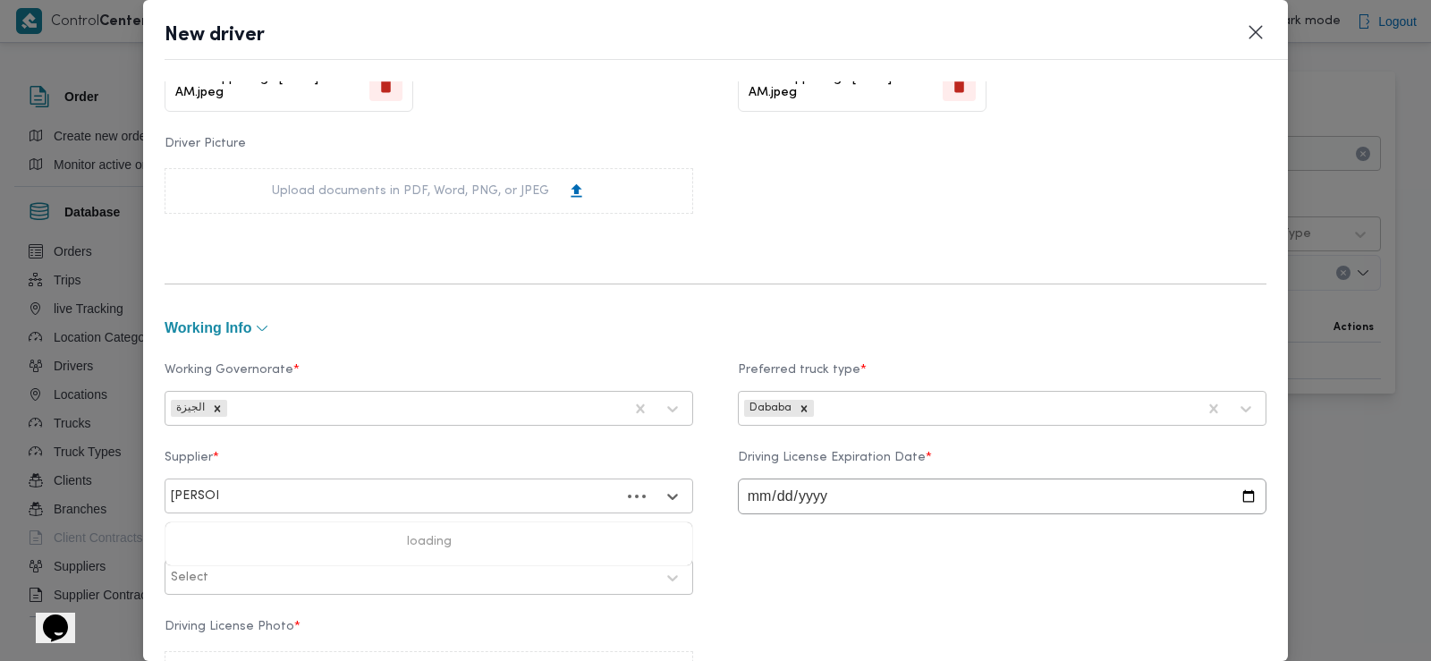
type input "[PERSON_NAME]"
click at [373, 537] on div "[PERSON_NAME] قلاده" at bounding box center [428, 543] width 527 height 31
click at [769, 504] on input "date" at bounding box center [1002, 497] width 529 height 36
click at [753, 499] on input "date" at bounding box center [1002, 497] width 529 height 36
type input "[DATE]"
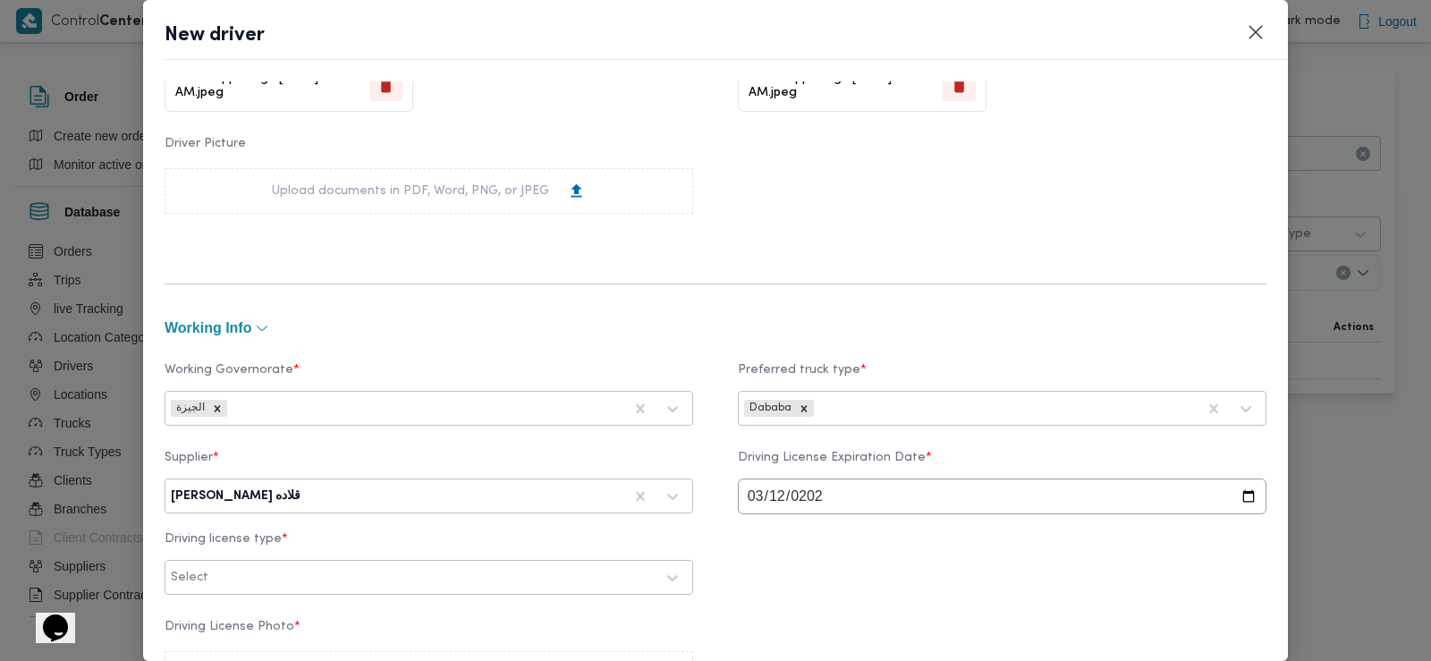
click at [336, 567] on div "Select" at bounding box center [413, 577] width 488 height 25
click at [217, 626] on div "أولى" at bounding box center [428, 624] width 527 height 31
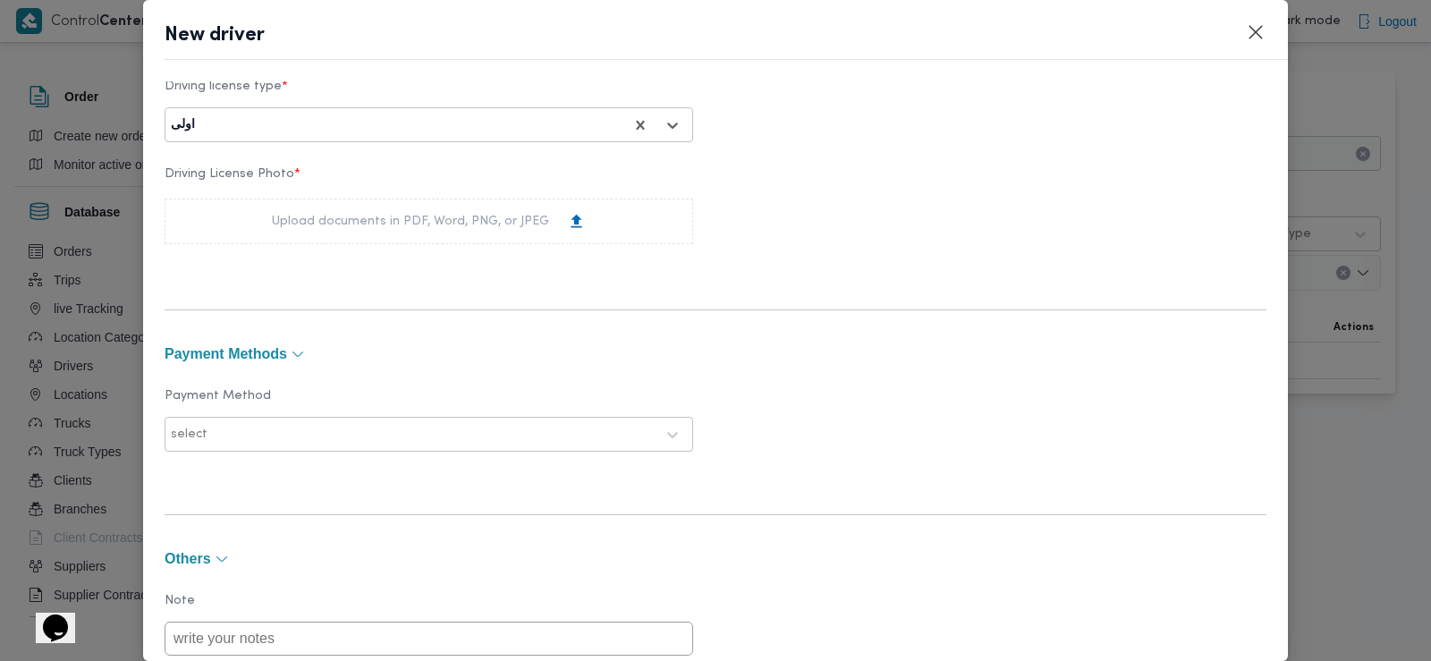
scroll to position [1038, 0]
click at [373, 208] on div "Upload documents in PDF, Word, PNG, or JPEG" at bounding box center [429, 221] width 529 height 46
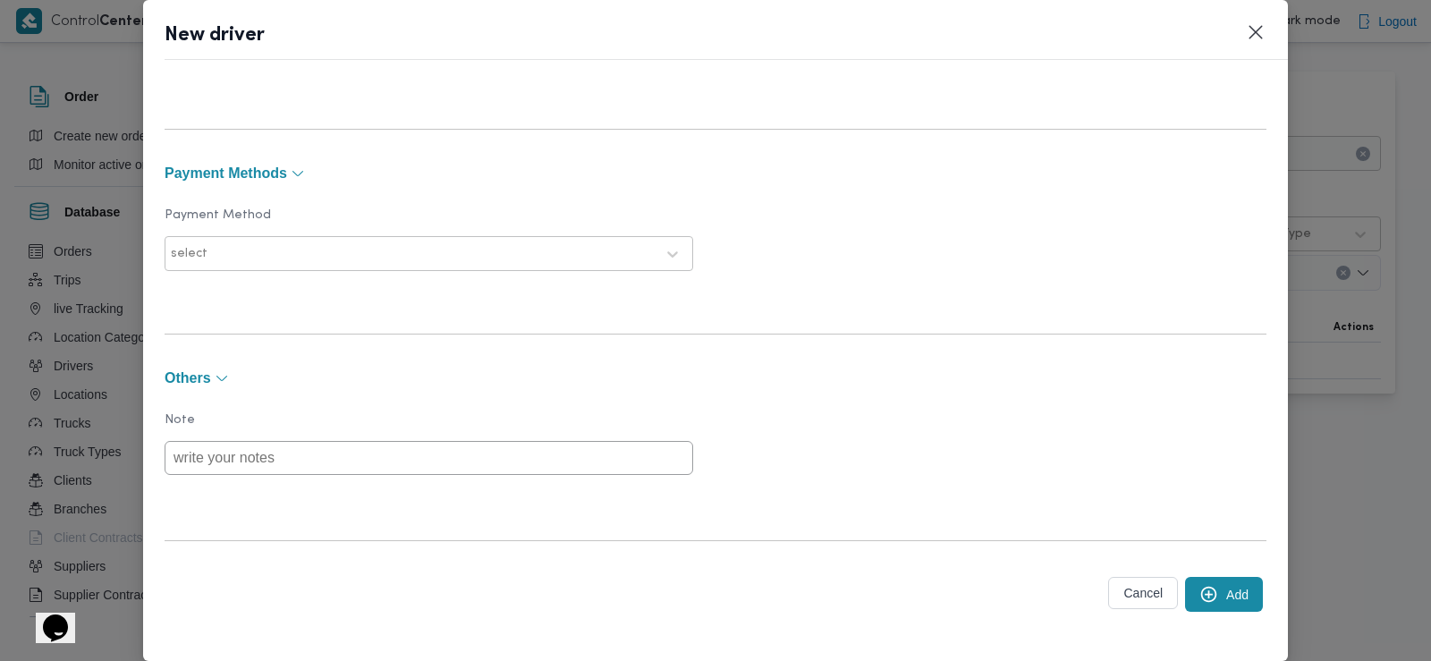
scroll to position [1344, 0]
click at [1232, 576] on button "Add" at bounding box center [1224, 589] width 78 height 35
